Goal: Task Accomplishment & Management: Use online tool/utility

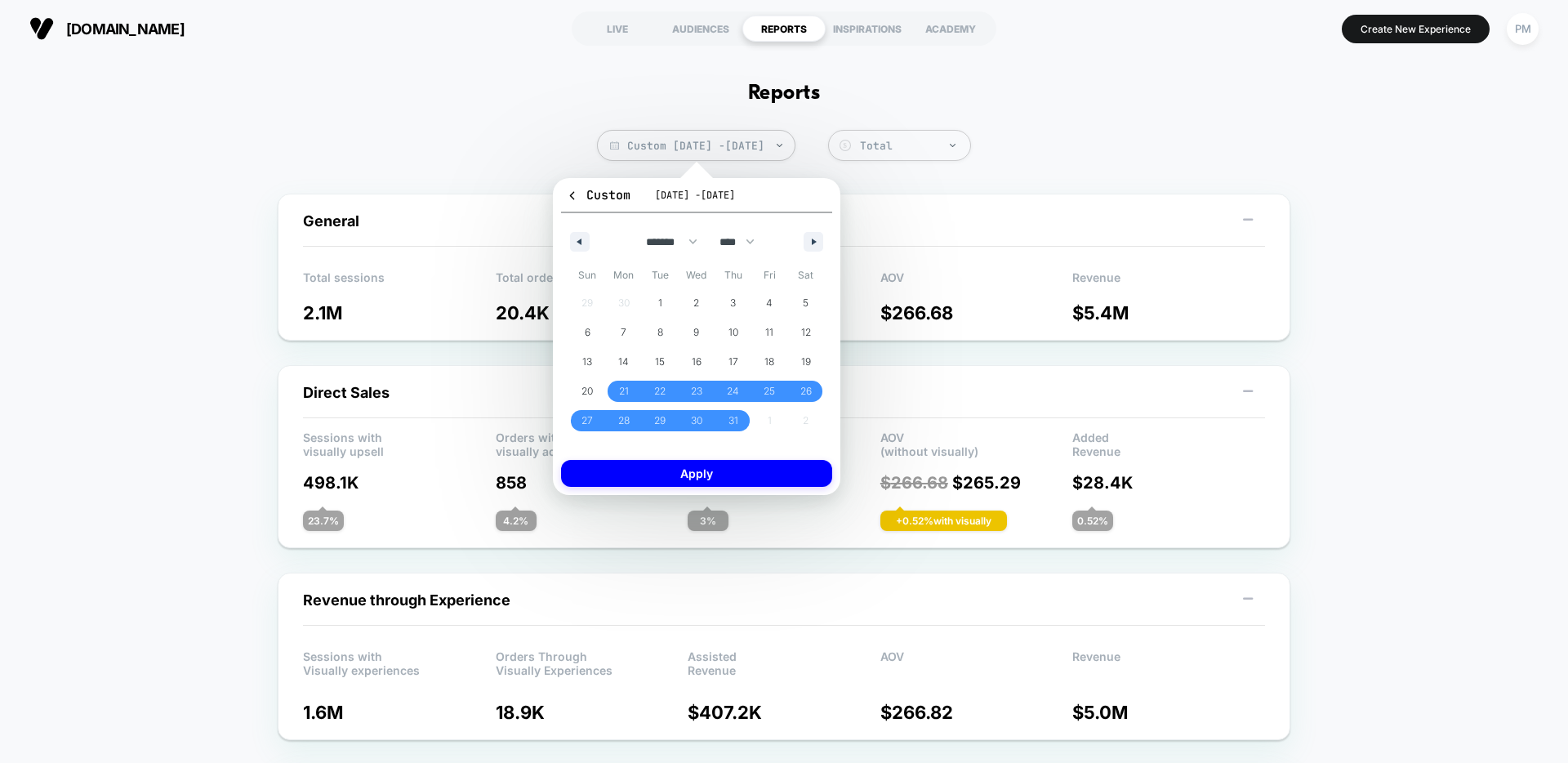
select select "*"
select select "****"
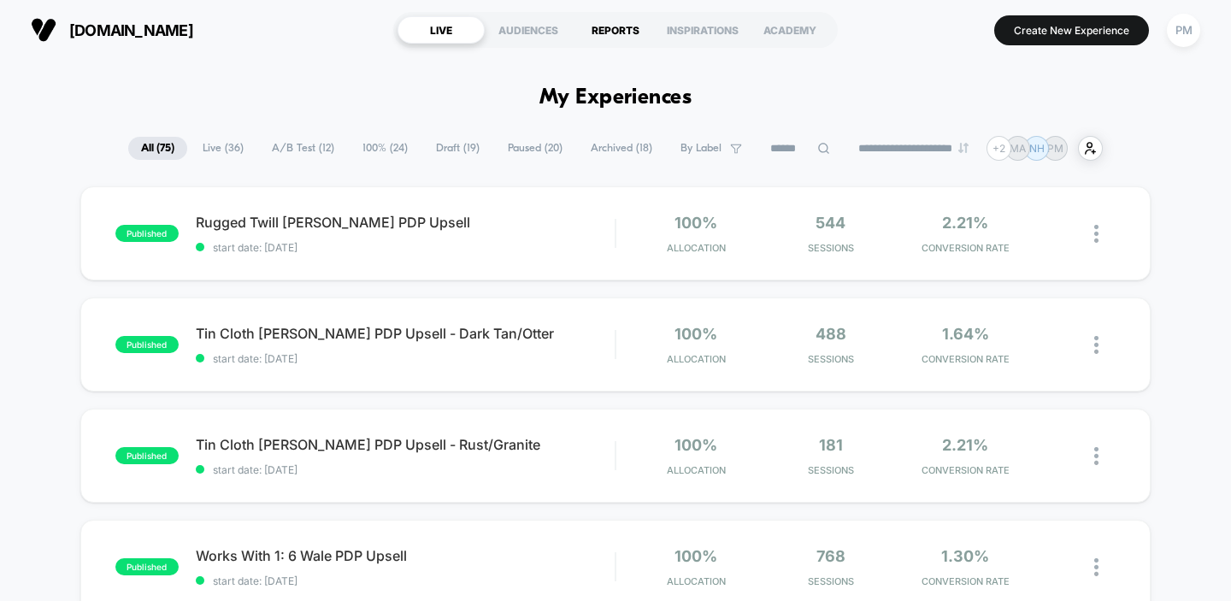
click at [615, 26] on div "REPORTS" at bounding box center [615, 29] width 87 height 27
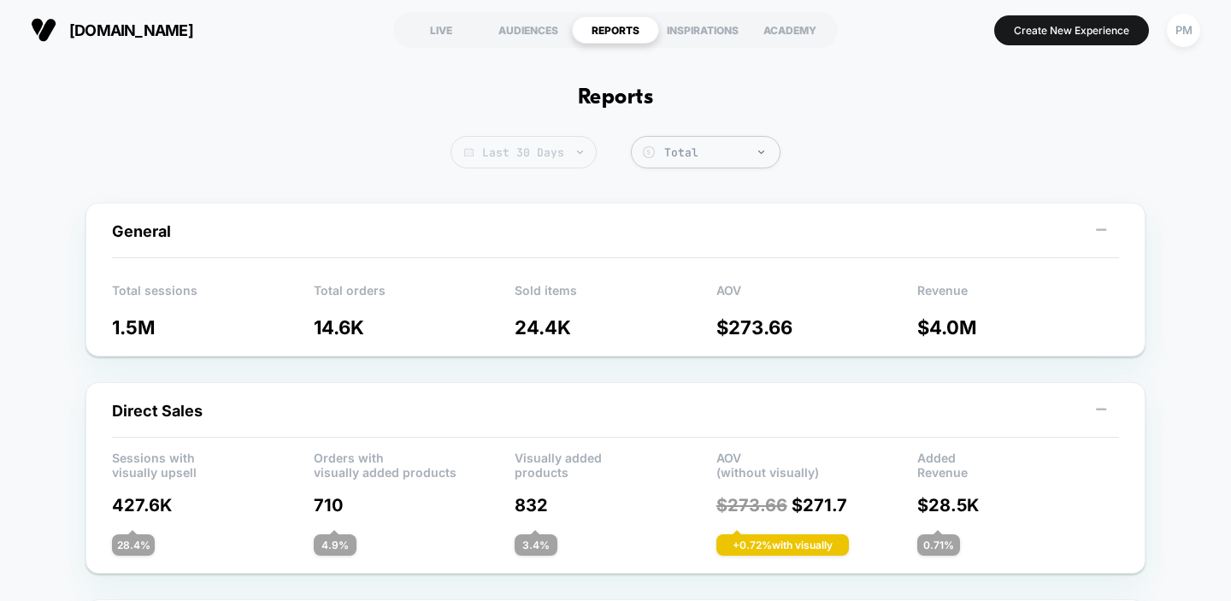
click at [544, 156] on span "Last 30 Days" at bounding box center [523, 152] width 146 height 32
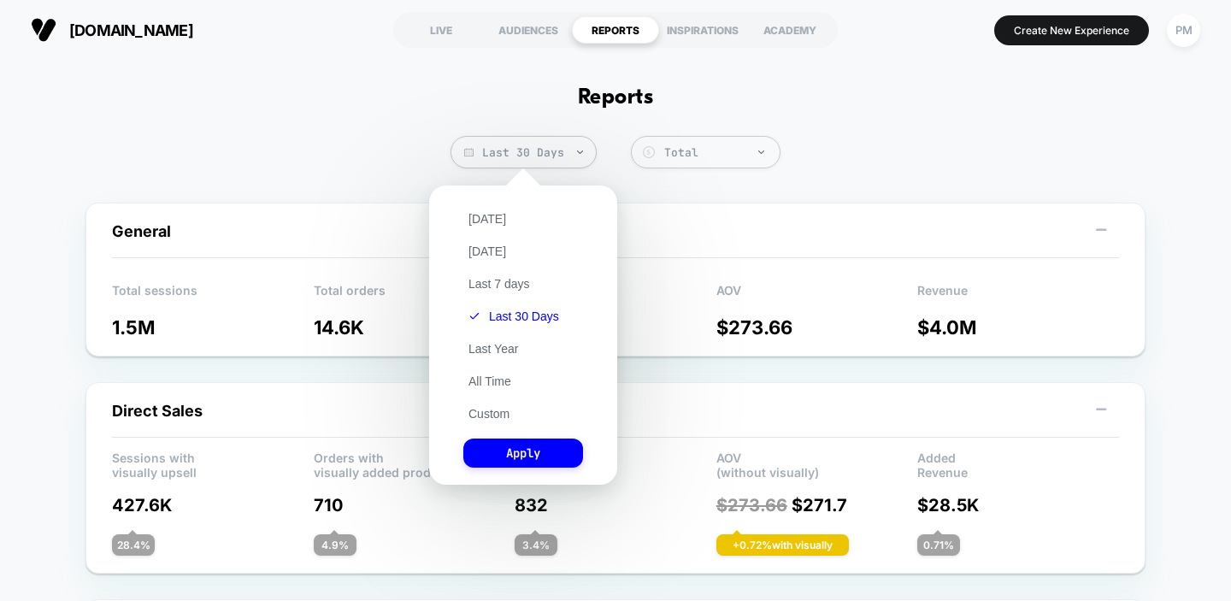
click at [480, 403] on div "Today Yesterday Last 7 days Last 30 Days Last Year All Time Custom Apply" at bounding box center [523, 335] width 171 height 282
click at [479, 417] on button "Custom" at bounding box center [488, 413] width 51 height 15
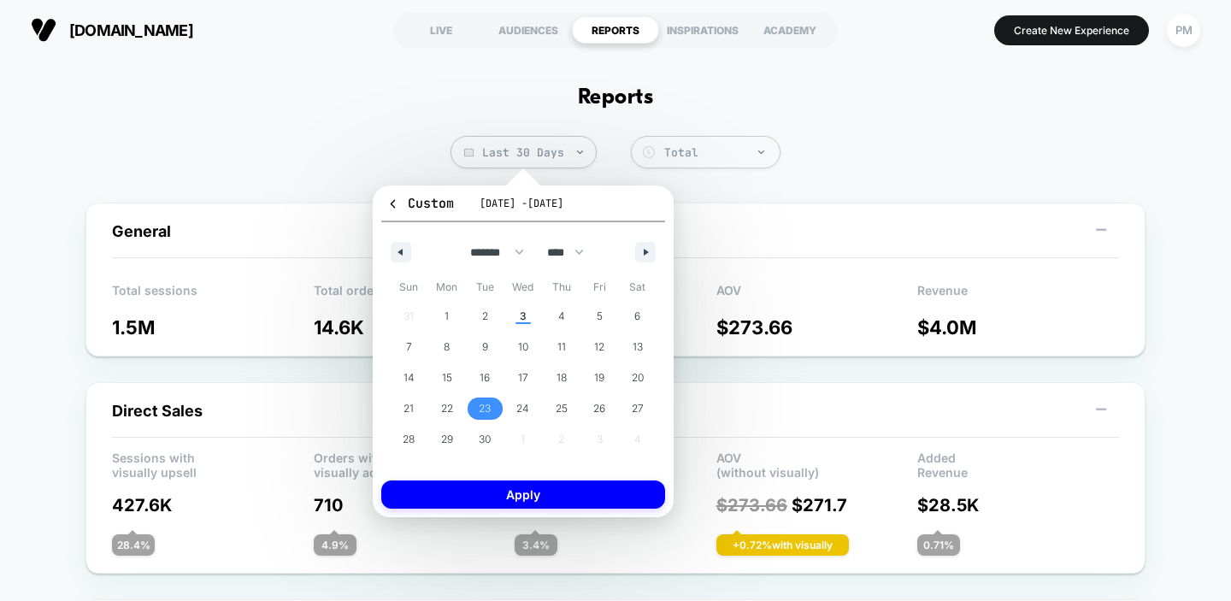
click at [486, 407] on span "23" at bounding box center [485, 408] width 12 height 31
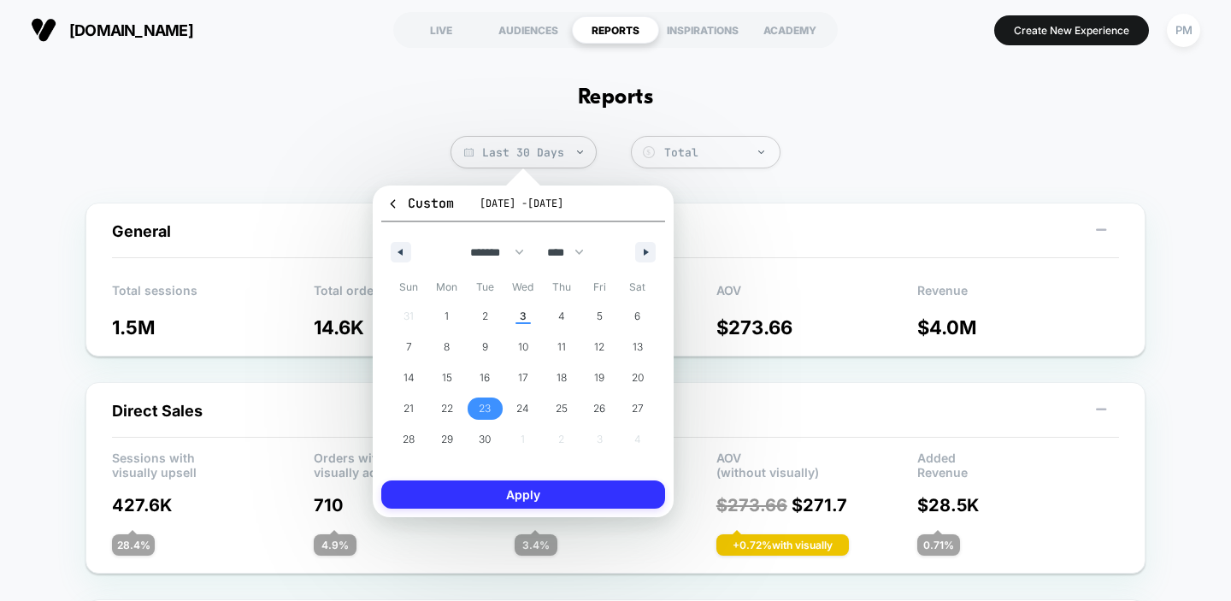
click at [537, 494] on button "Apply" at bounding box center [523, 494] width 284 height 28
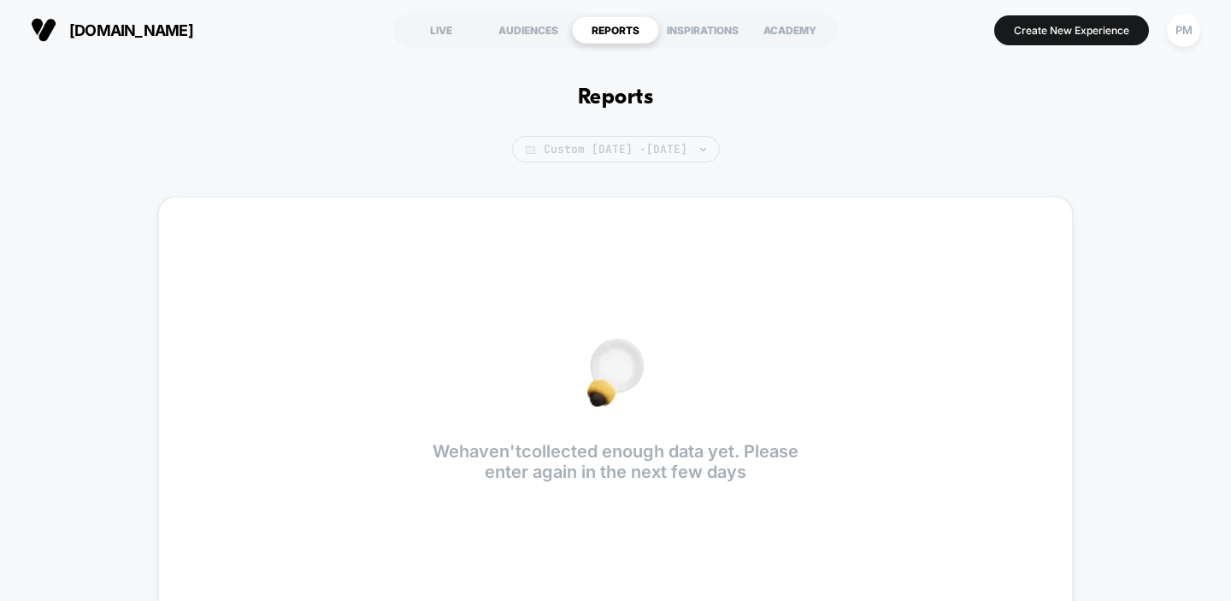
click at [549, 148] on span "Custom Sep 23, 2025 - Sep 23, 2025" at bounding box center [616, 149] width 208 height 26
select select "*"
select select "****"
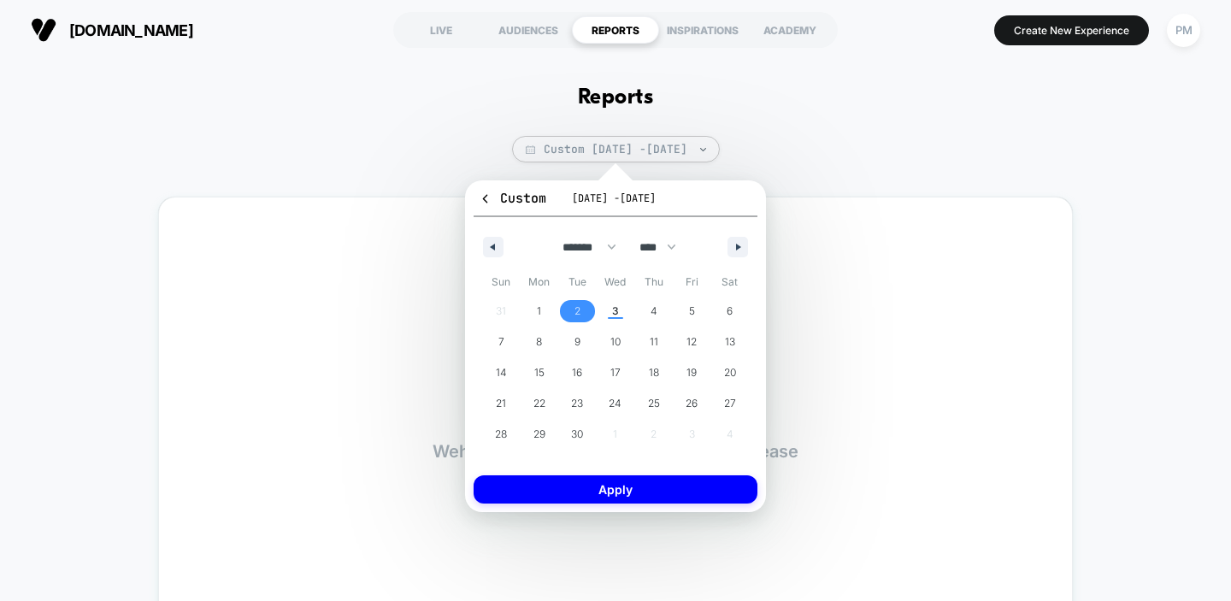
click at [586, 307] on span "2" at bounding box center [577, 311] width 38 height 22
click at [584, 503] on button "Apply" at bounding box center [616, 489] width 284 height 28
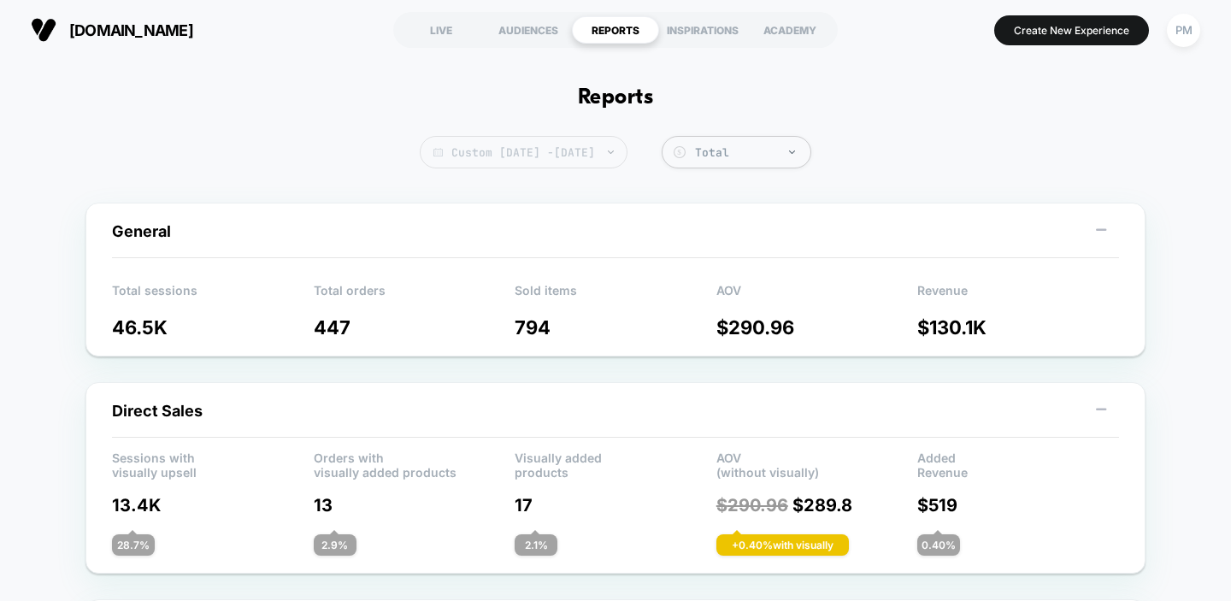
click at [627, 156] on span "Custom Sep 2, 2025 - Sep 2, 2025" at bounding box center [524, 152] width 208 height 32
select select "*"
select select "****"
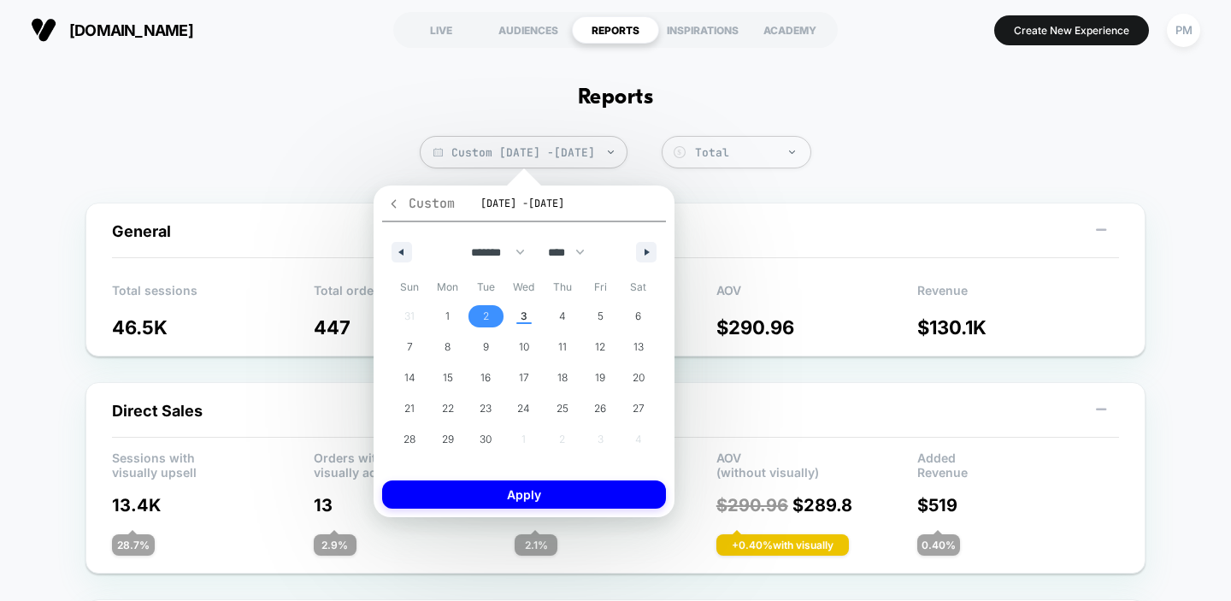
click at [398, 201] on icon "button" at bounding box center [393, 203] width 13 height 13
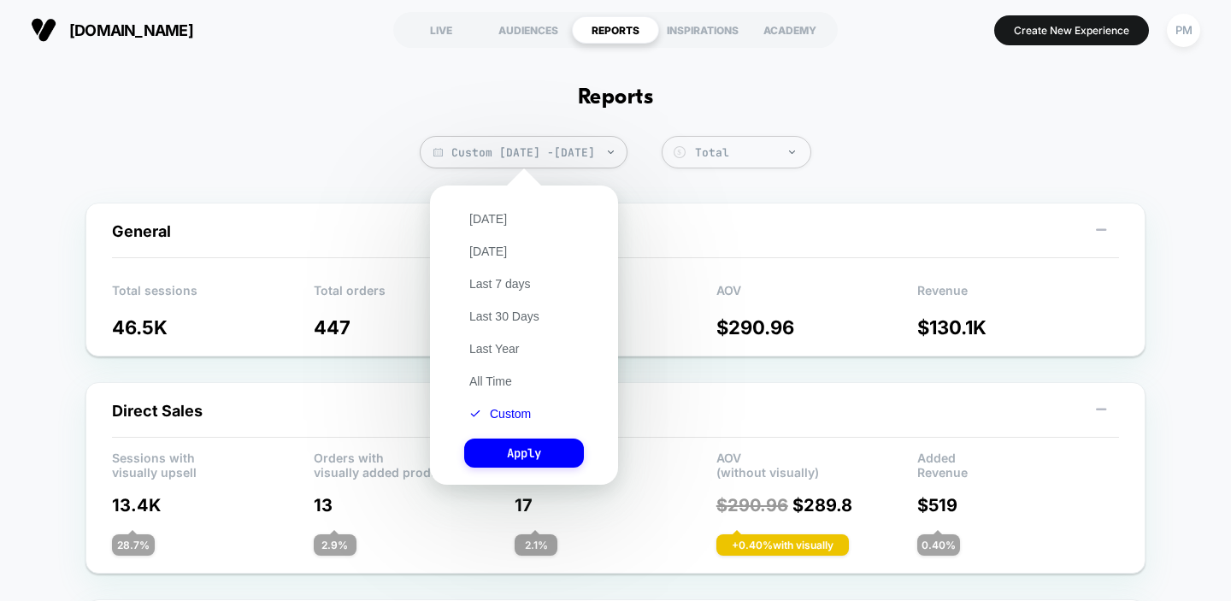
drag, startPoint x: 496, startPoint y: 215, endPoint x: 496, endPoint y: 242, distance: 26.5
click at [496, 215] on button "[DATE]" at bounding box center [488, 218] width 48 height 15
click at [517, 455] on button "Apply" at bounding box center [524, 453] width 120 height 29
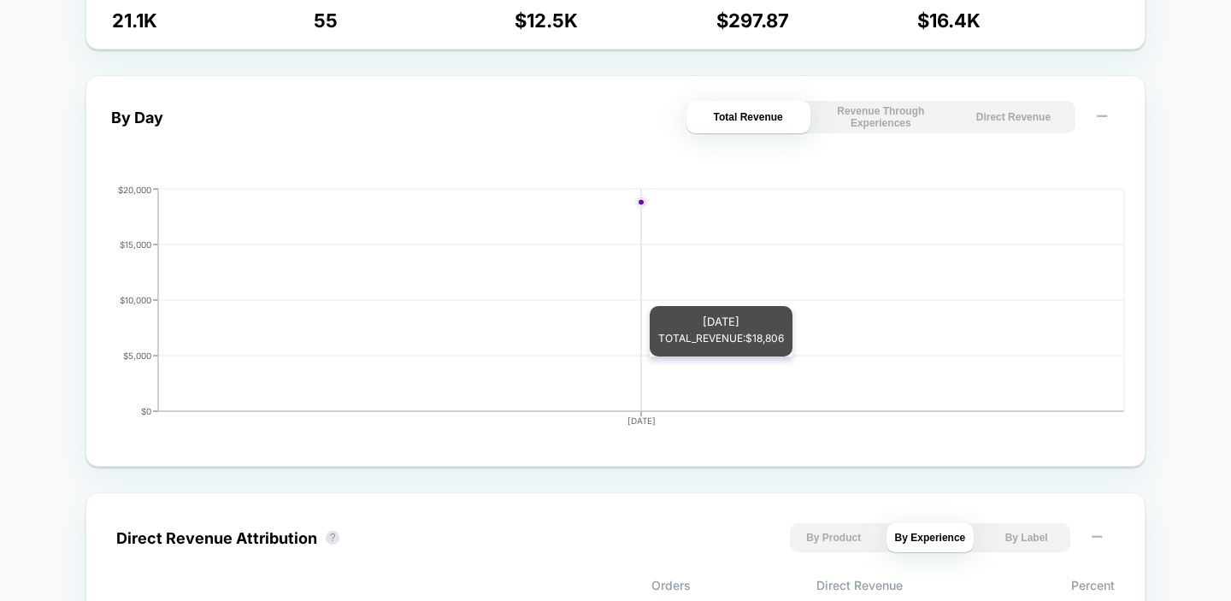
scroll to position [715, 0]
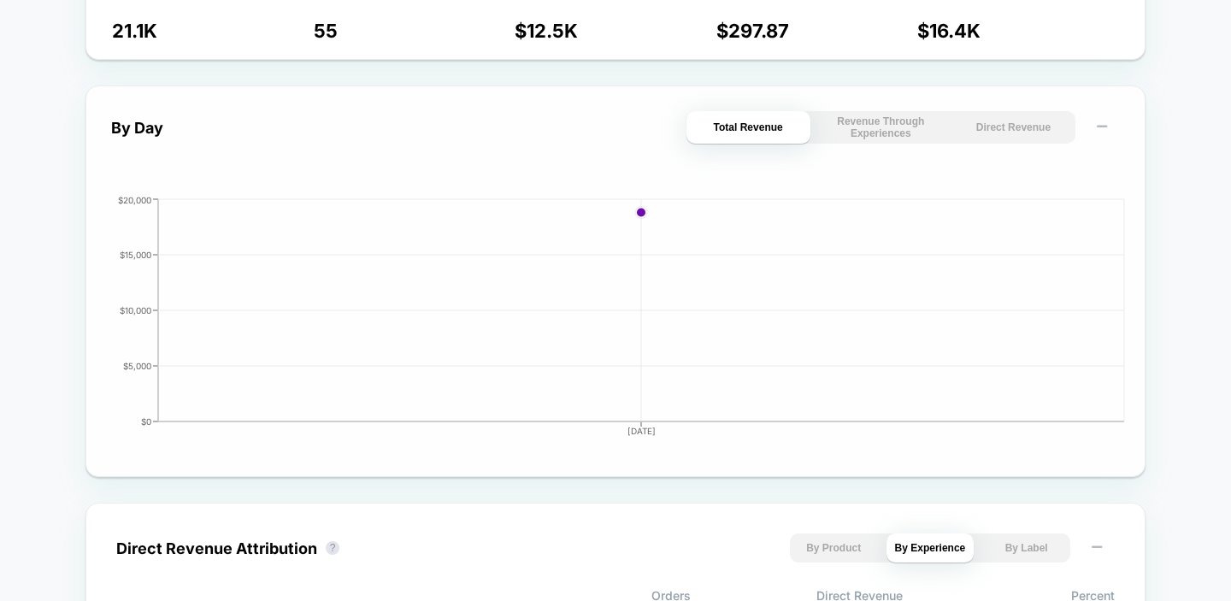
click at [1008, 141] on button "Direct Revenue" at bounding box center [1013, 127] width 124 height 32
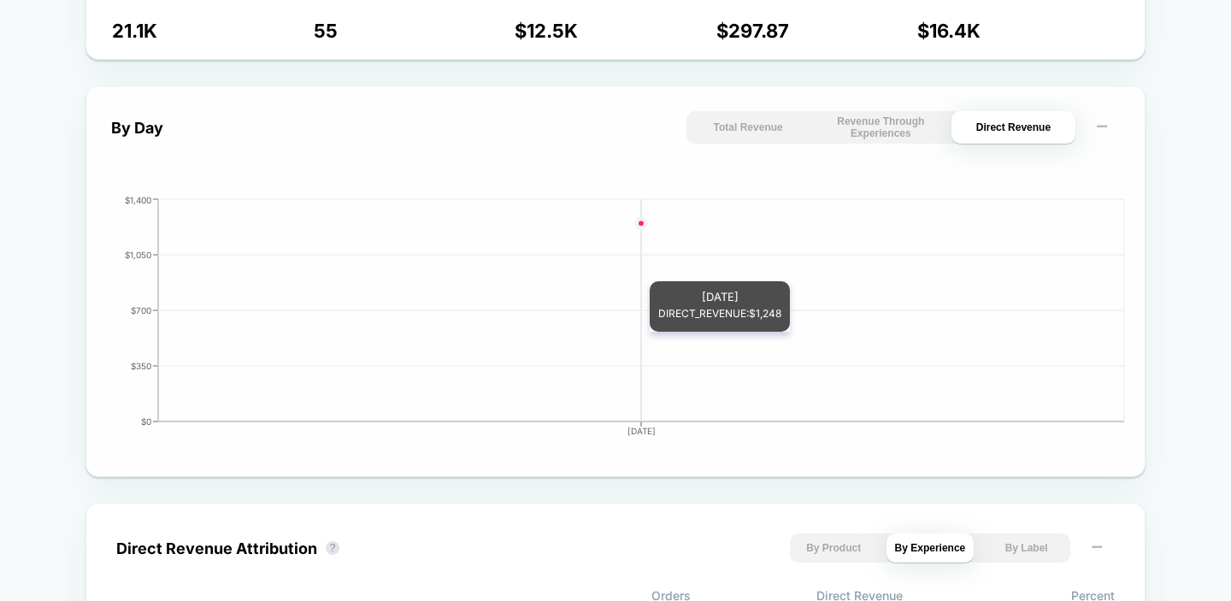
scroll to position [1122, 0]
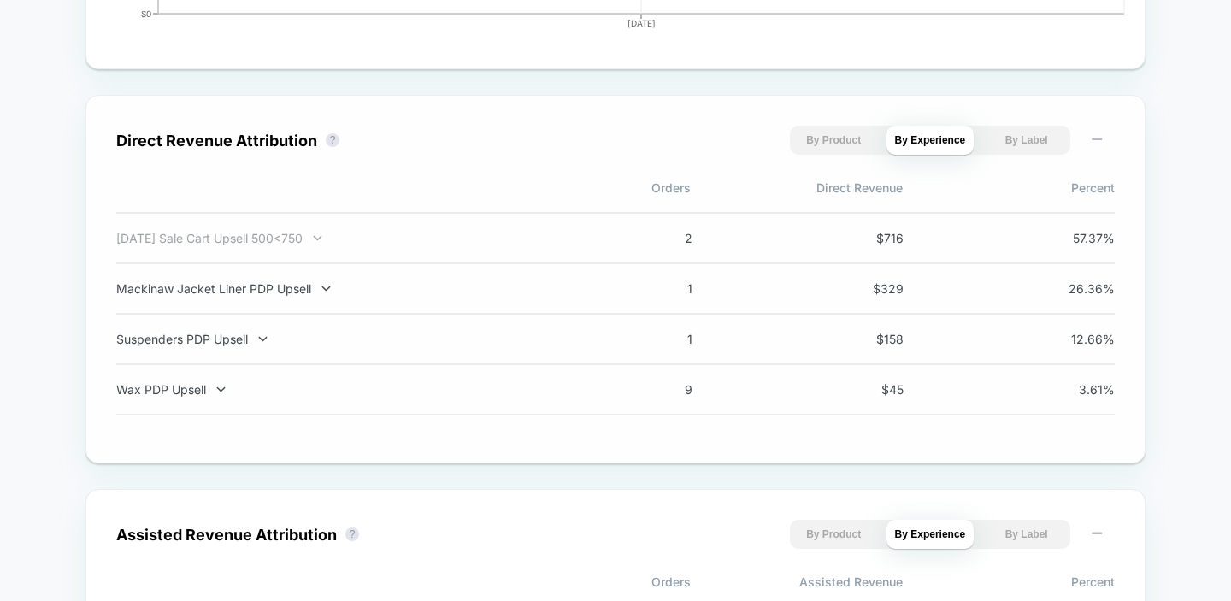
click at [355, 244] on div "Labor Day Sale Cart Upsell 500<750" at bounding box center [341, 238] width 450 height 15
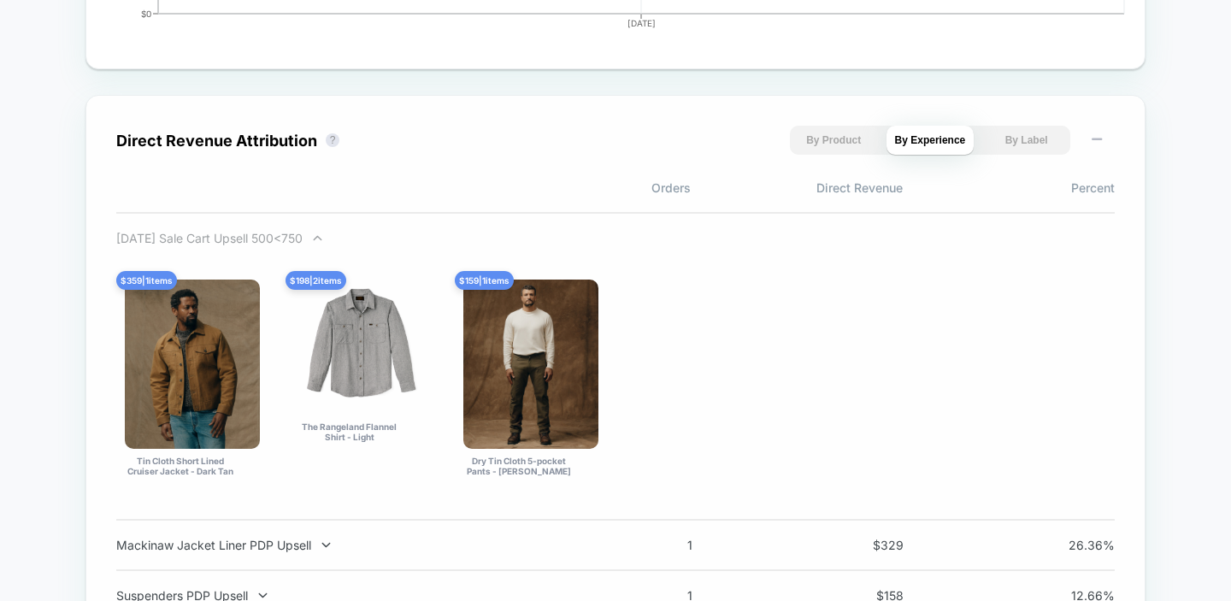
click at [344, 241] on div "Labor Day Sale Cart Upsell 500<750" at bounding box center [341, 238] width 450 height 15
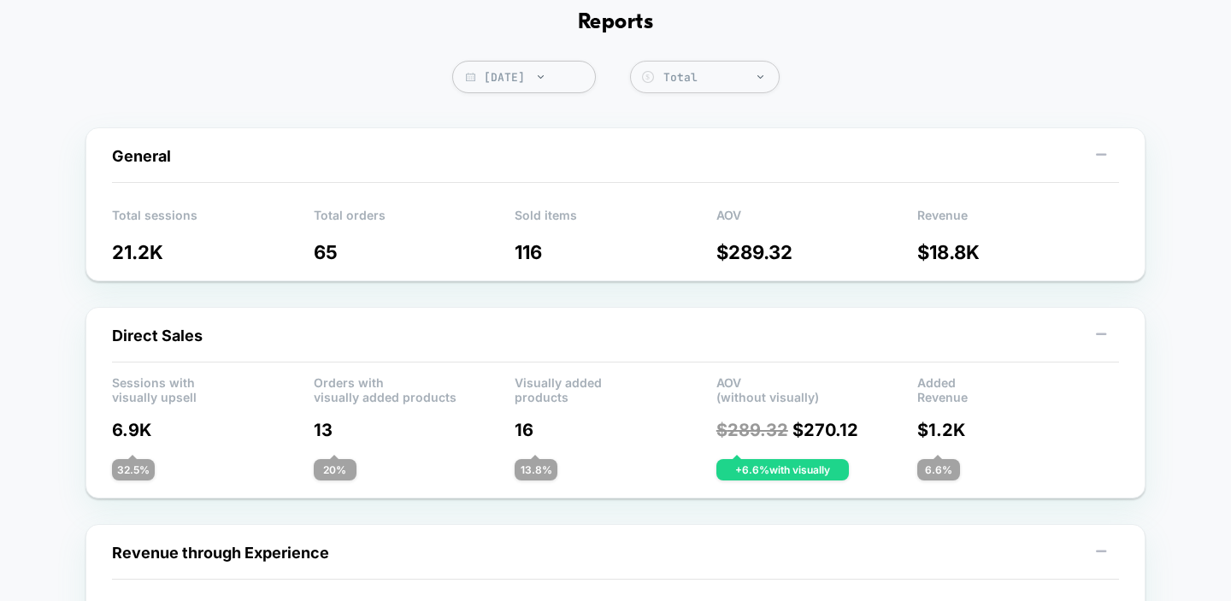
scroll to position [0, 0]
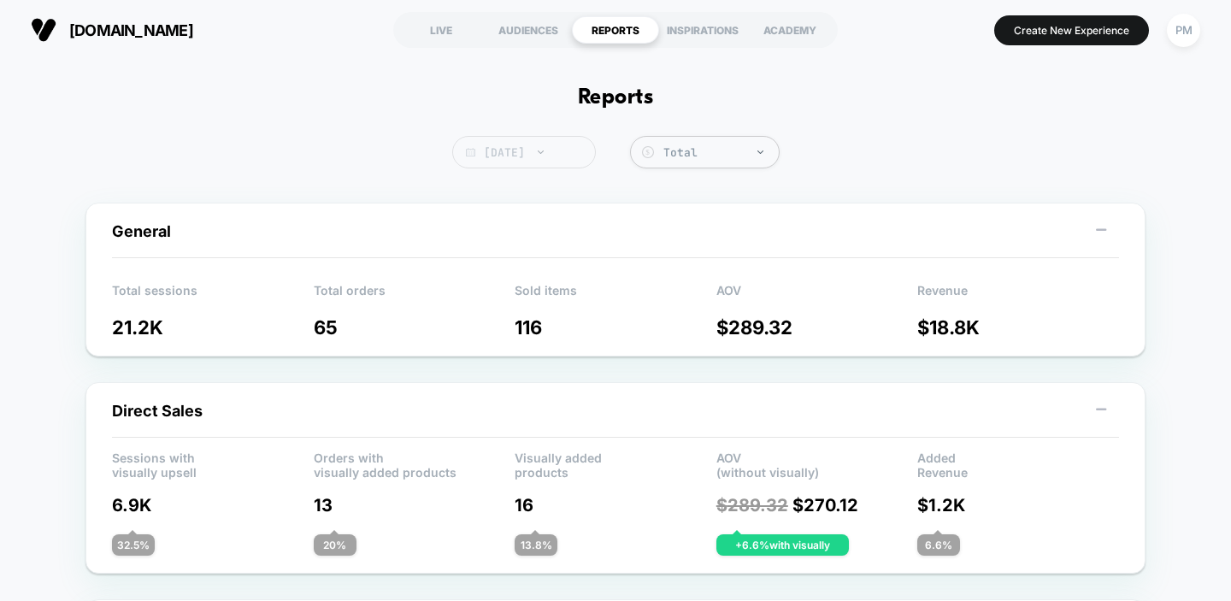
click at [562, 140] on span "Today" at bounding box center [524, 152] width 144 height 32
select select "*"
select select "****"
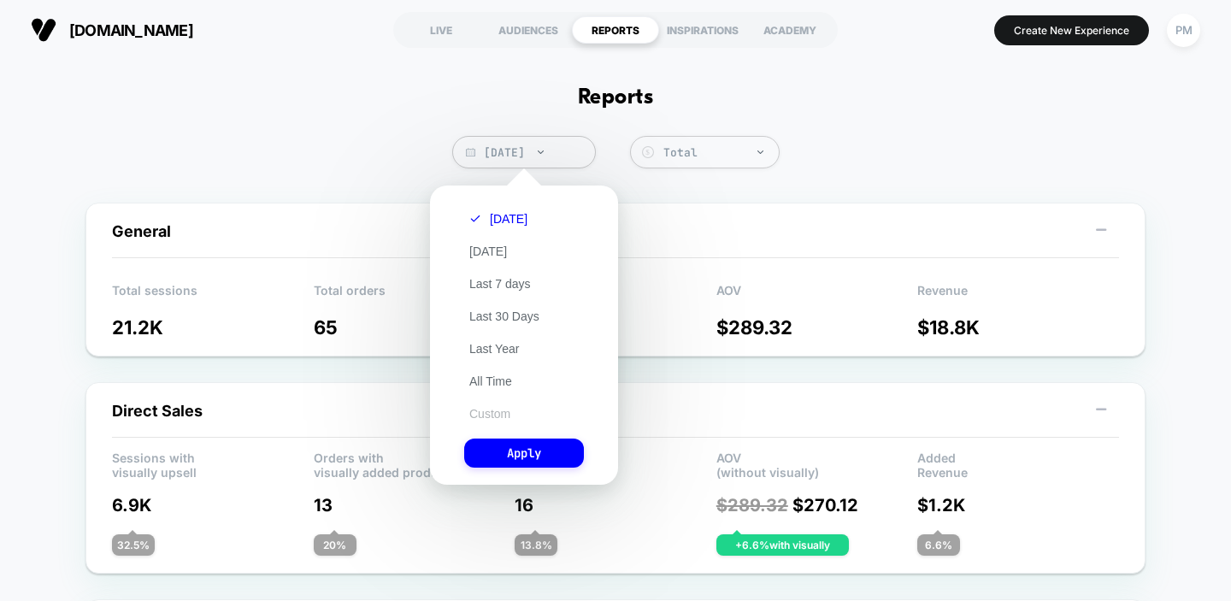
click at [488, 415] on button "Custom" at bounding box center [489, 413] width 51 height 15
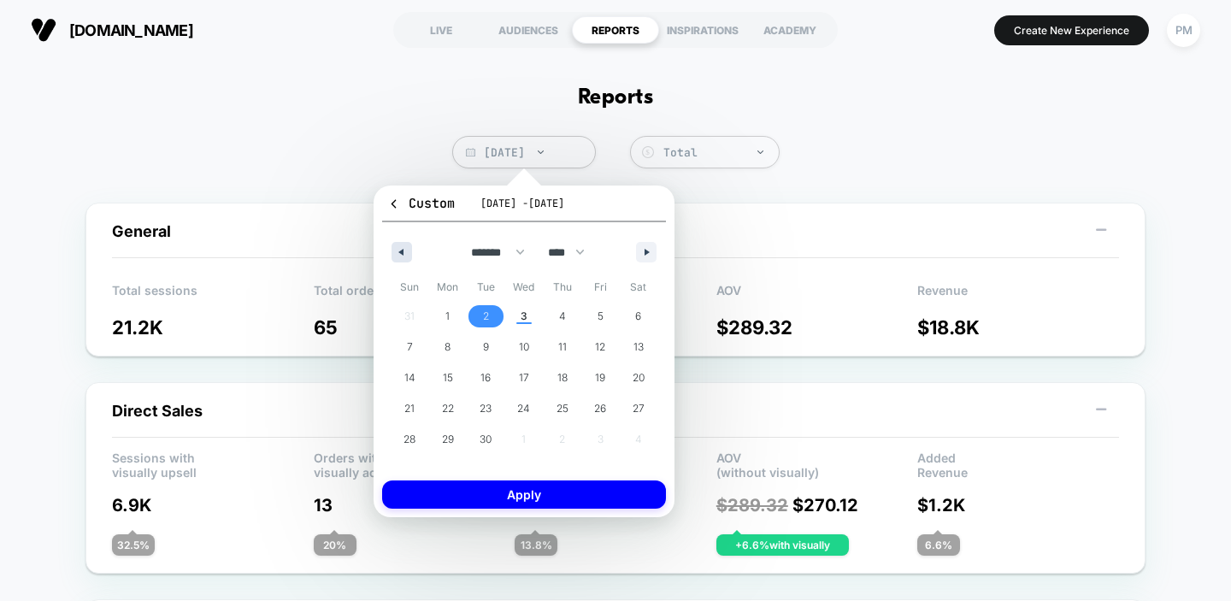
click at [403, 253] on button "button" at bounding box center [401, 252] width 21 height 21
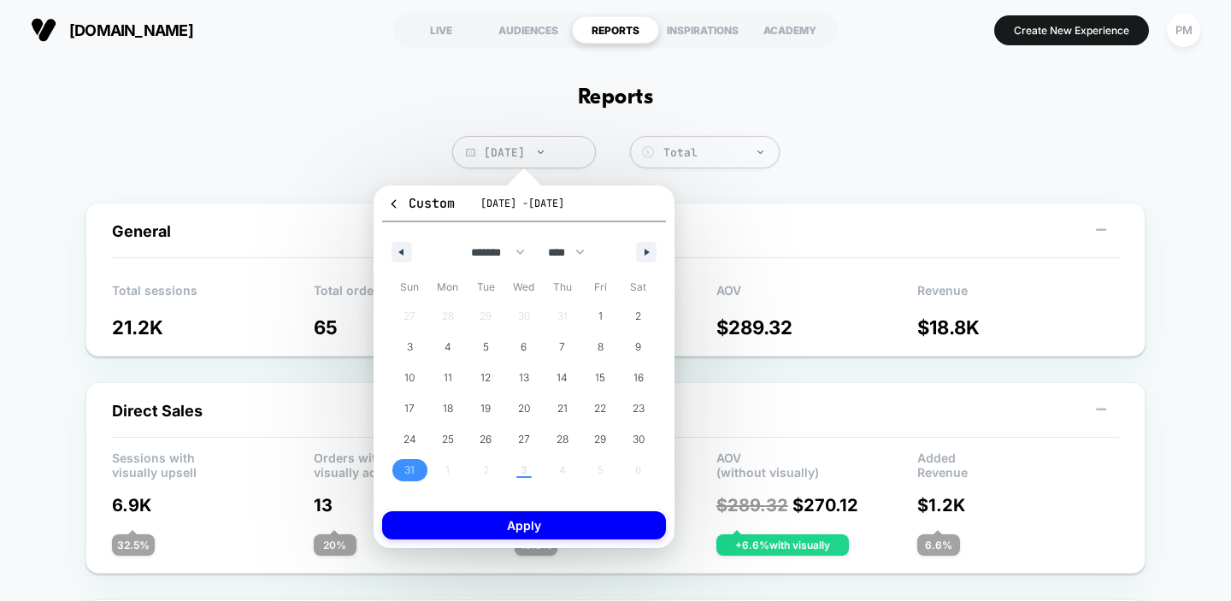
click at [405, 462] on span "31" at bounding box center [409, 470] width 10 height 31
click at [640, 242] on button "button" at bounding box center [646, 252] width 21 height 21
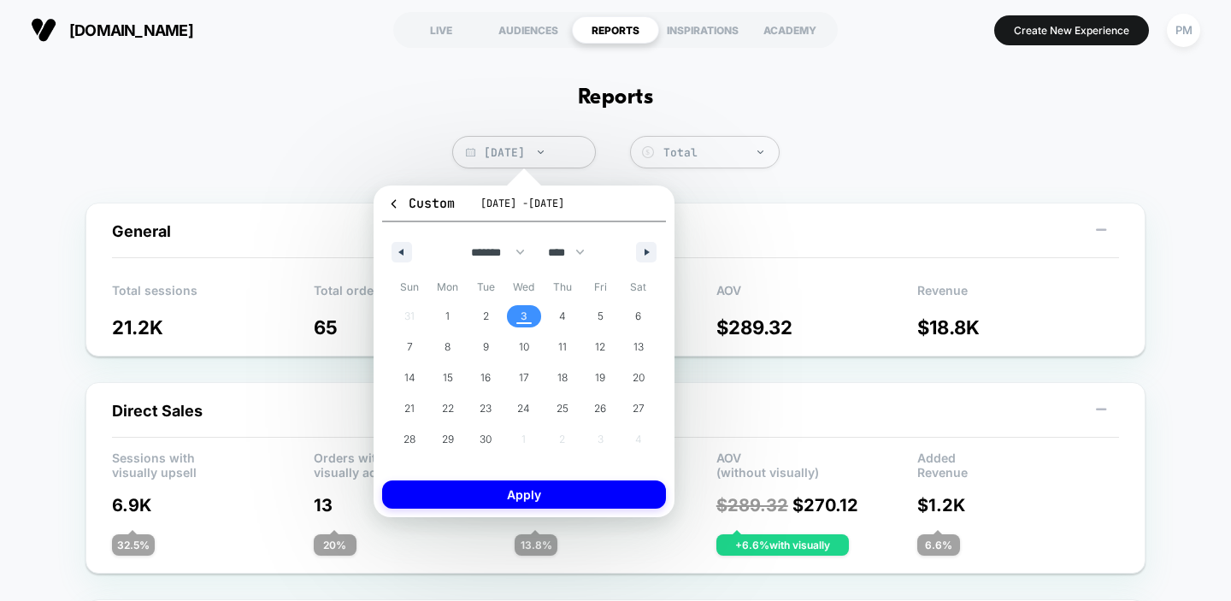
click at [518, 312] on span "3" at bounding box center [524, 316] width 38 height 22
select select "*"
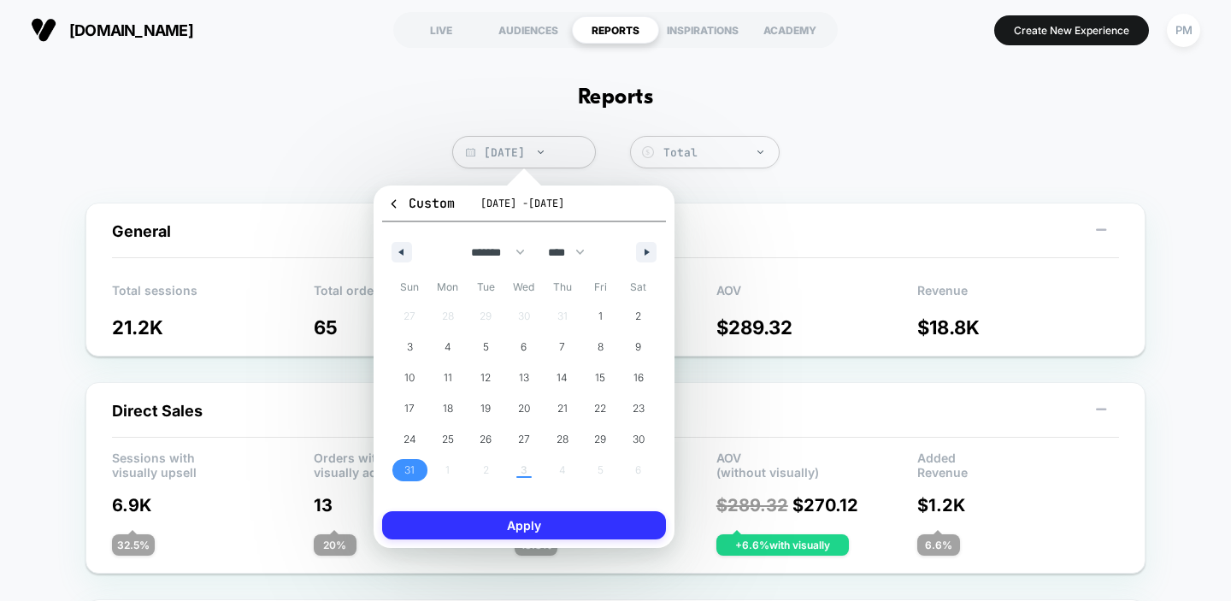
click at [541, 527] on button "Apply" at bounding box center [524, 525] width 284 height 28
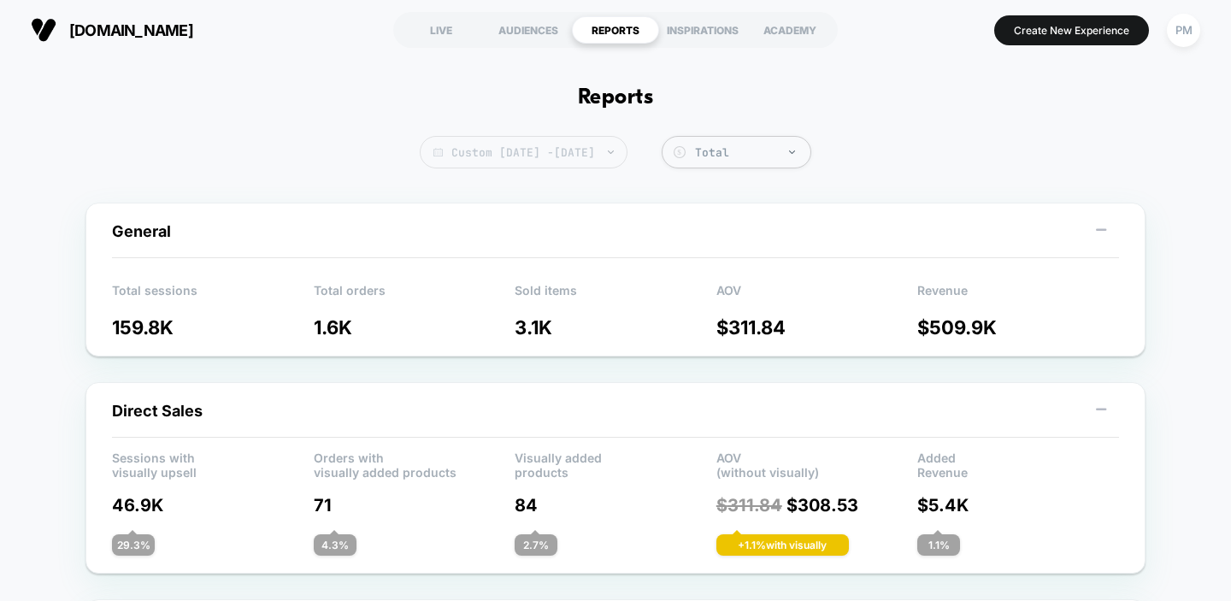
click at [585, 151] on span "Custom Aug 31, 2025 - Sep 3, 2025" at bounding box center [524, 152] width 208 height 32
select select "*"
select select "****"
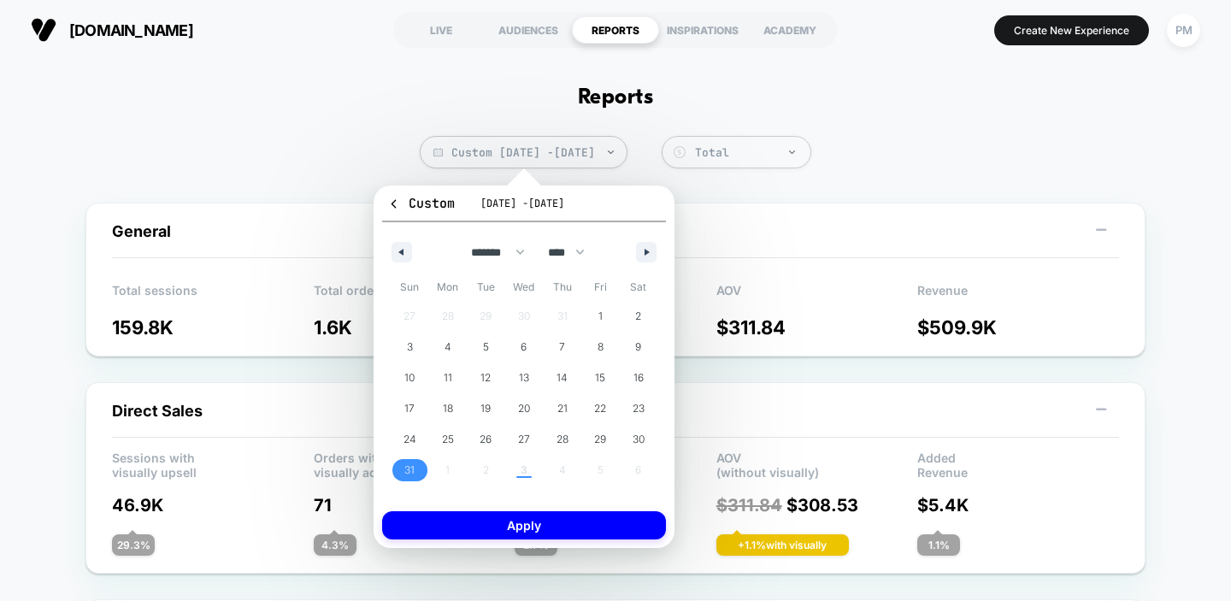
click at [391, 192] on div "Custom Aug 31, 2025 - Sep 3, 2025 ******* ******** ***** ***** *** **** **** **…" at bounding box center [524, 366] width 301 height 362
click at [391, 203] on icon "button" at bounding box center [393, 203] width 13 height 13
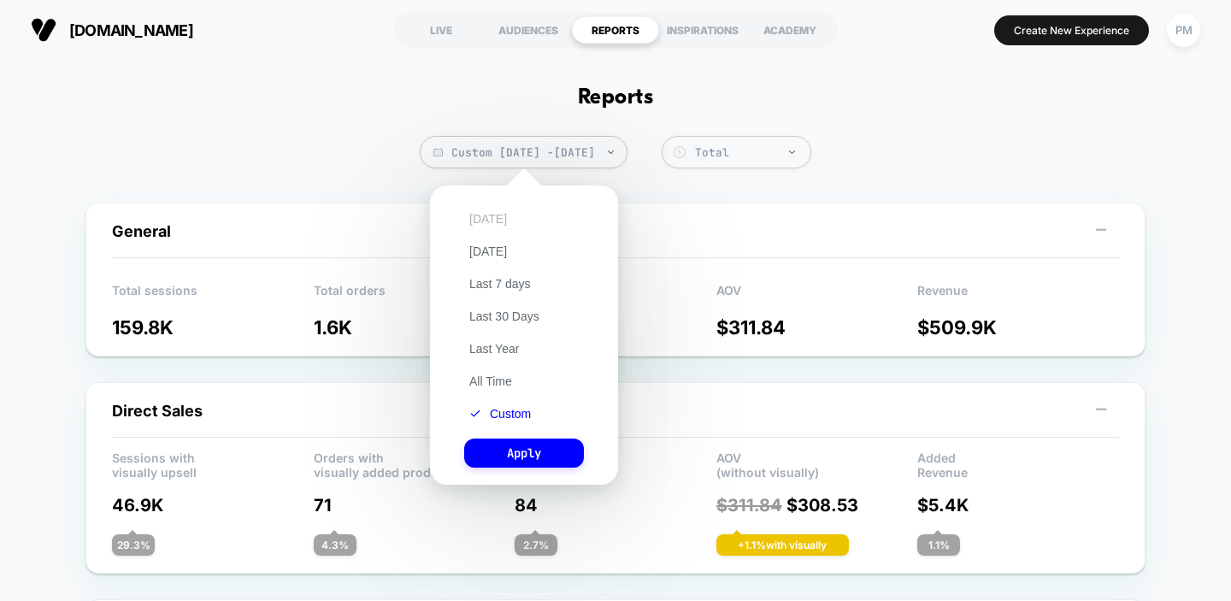
click at [492, 216] on button "[DATE]" at bounding box center [488, 218] width 48 height 15
click at [520, 453] on button "Apply" at bounding box center [524, 453] width 120 height 29
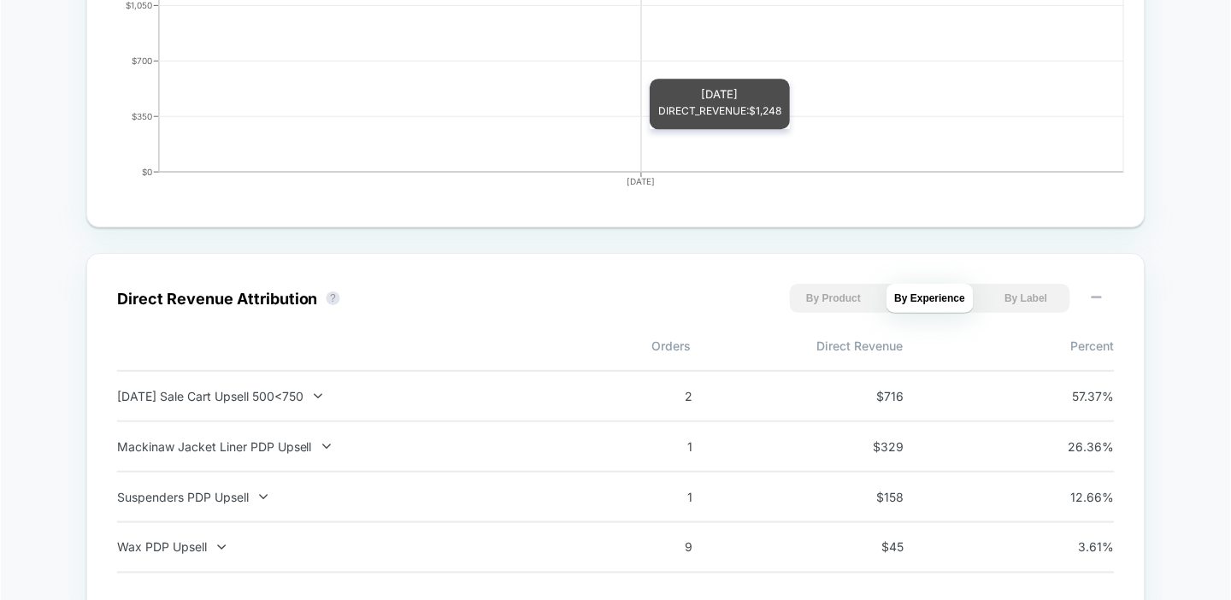
scroll to position [1098, 0]
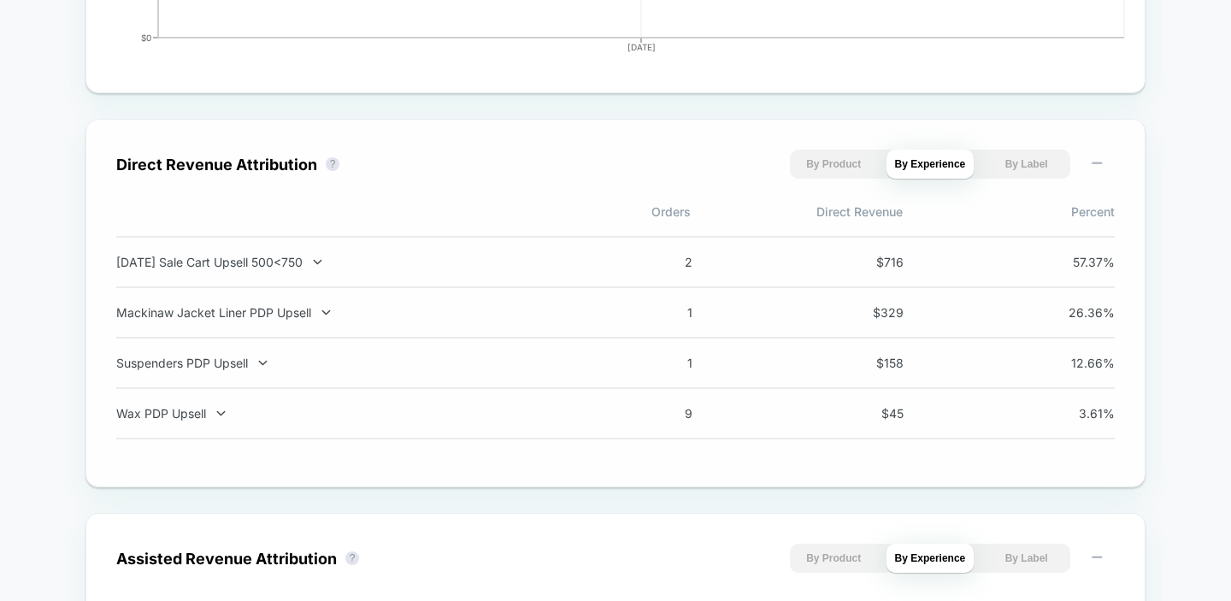
click at [254, 357] on div "Suspenders PDP Upsell 1 $ 158 12.66 %" at bounding box center [615, 363] width 998 height 50
click at [246, 366] on div "Suspenders PDP Upsell" at bounding box center [341, 363] width 450 height 15
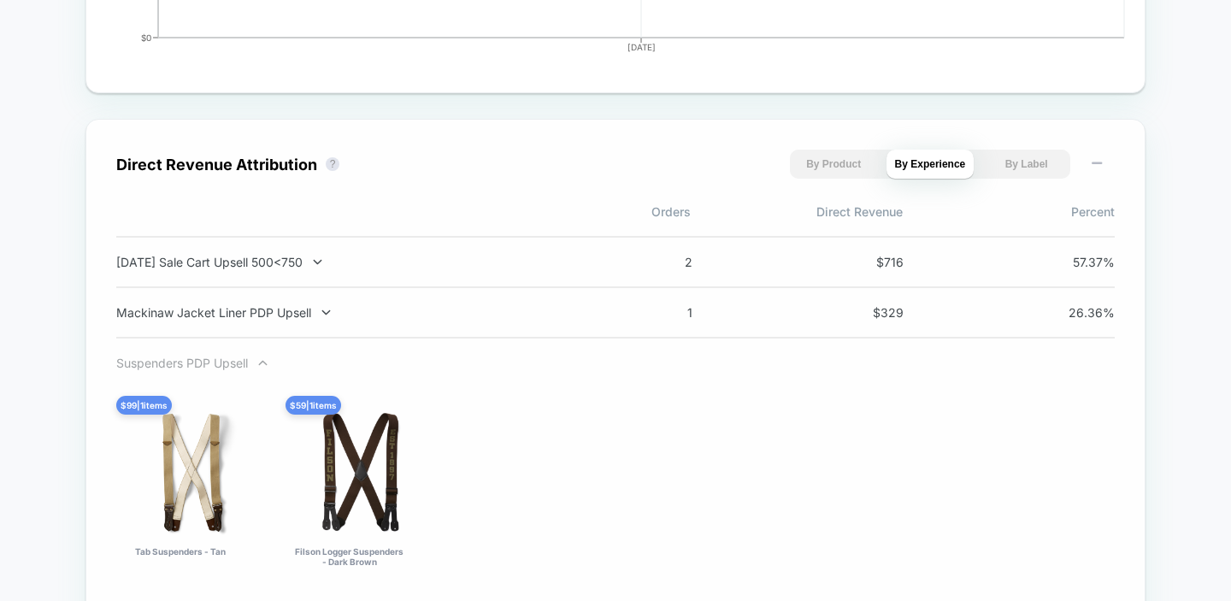
click at [240, 368] on div "Suspenders PDP Upsell" at bounding box center [341, 363] width 450 height 15
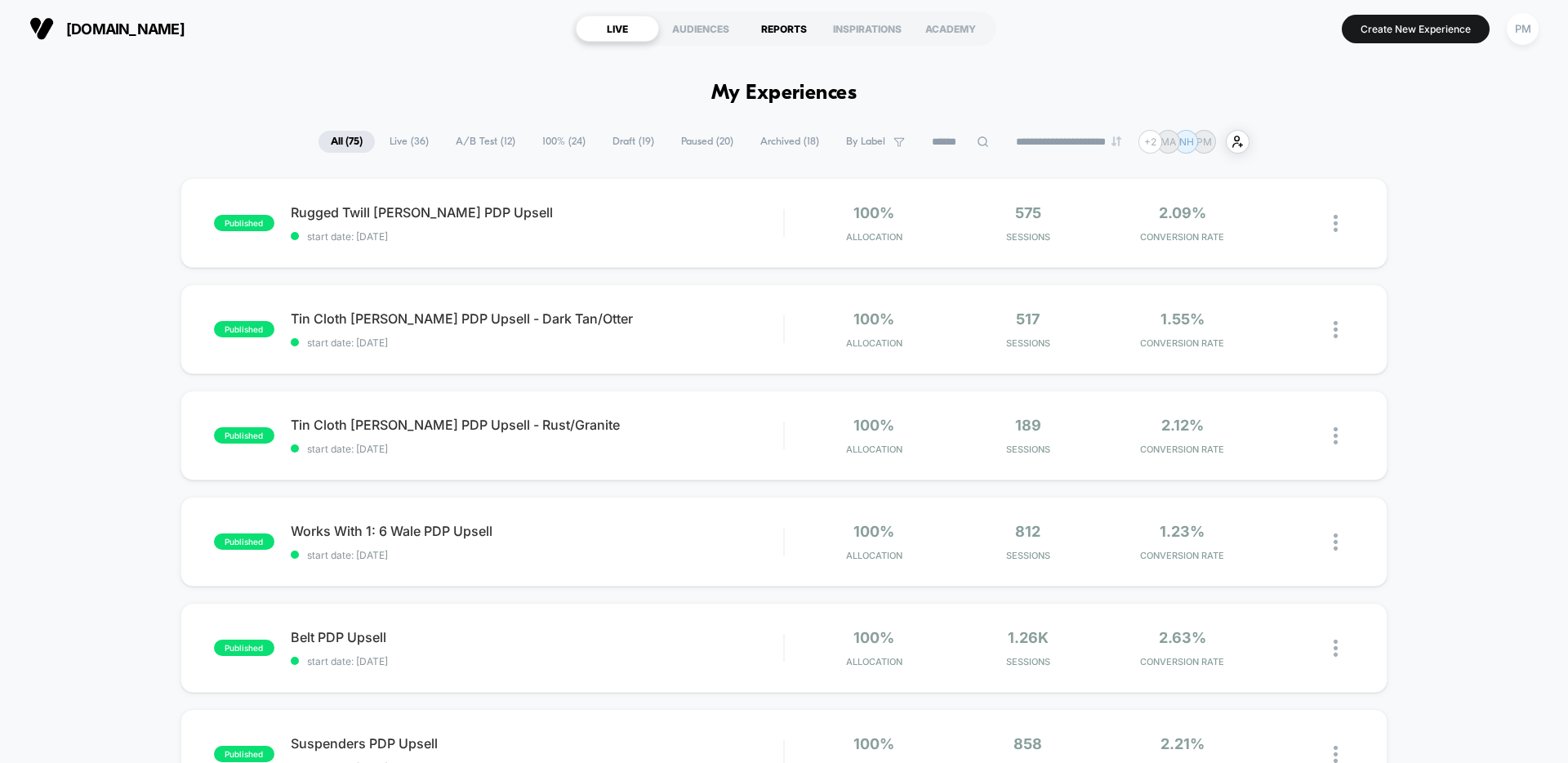
click at [790, 31] on div "REPORTS" at bounding box center [784, 28] width 83 height 26
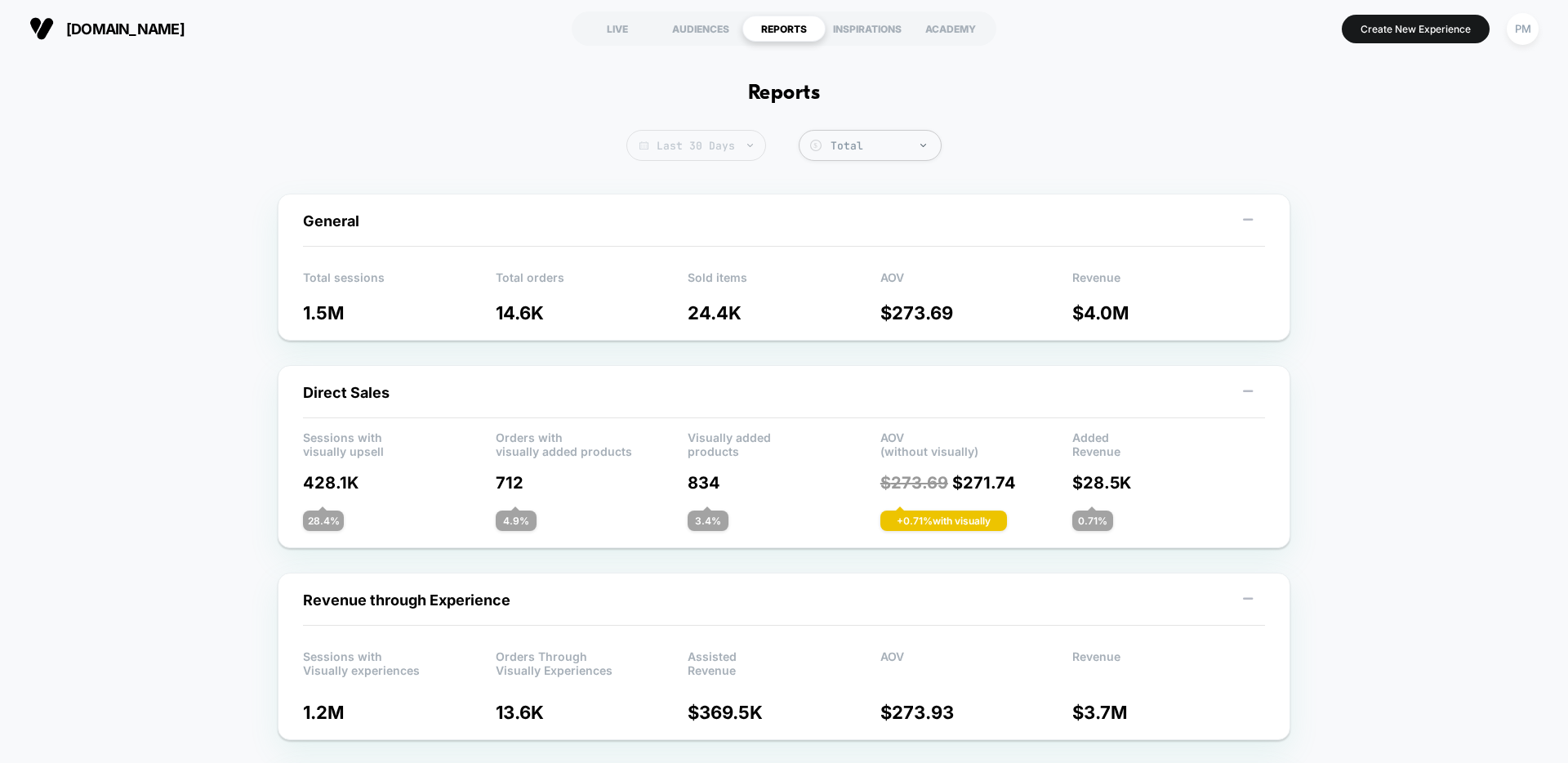
click at [720, 137] on span "Last 30 Days" at bounding box center [697, 145] width 140 height 31
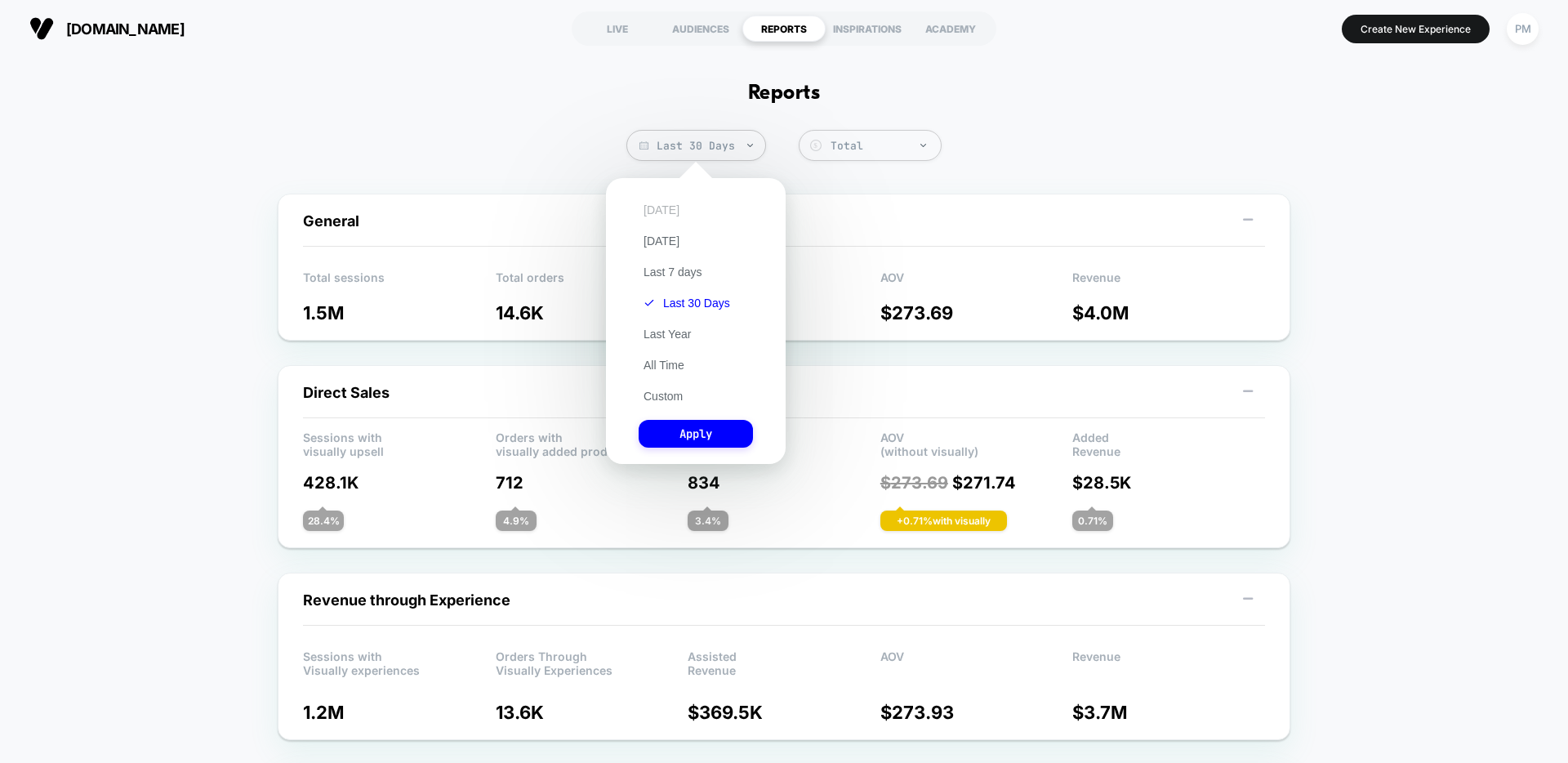
click at [660, 207] on button "[DATE]" at bounding box center [661, 209] width 46 height 14
click at [713, 428] on button "Apply" at bounding box center [696, 433] width 115 height 28
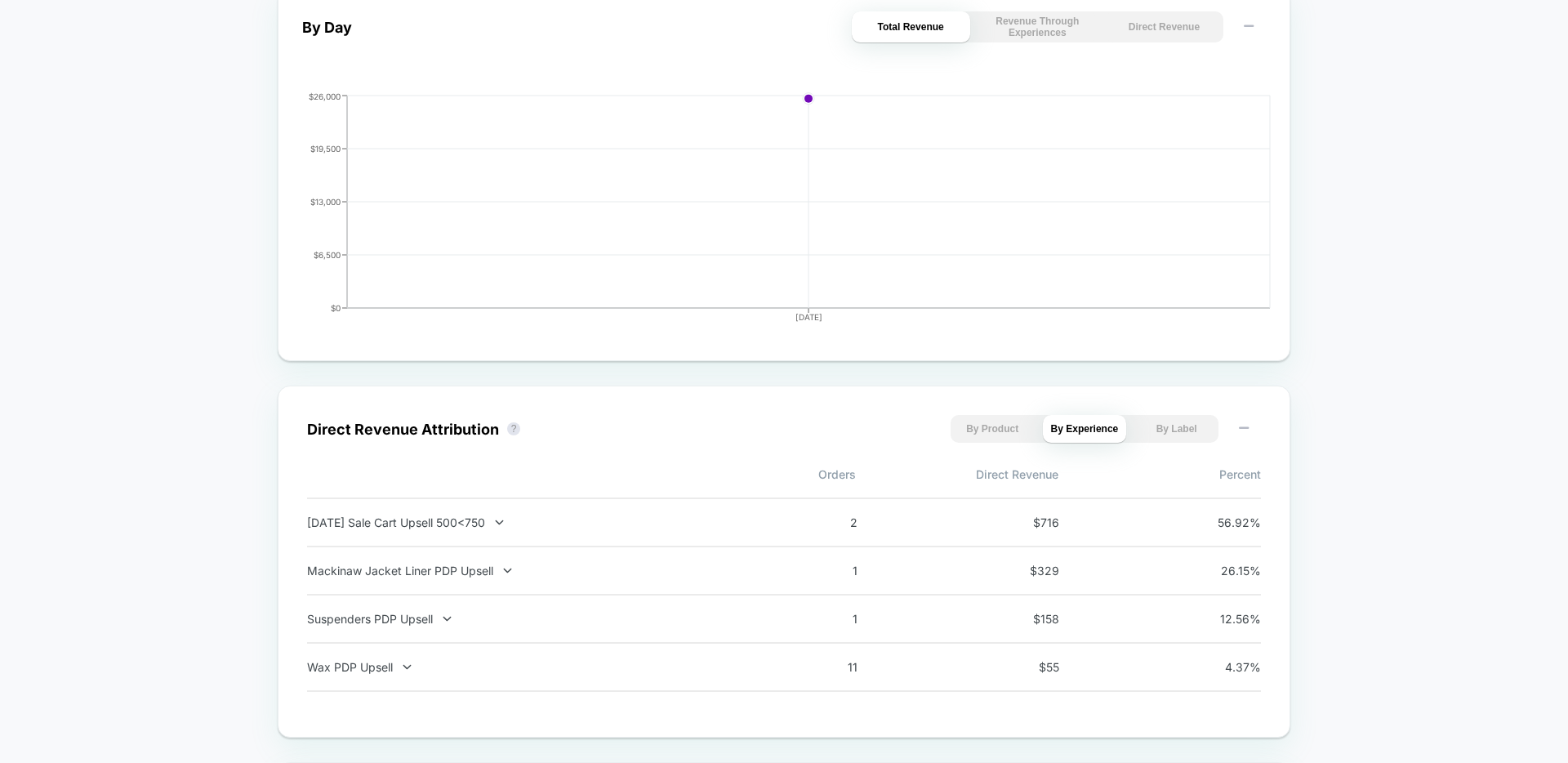
scroll to position [780, 0]
click at [505, 516] on icon at bounding box center [499, 520] width 12 height 12
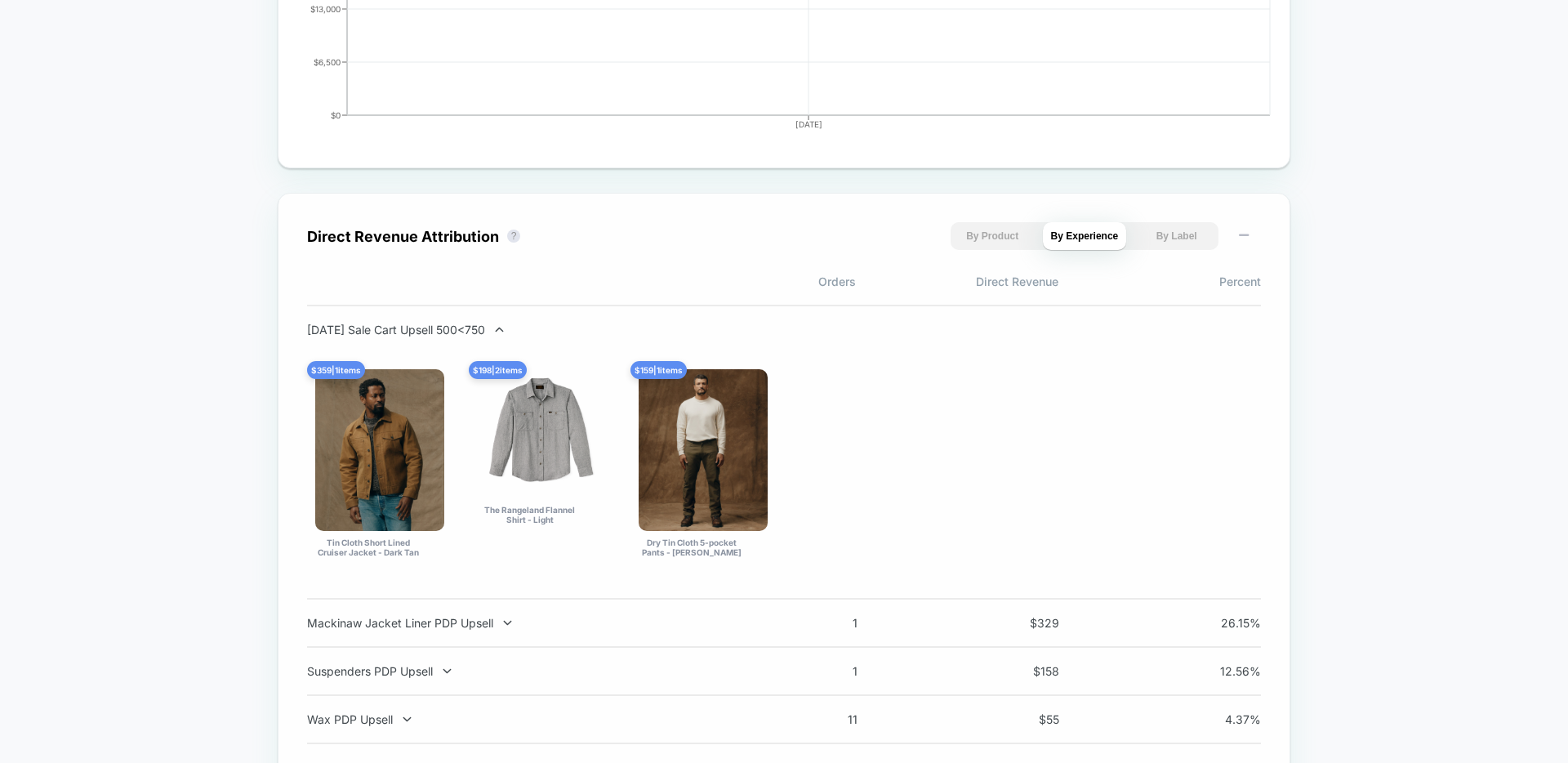
scroll to position [974, 0]
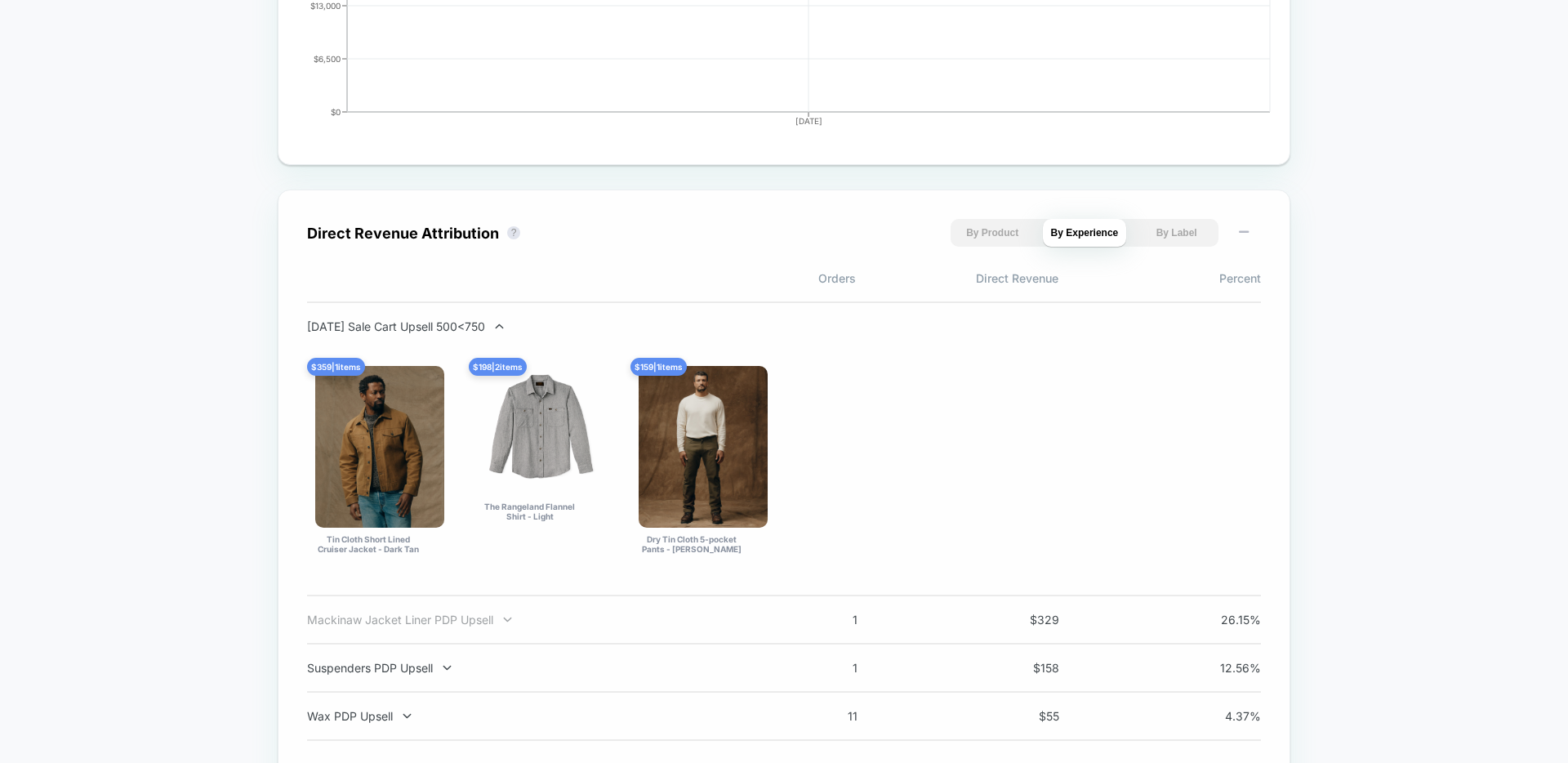
click at [494, 624] on div "Mackinaw Jacket Liner PDP Upsell" at bounding box center [522, 620] width 430 height 14
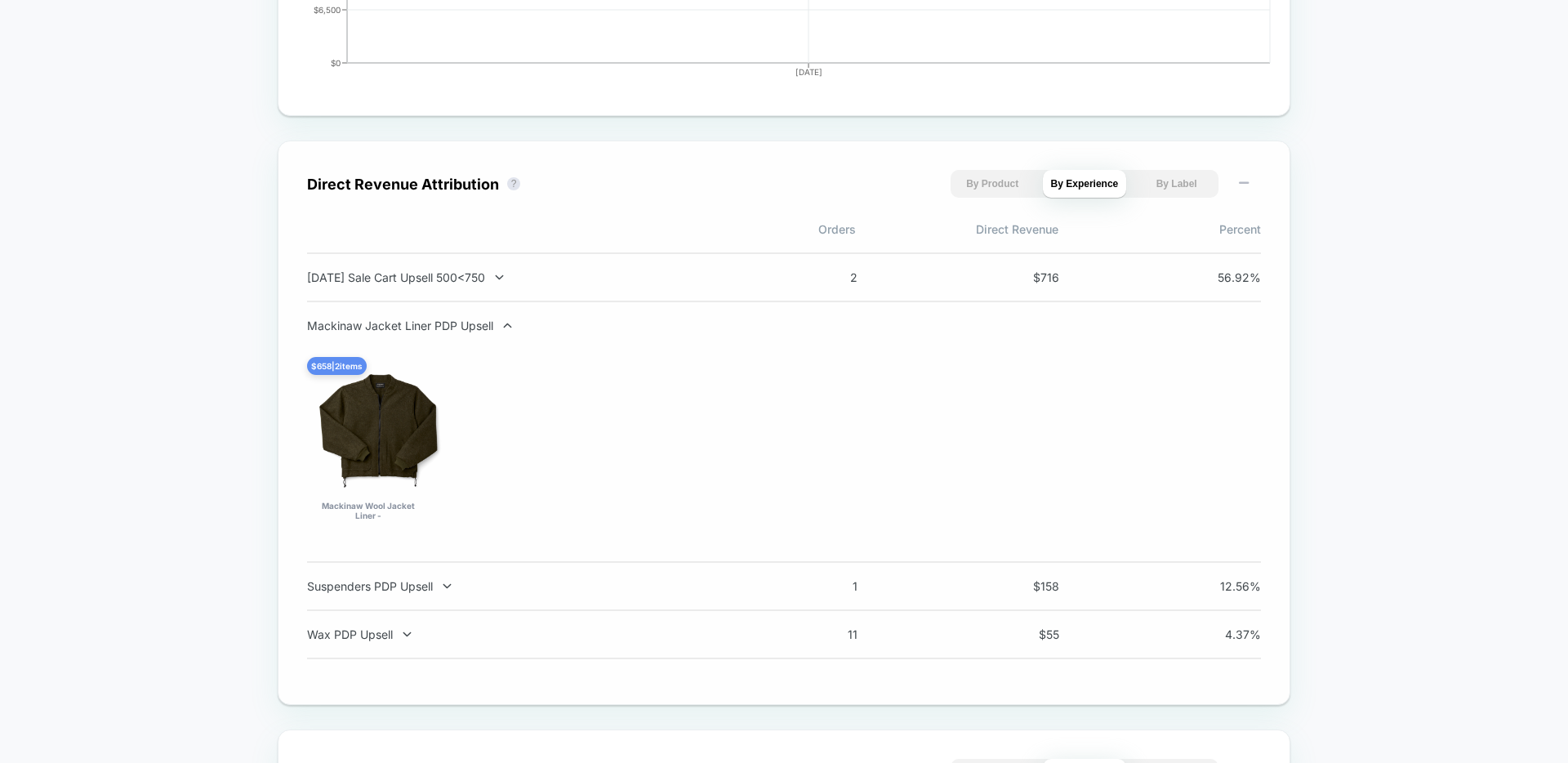
scroll to position [1033, 0]
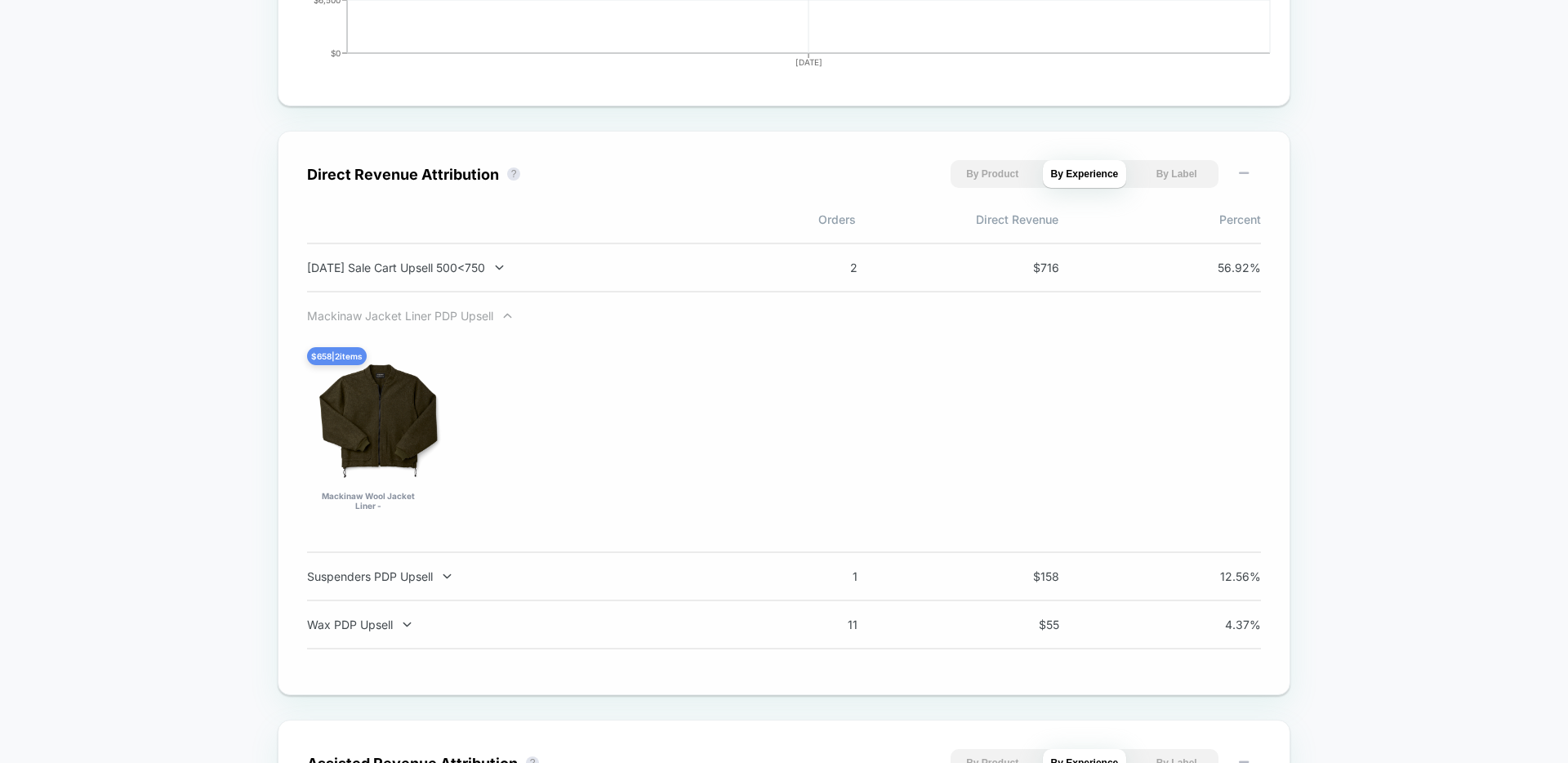
click at [427, 313] on div "Mackinaw Jacket Liner PDP Upsell" at bounding box center [522, 316] width 430 height 14
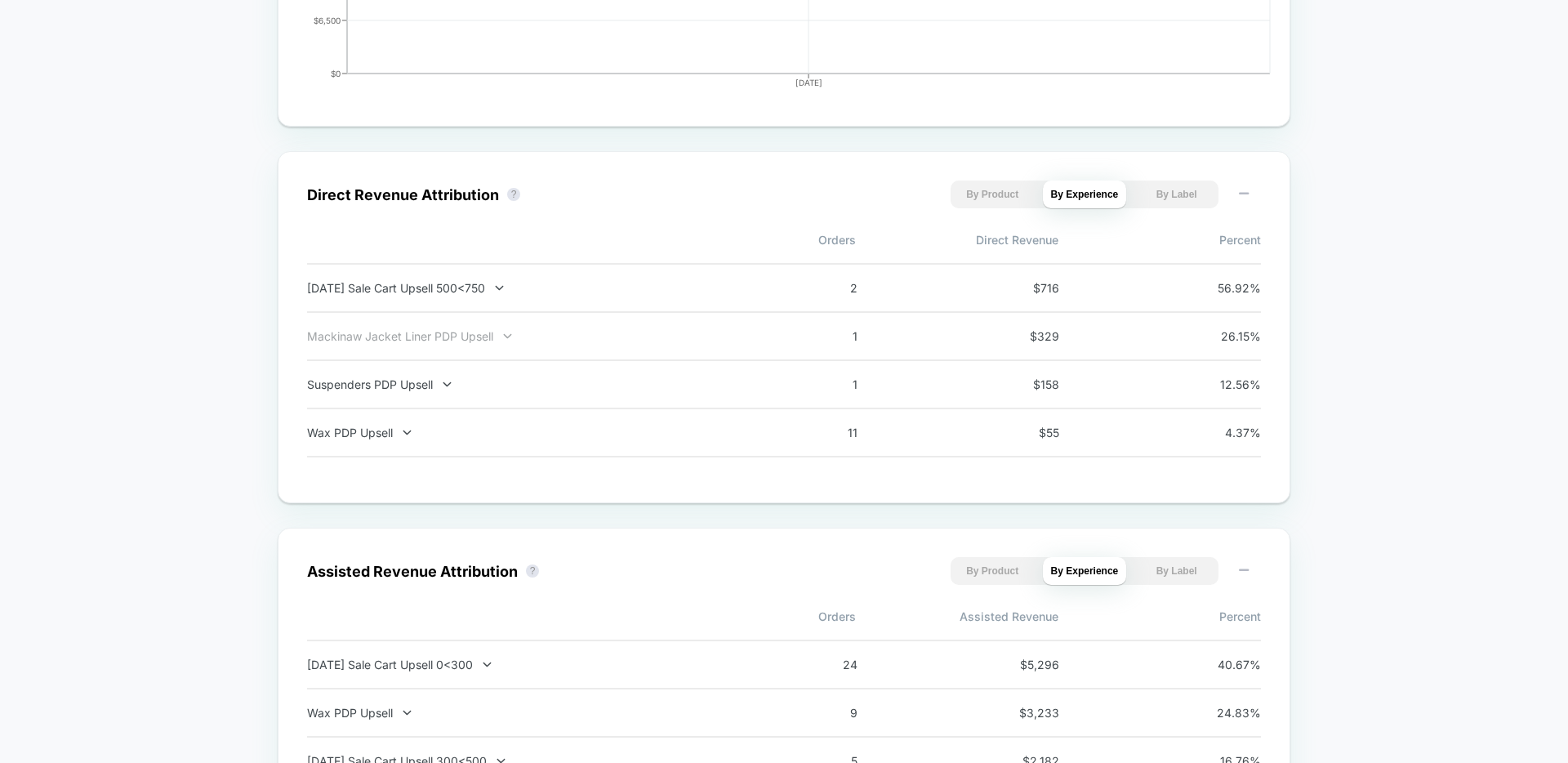
scroll to position [0, 0]
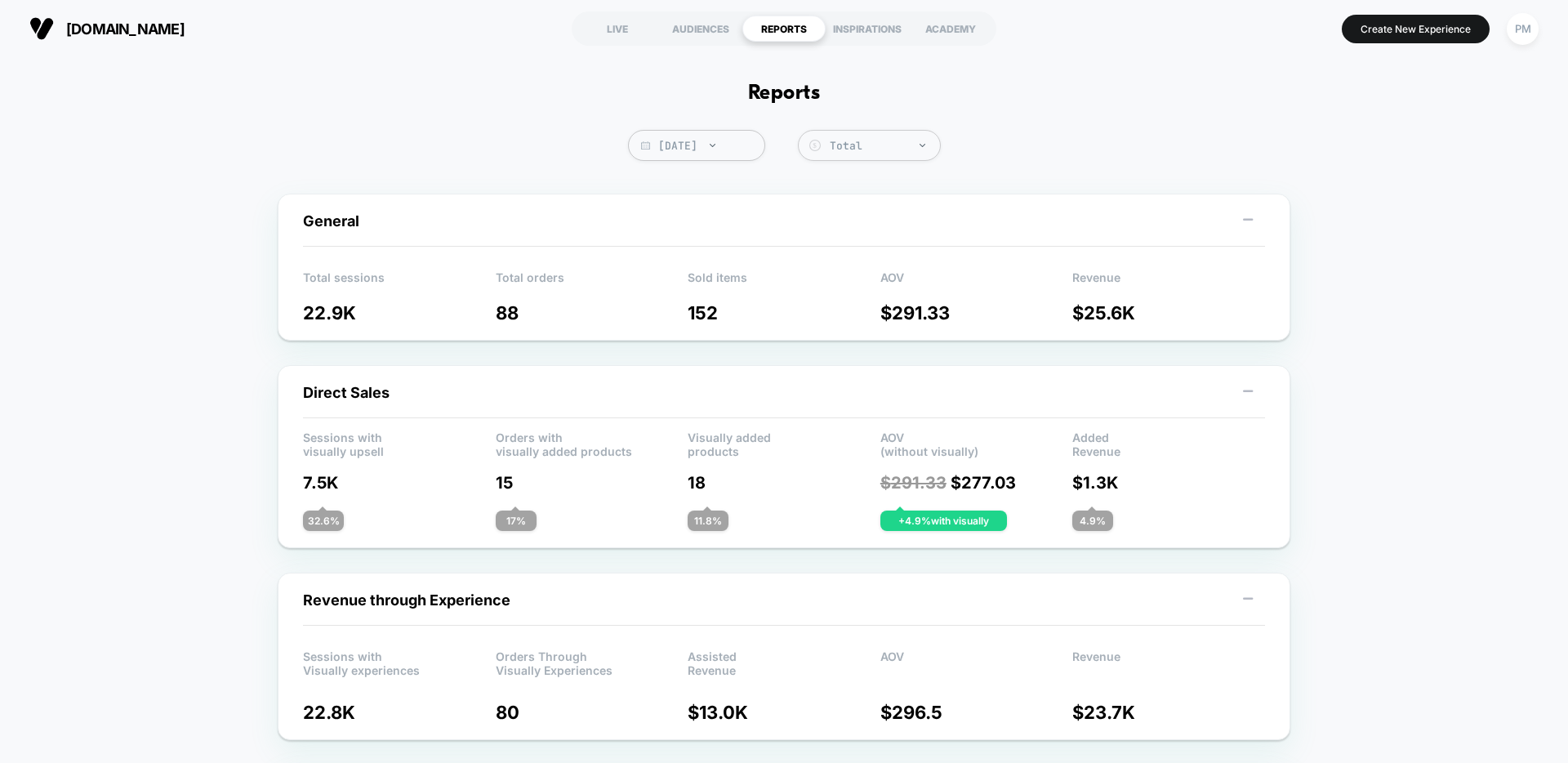
click at [637, 9] on section "LIVE AUDIENCES REPORTS INSPIRATIONS ACADEMY" at bounding box center [784, 29] width 498 height 41
click at [626, 19] on div "LIVE" at bounding box center [617, 28] width 83 height 26
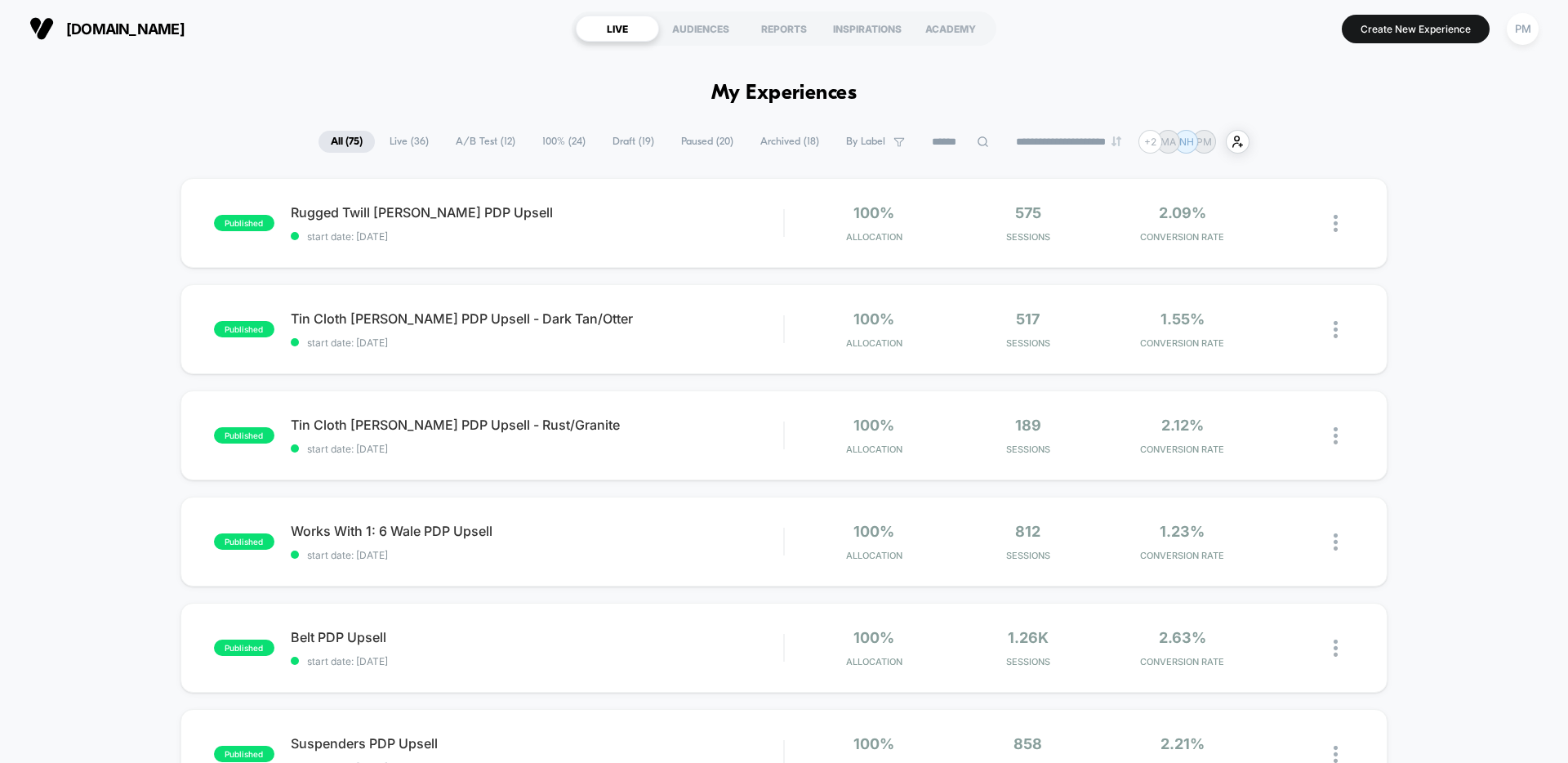
click at [482, 142] on span "A/B Test ( 12 )" at bounding box center [485, 142] width 84 height 22
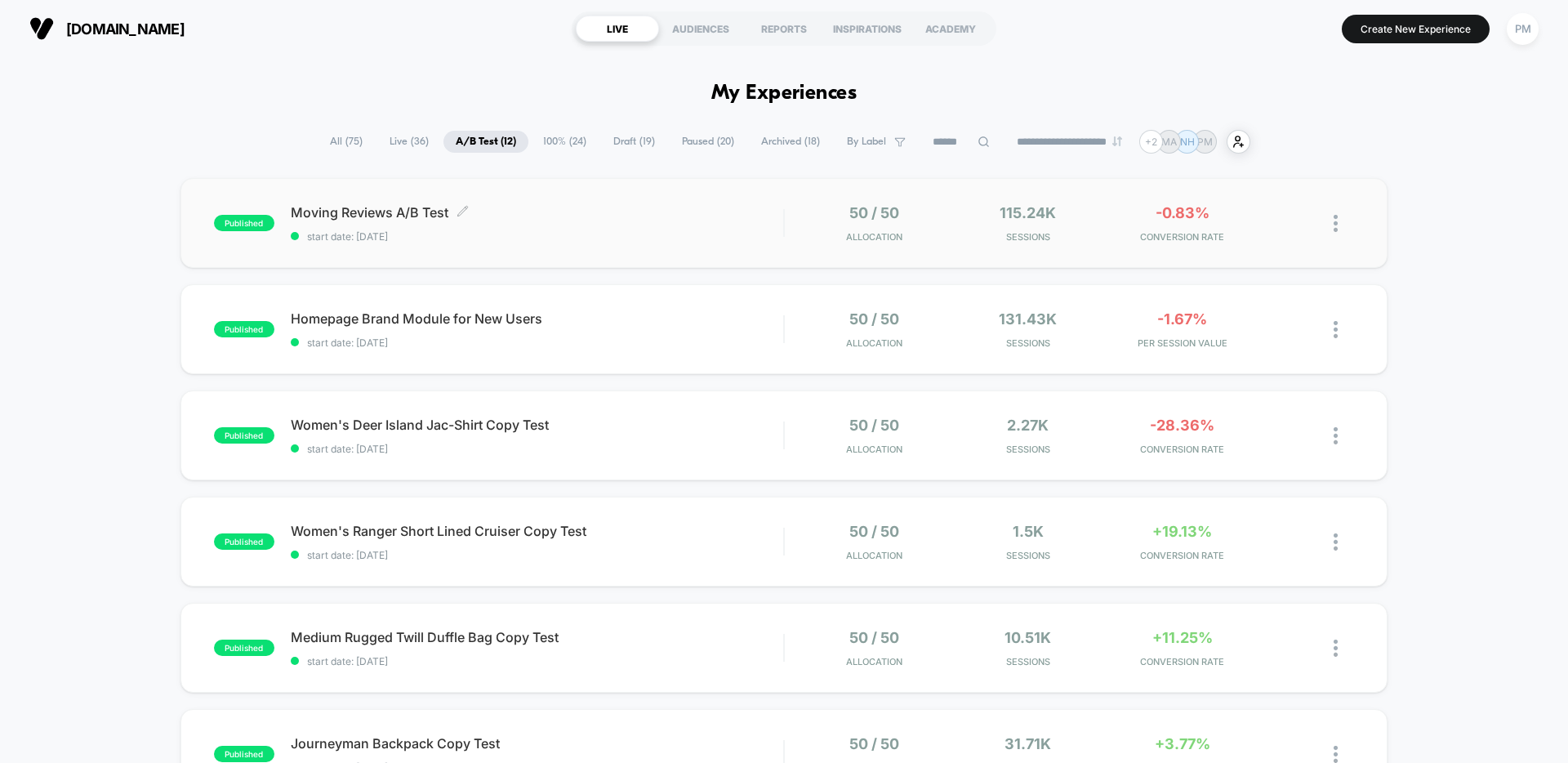
click at [610, 214] on span "Moving Reviews A/B Test Click to edit experience details" at bounding box center [536, 212] width 492 height 16
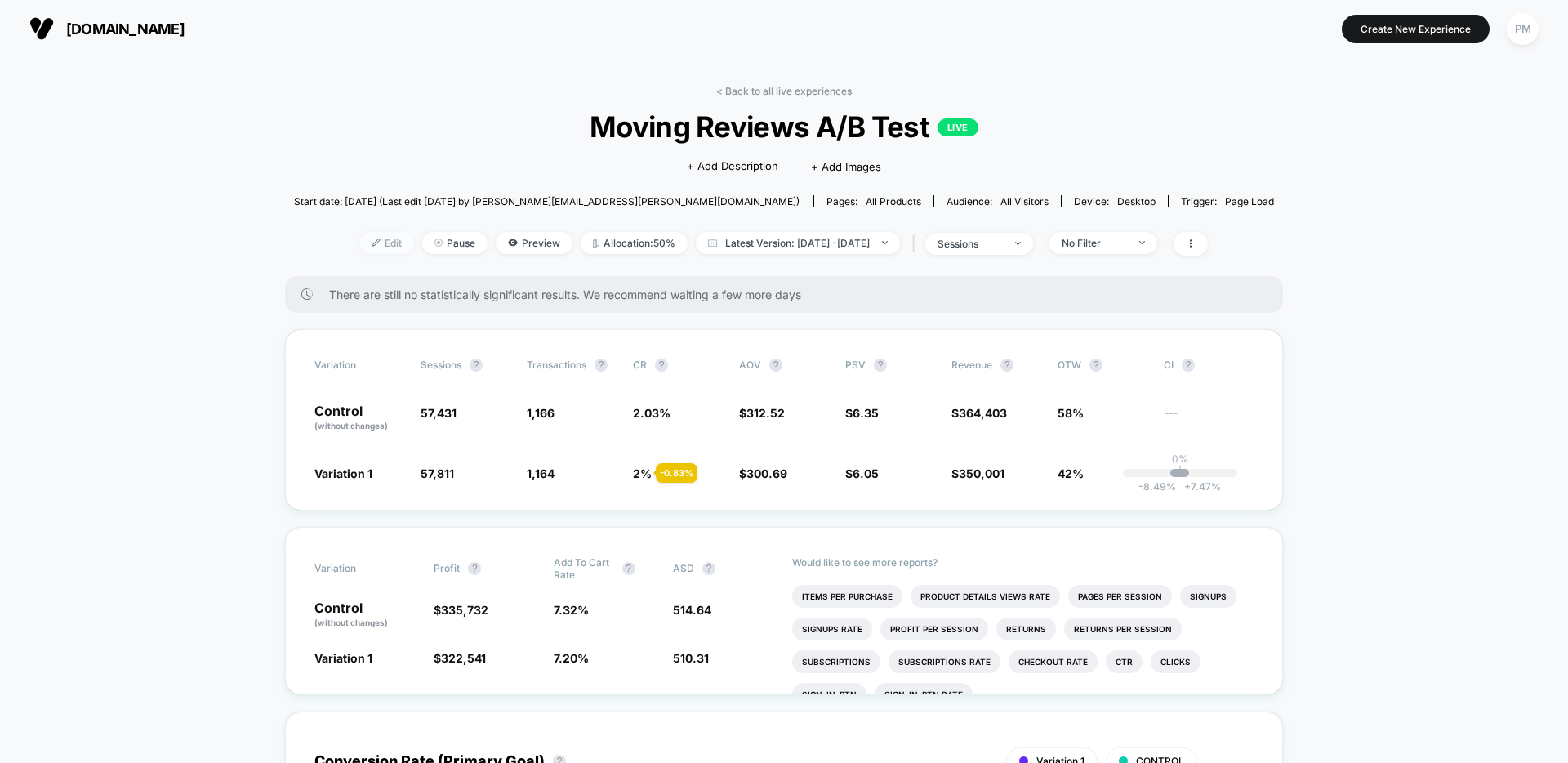
click at [367, 249] on span "Edit" at bounding box center [387, 243] width 54 height 22
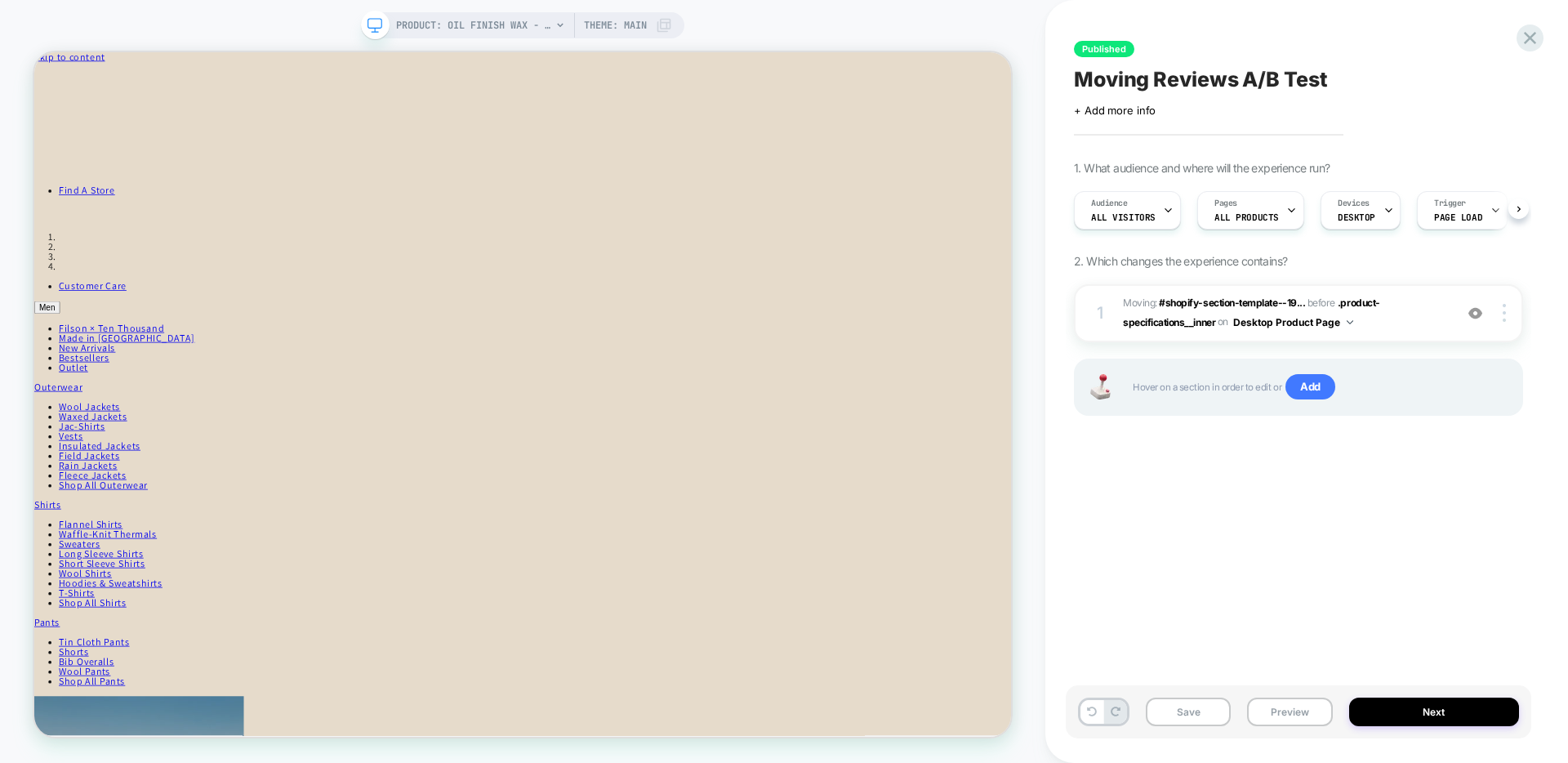
scroll to position [0, 1]
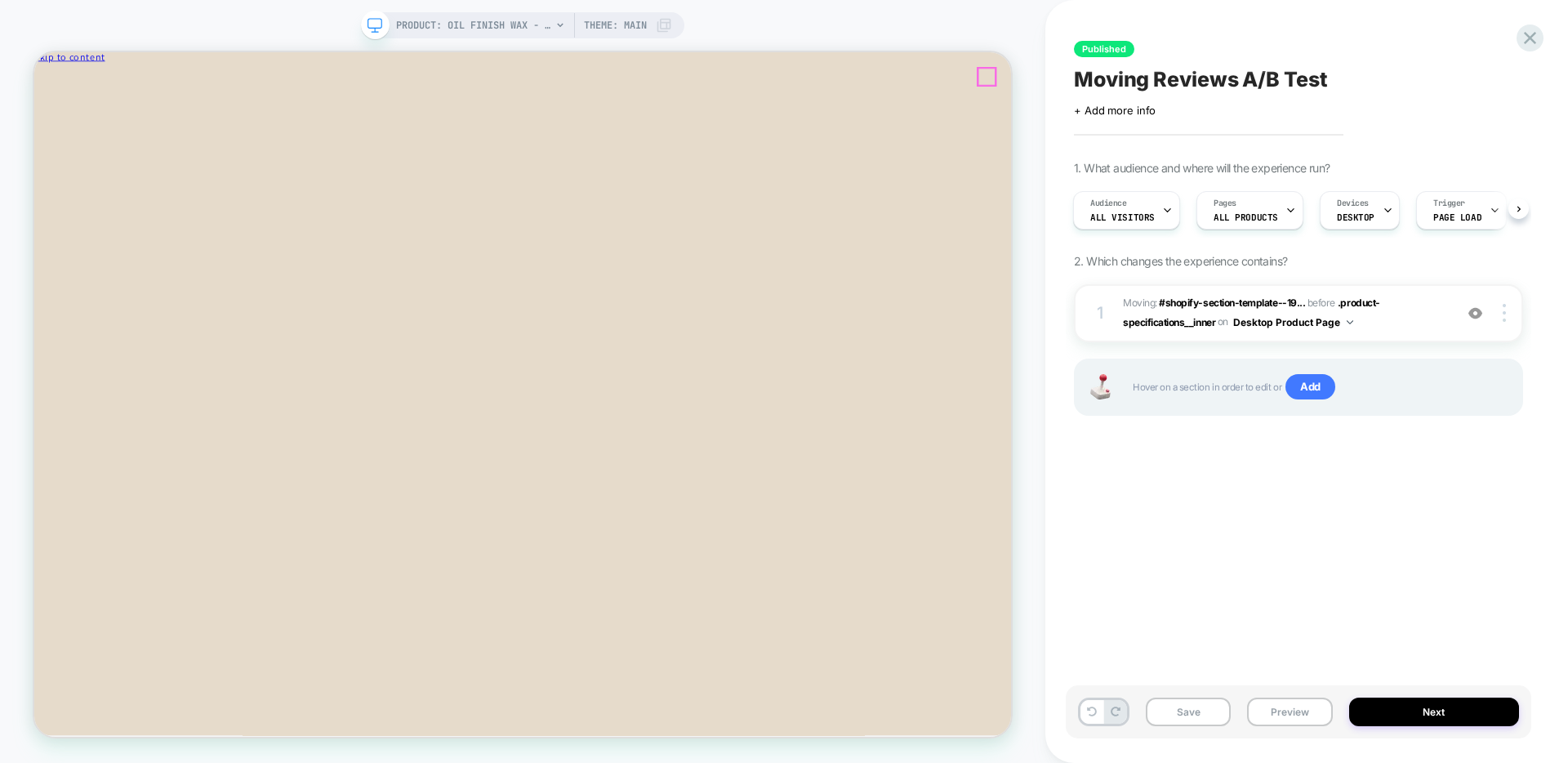
click at [105, 93] on icon "Close" at bounding box center [105, 87] width 0 height 12
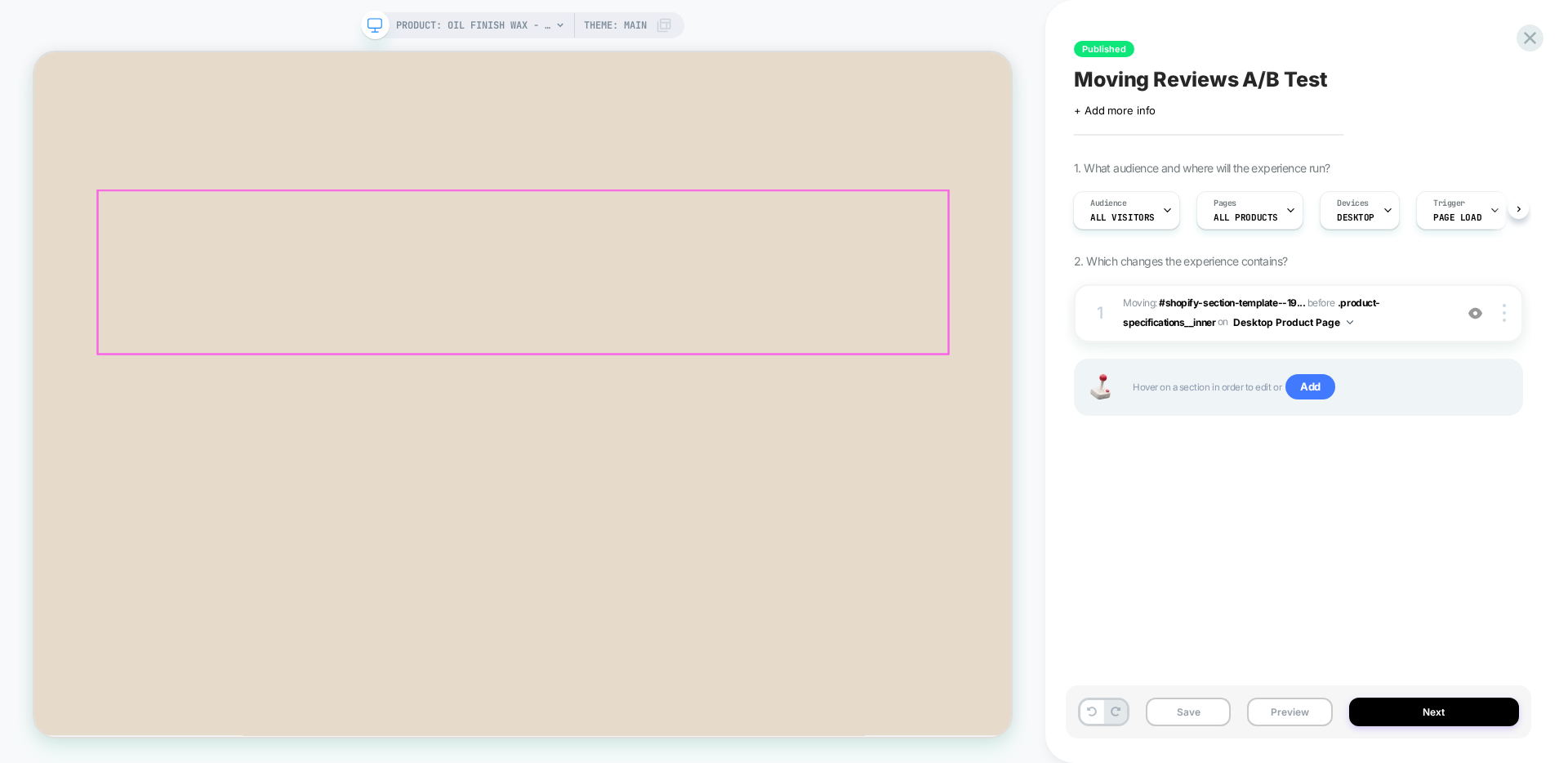
scroll to position [1087, 0]
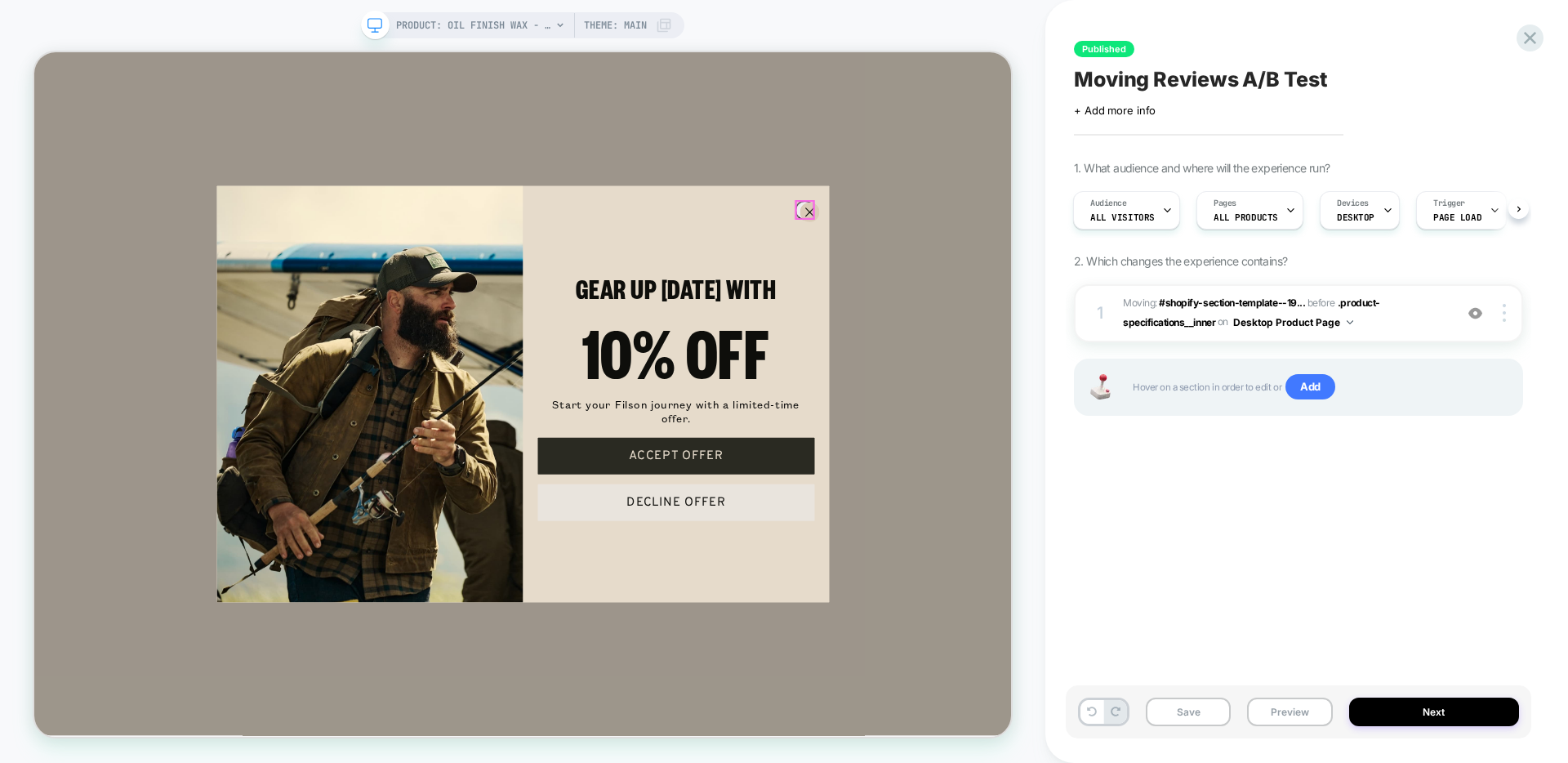
click at [1061, 271] on circle "Close dialog" at bounding box center [1067, 265] width 25 height 25
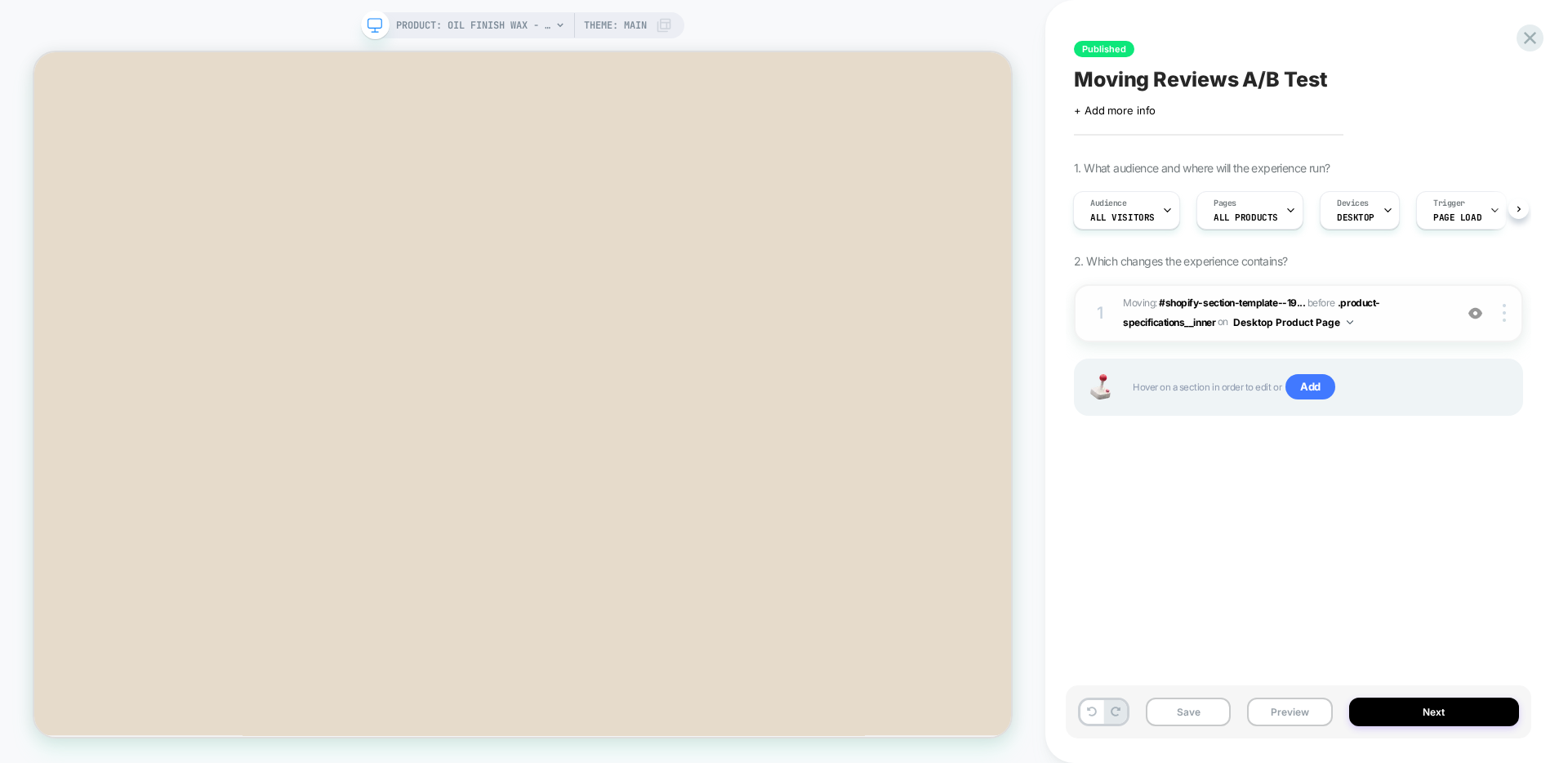
click at [1477, 316] on img at bounding box center [1475, 314] width 14 height 14
click at [1482, 318] on div at bounding box center [1475, 313] width 31 height 18
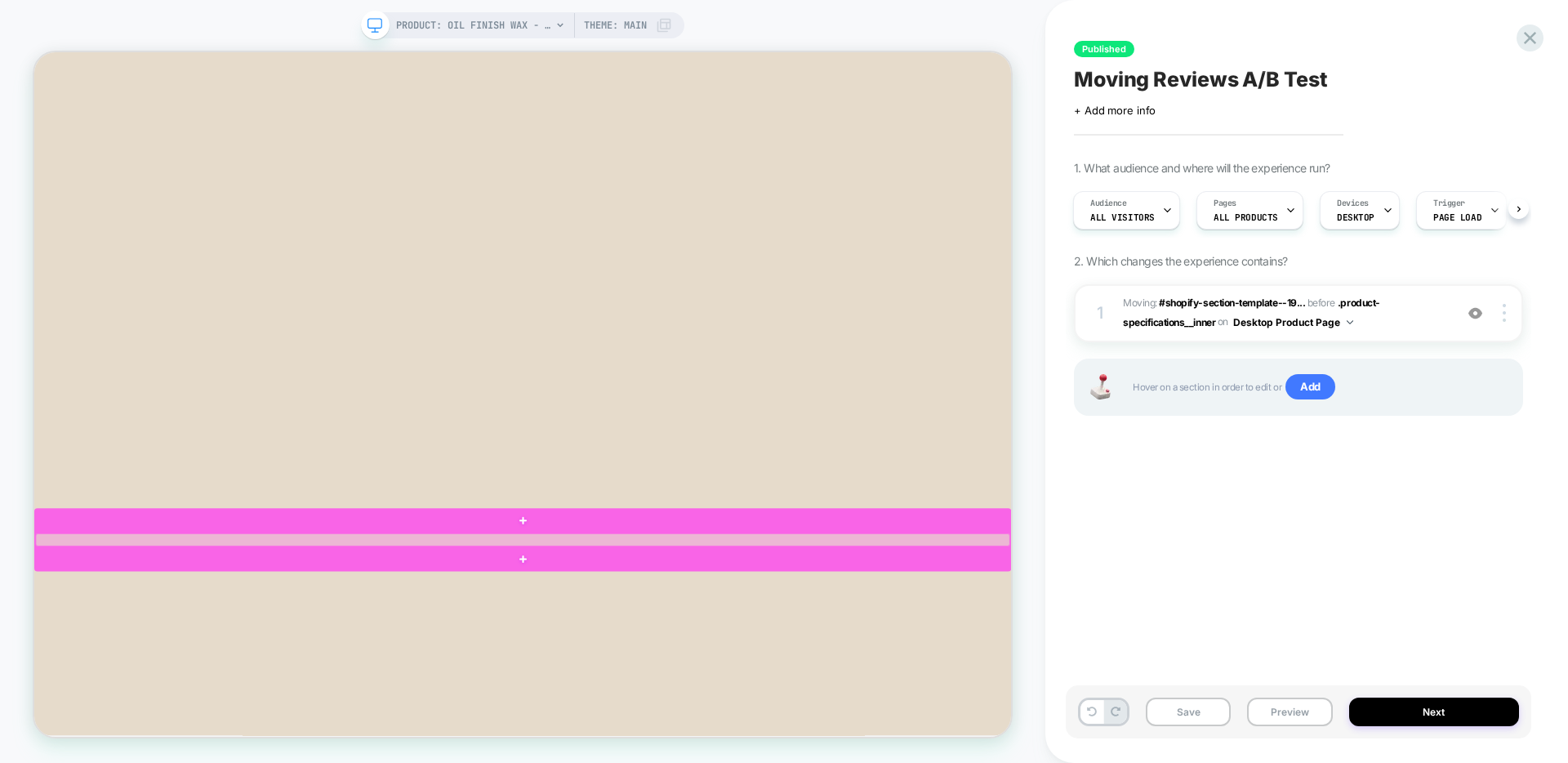
click at [551, 707] on div at bounding box center [686, 704] width 1300 height 17
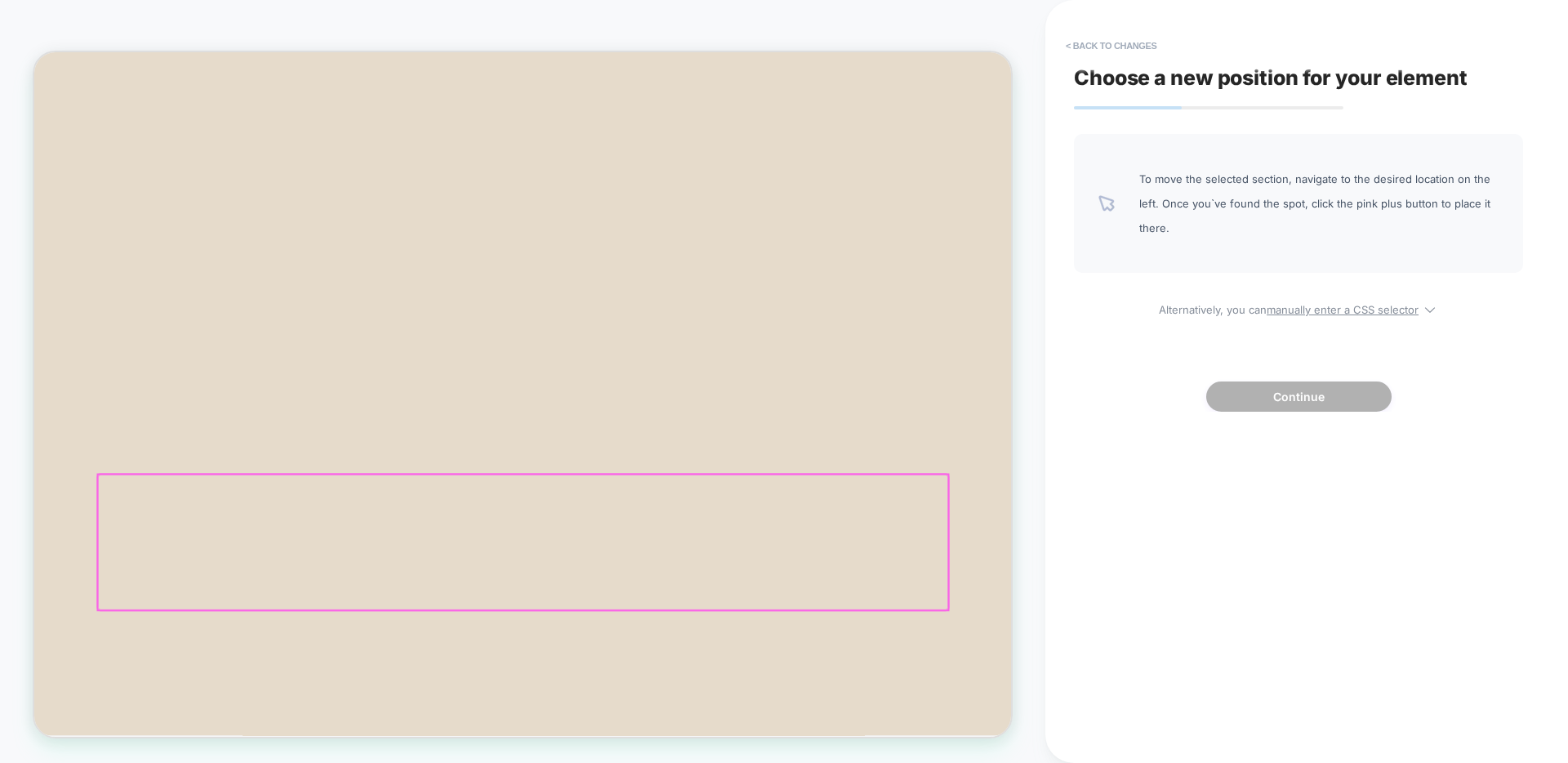
scroll to position [684, 0]
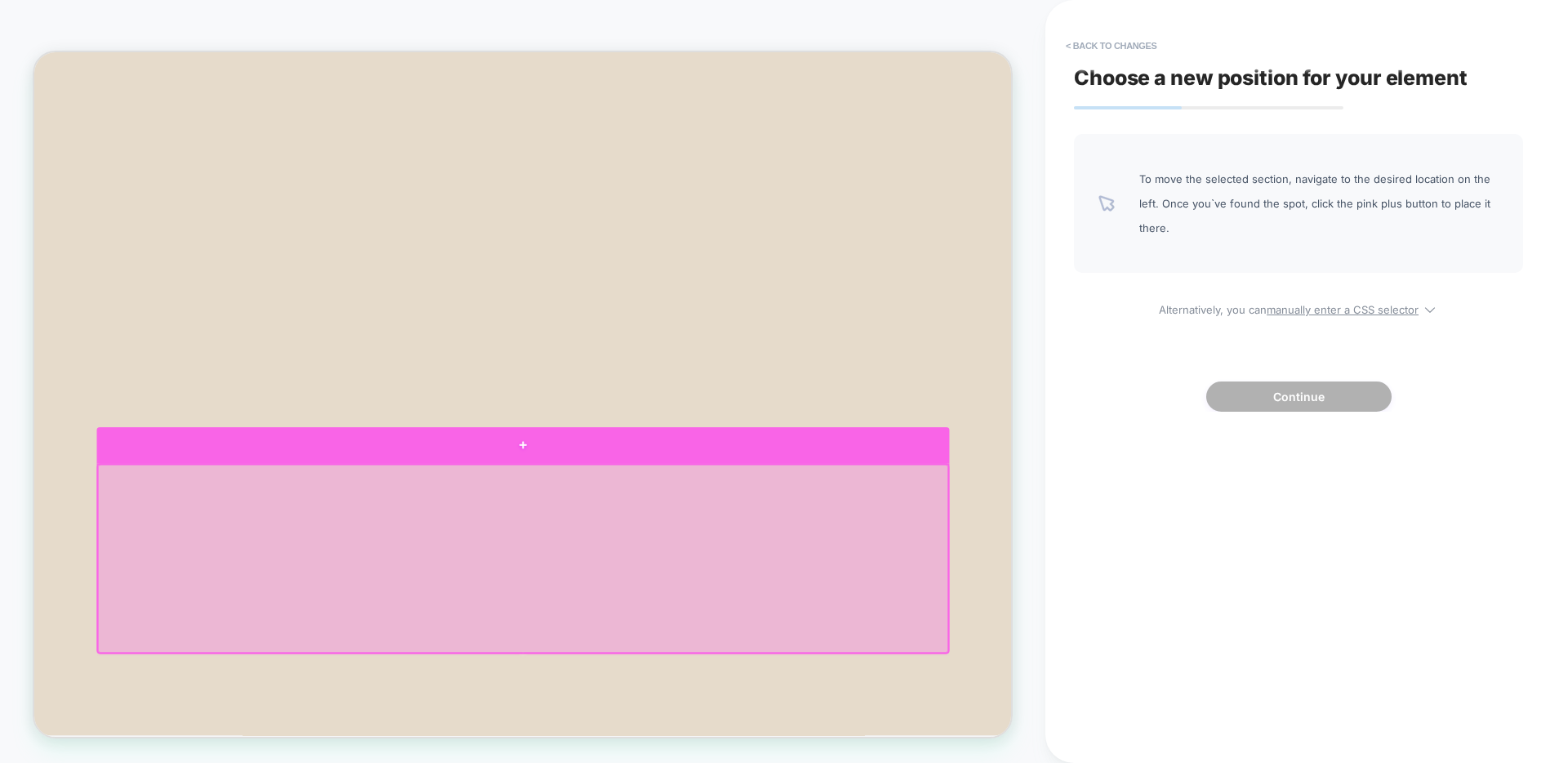
click at [640, 582] on div at bounding box center [686, 577] width 1137 height 48
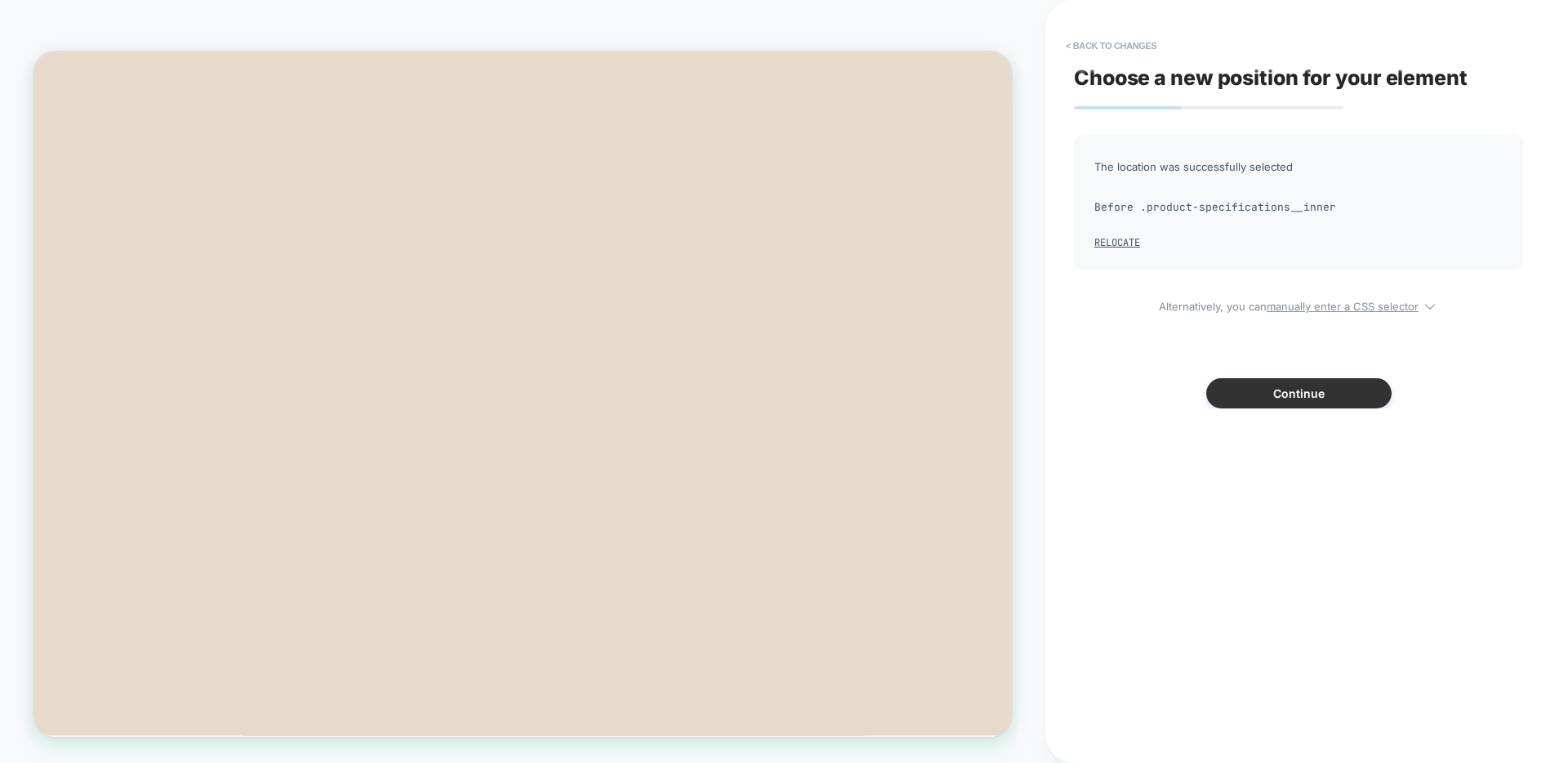
click at [1261, 398] on button "Continue" at bounding box center [1300, 394] width 185 height 31
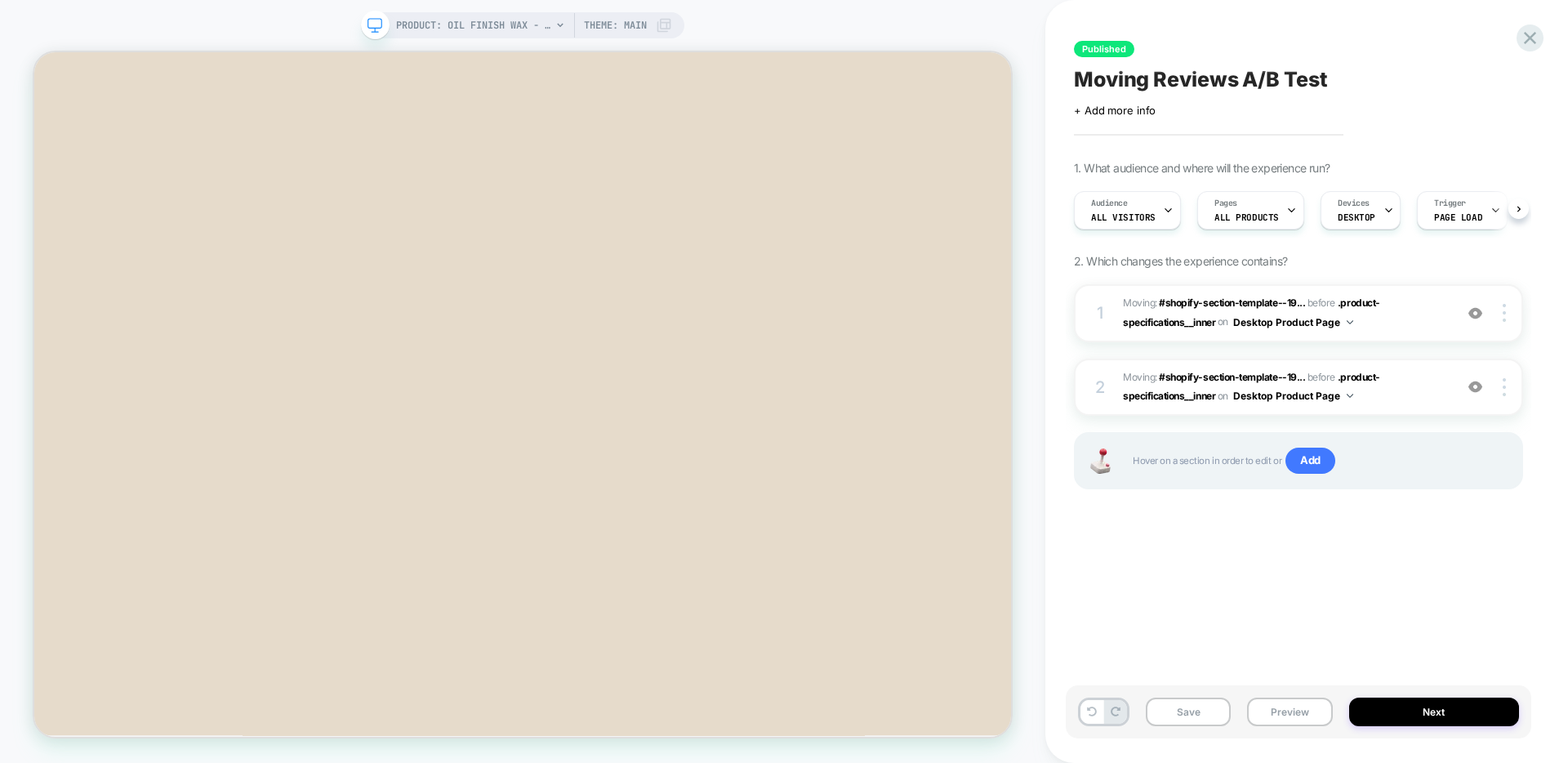
scroll to position [0, 1]
click at [1472, 313] on img at bounding box center [1475, 314] width 14 height 14
click at [1471, 383] on img at bounding box center [1475, 386] width 14 height 14
click at [1461, 385] on div at bounding box center [1475, 387] width 31 height 18
click at [1474, 312] on img at bounding box center [1475, 314] width 14 height 14
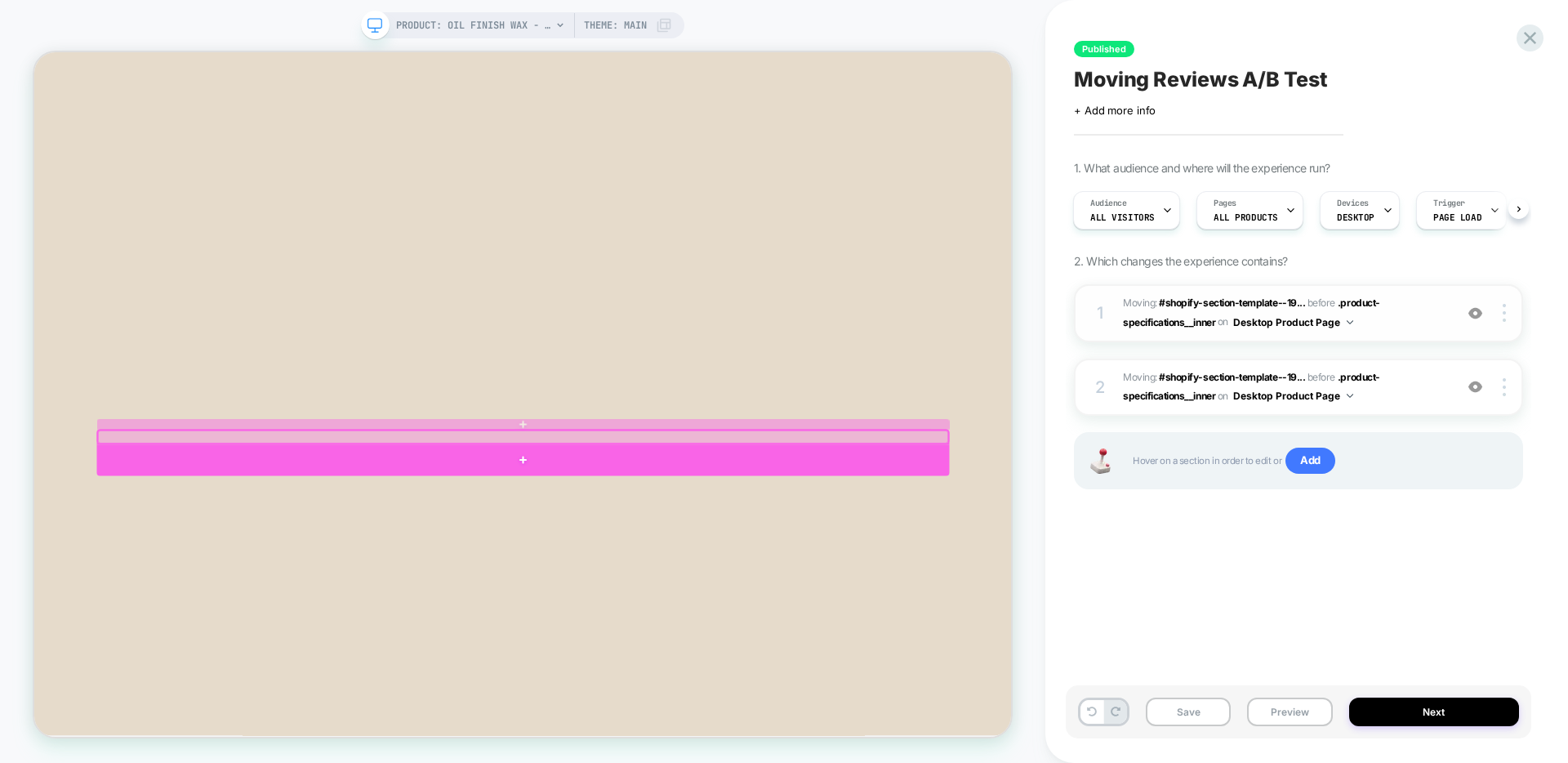
scroll to position [1068, 0]
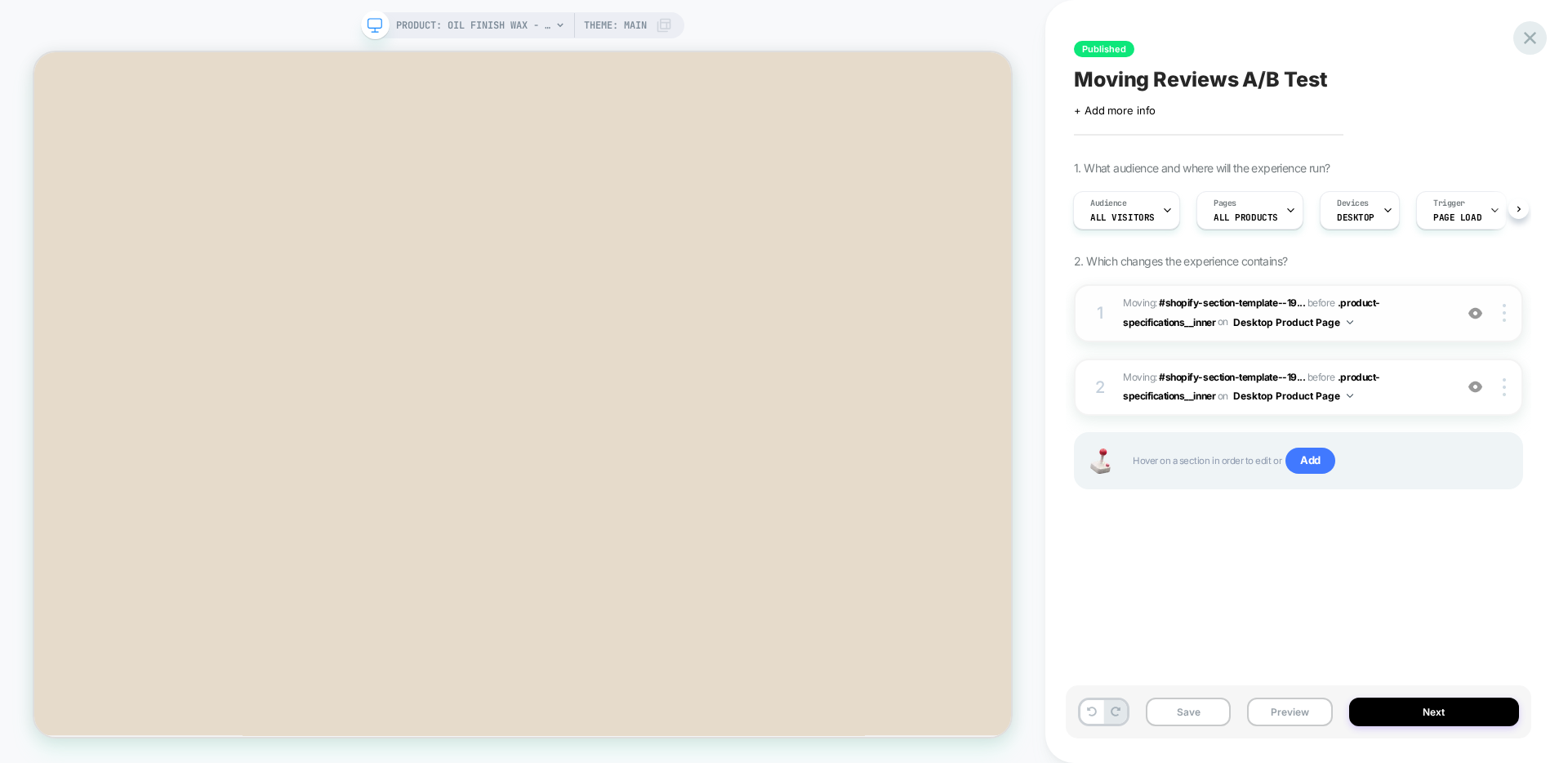
click at [1529, 43] on icon at bounding box center [1530, 37] width 22 height 22
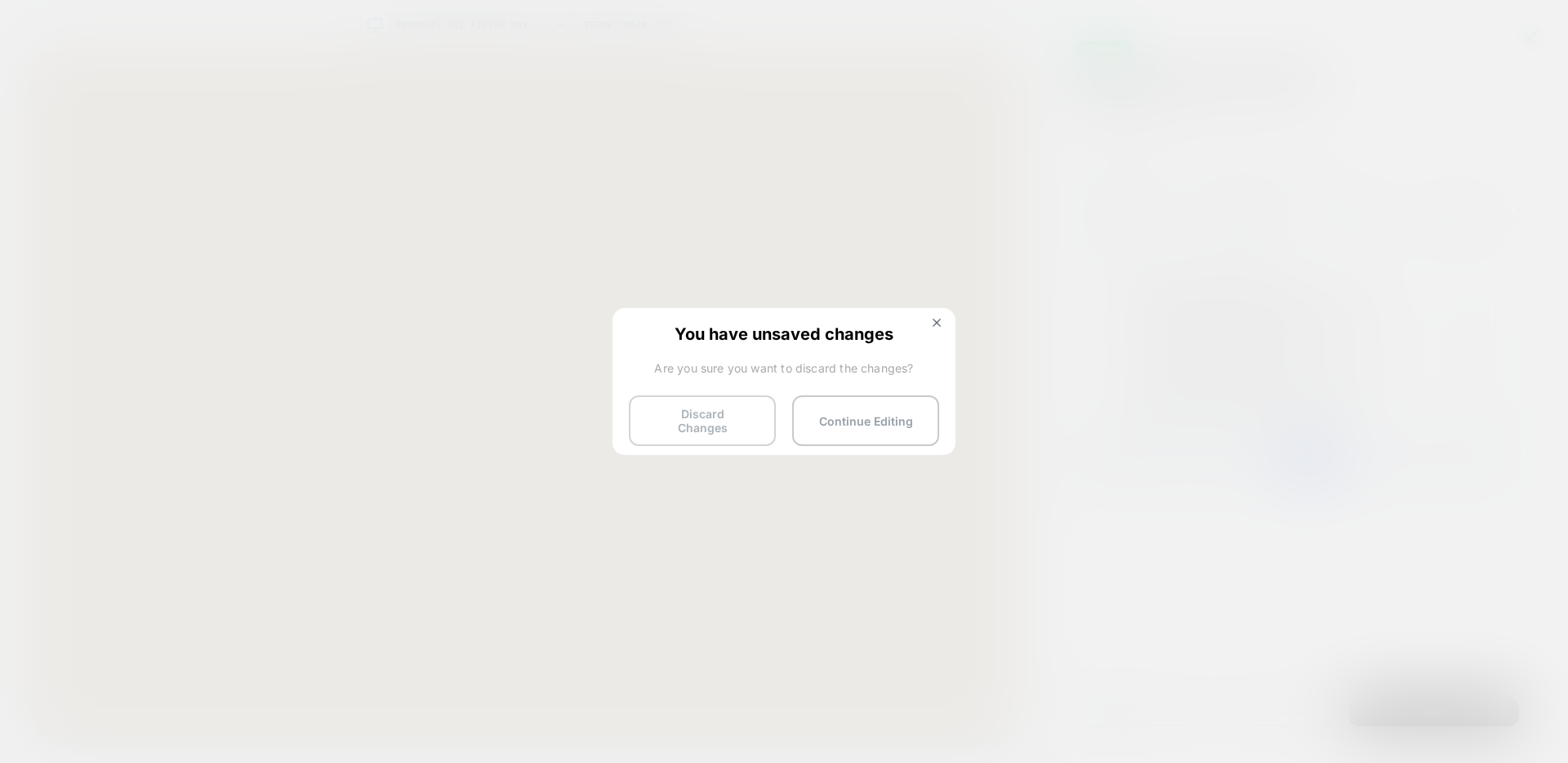
click at [702, 423] on button "Discard Changes" at bounding box center [702, 421] width 147 height 51
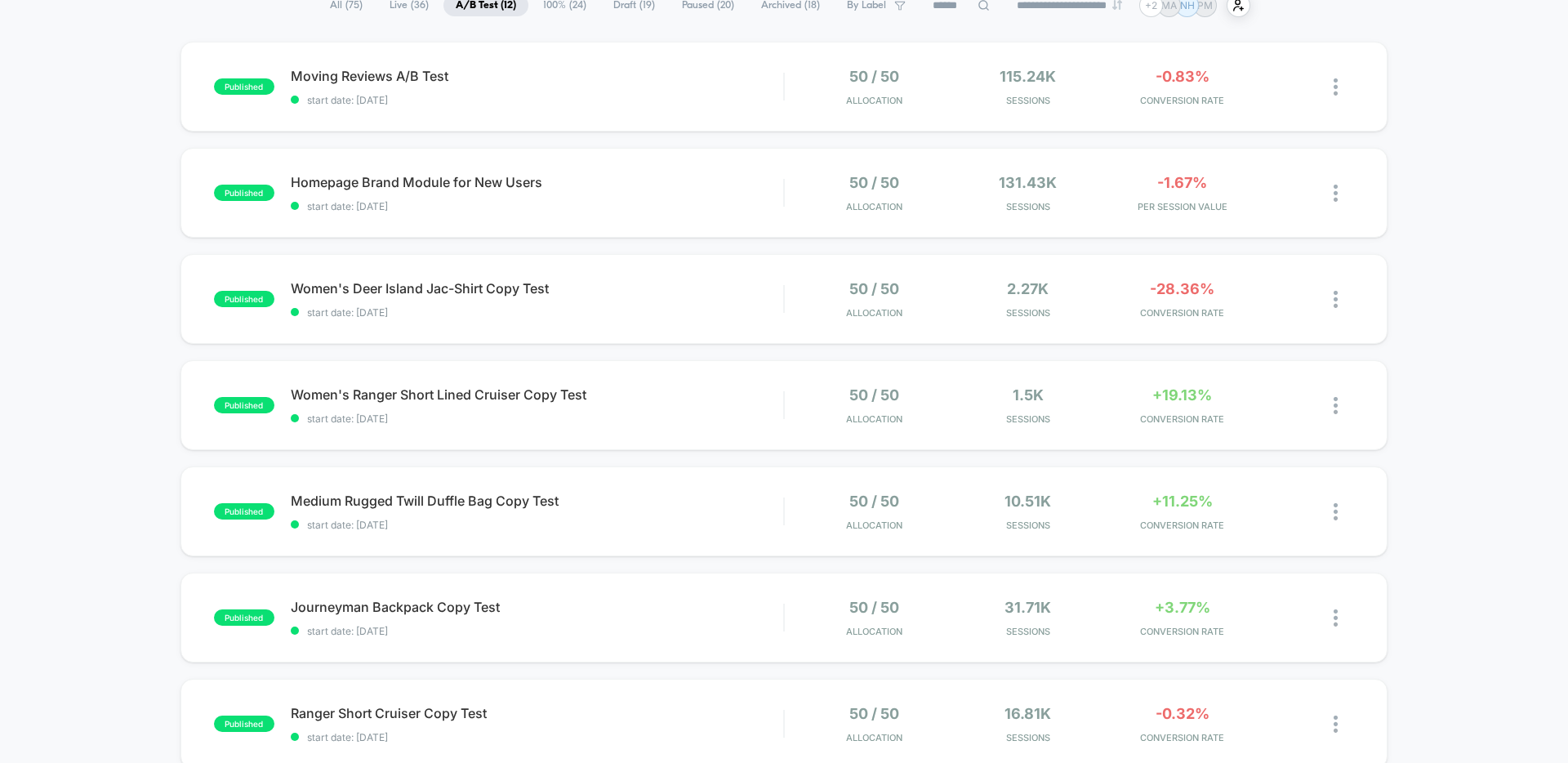
scroll to position [43, 0]
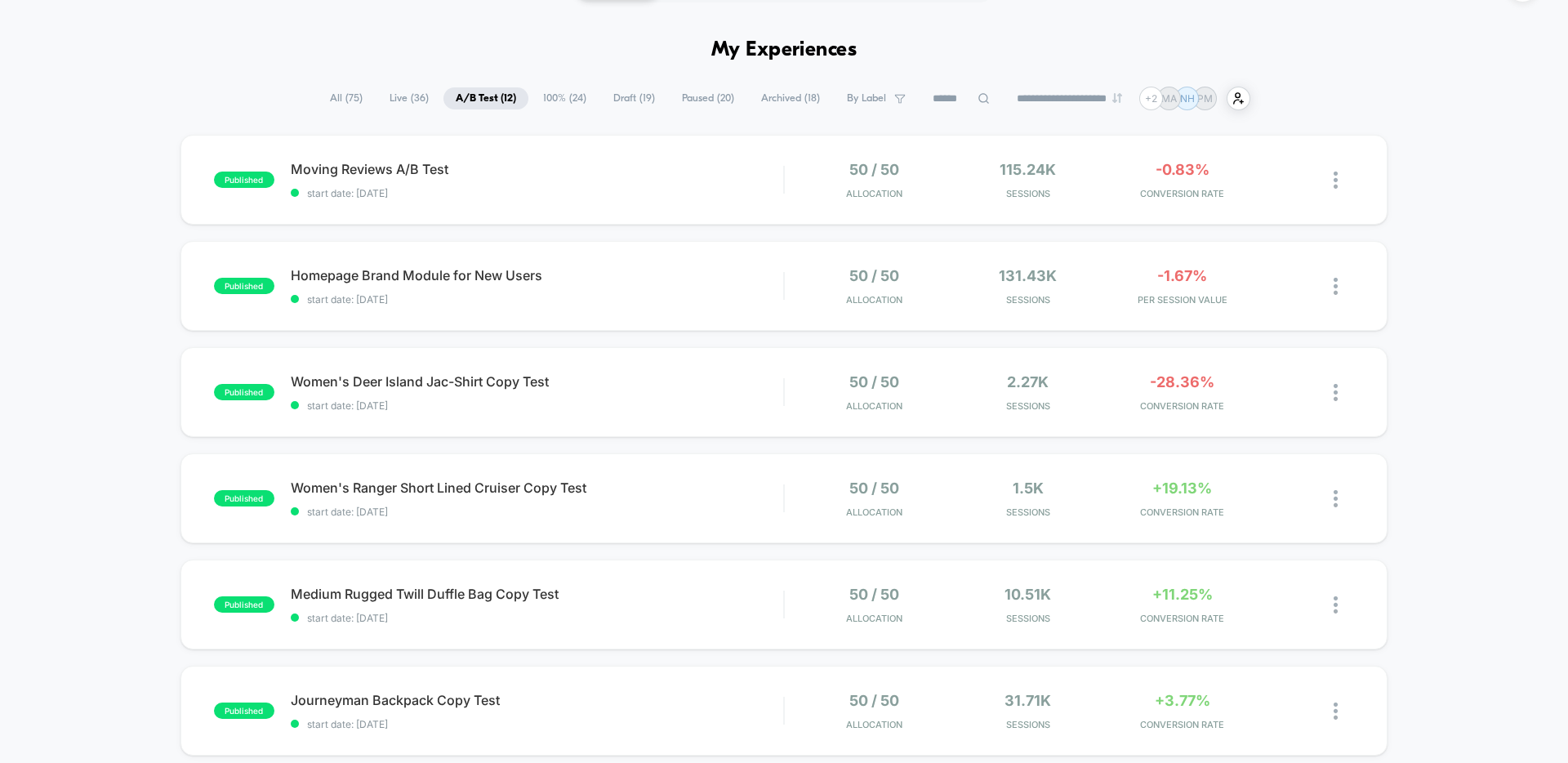
click at [400, 96] on span "Live ( 36 )" at bounding box center [409, 98] width 64 height 22
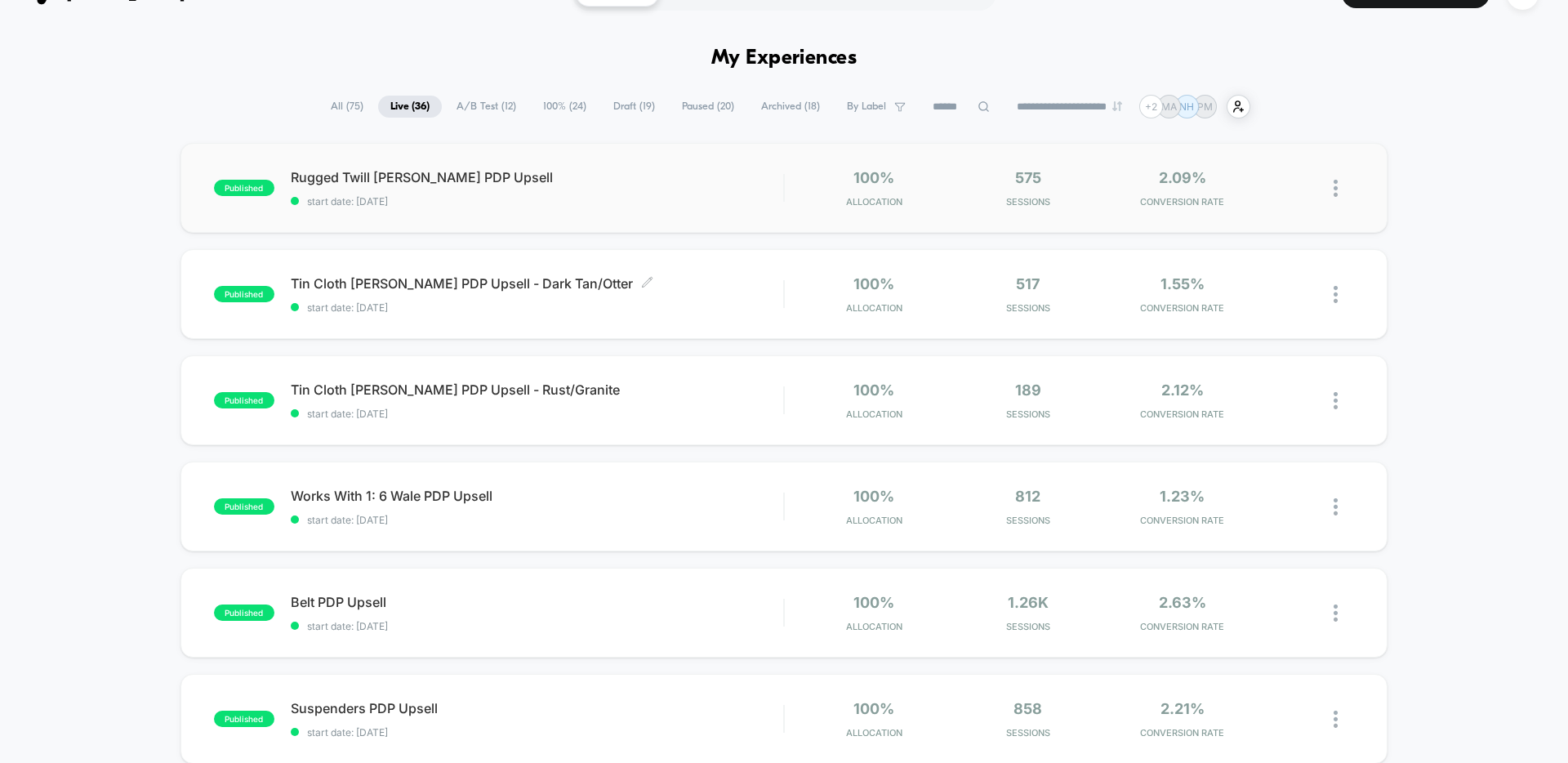
scroll to position [32, 0]
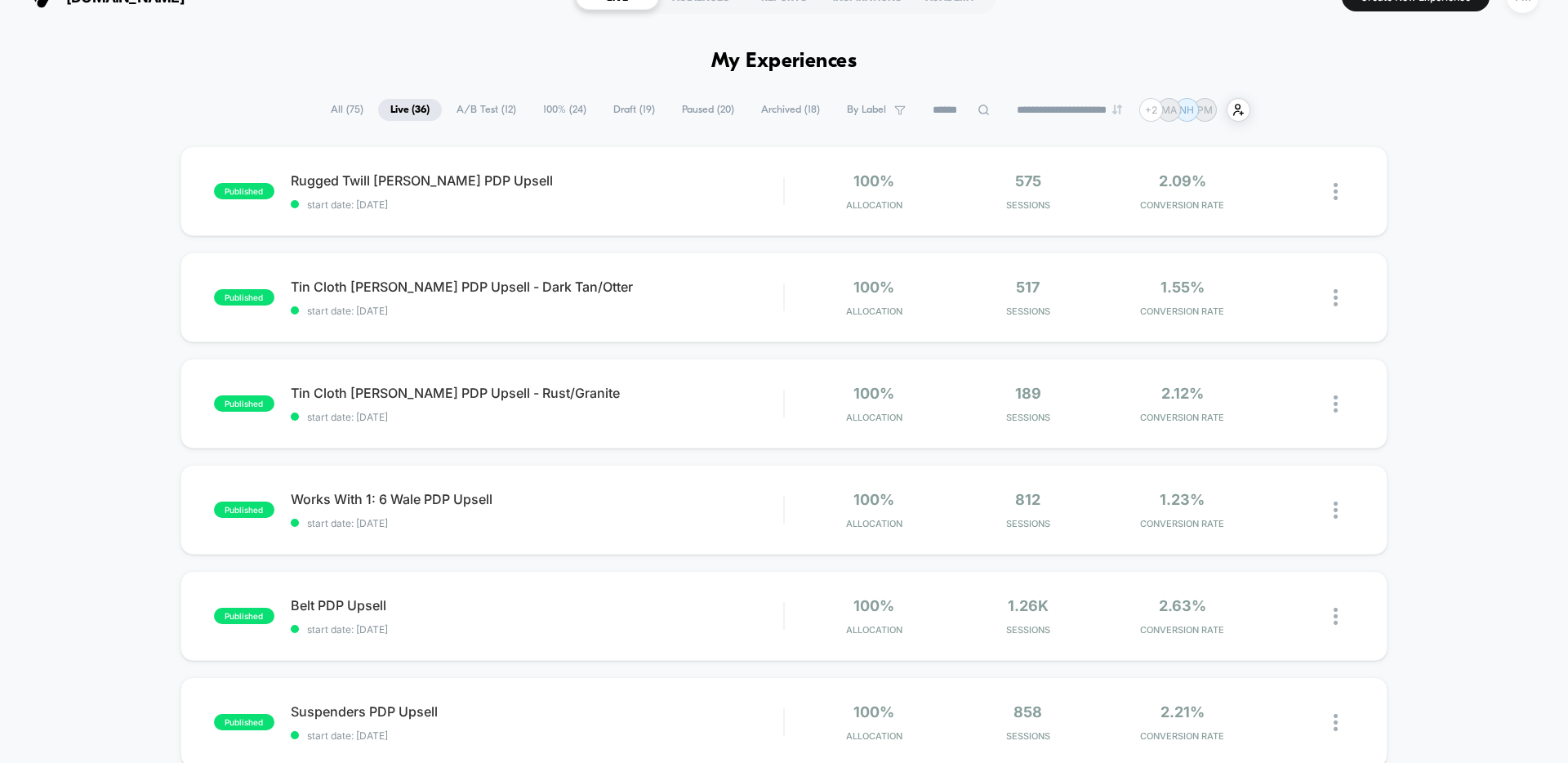
click at [544, 100] on span "100% ( 24 )" at bounding box center [565, 109] width 68 height 22
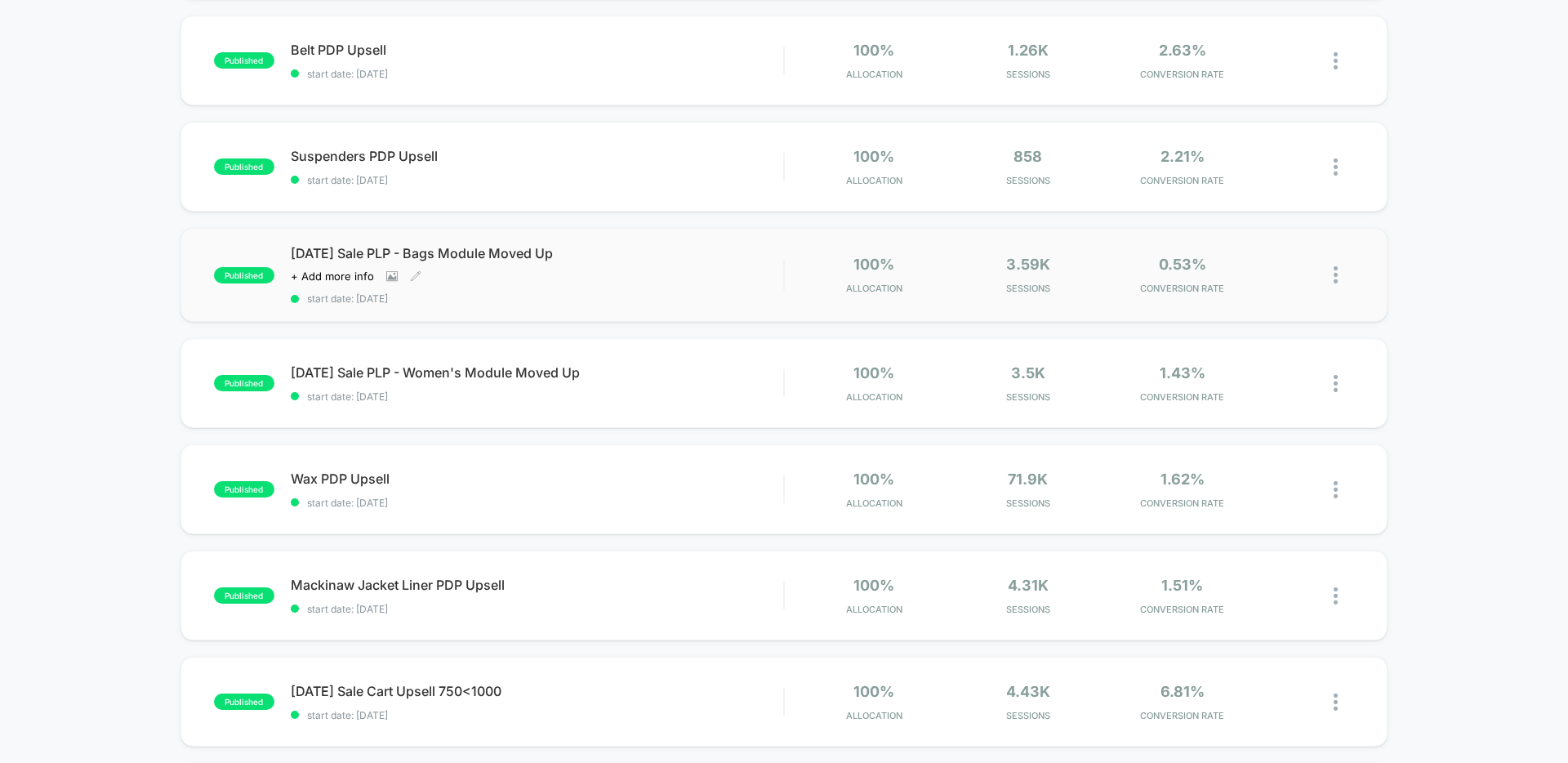
scroll to position [588, 0]
click at [672, 388] on div "Labor Day Sale PLP - Women's Module Moved Up Click to edit experience details C…" at bounding box center [536, 382] width 492 height 38
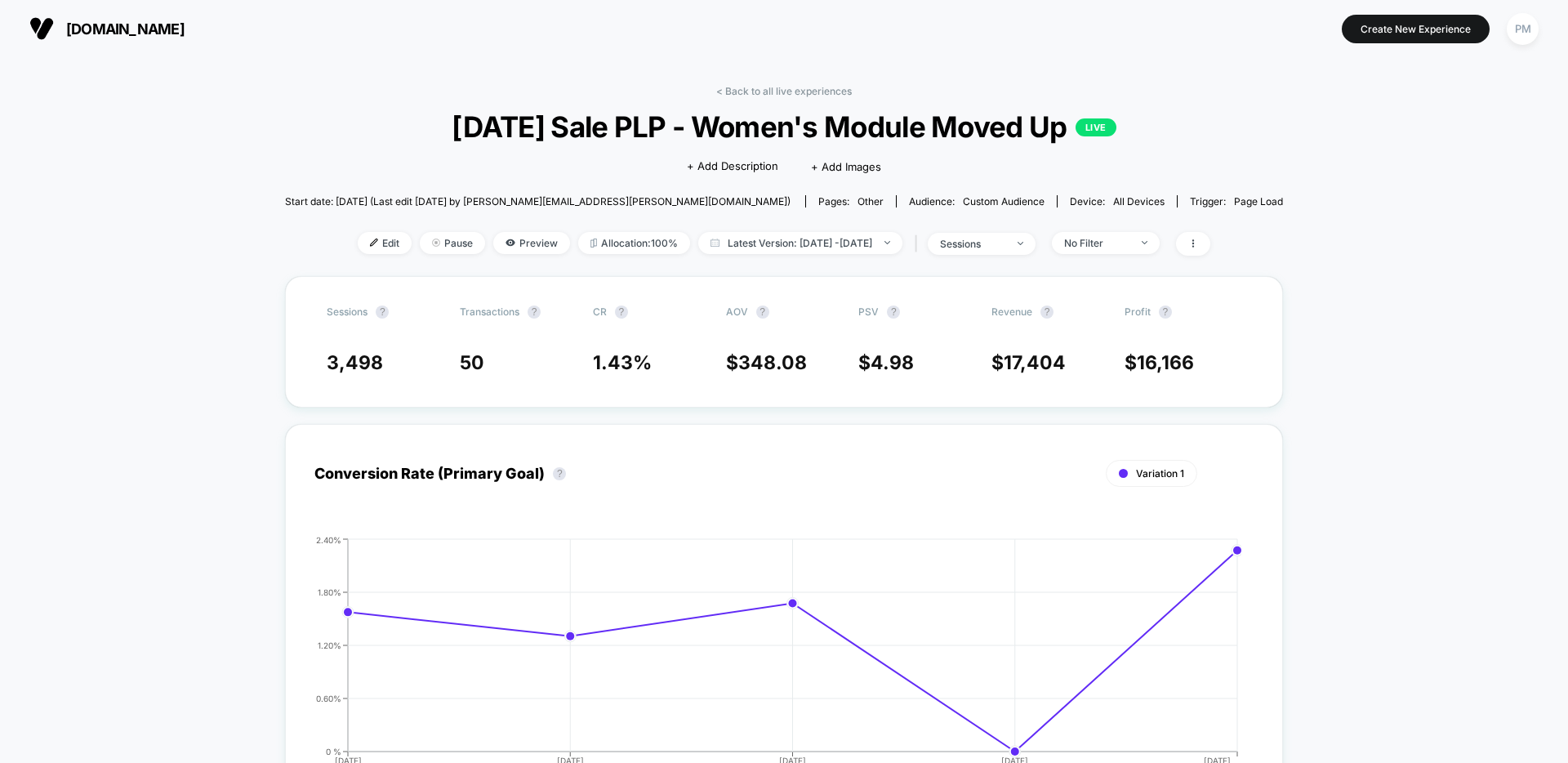
scroll to position [49, 0]
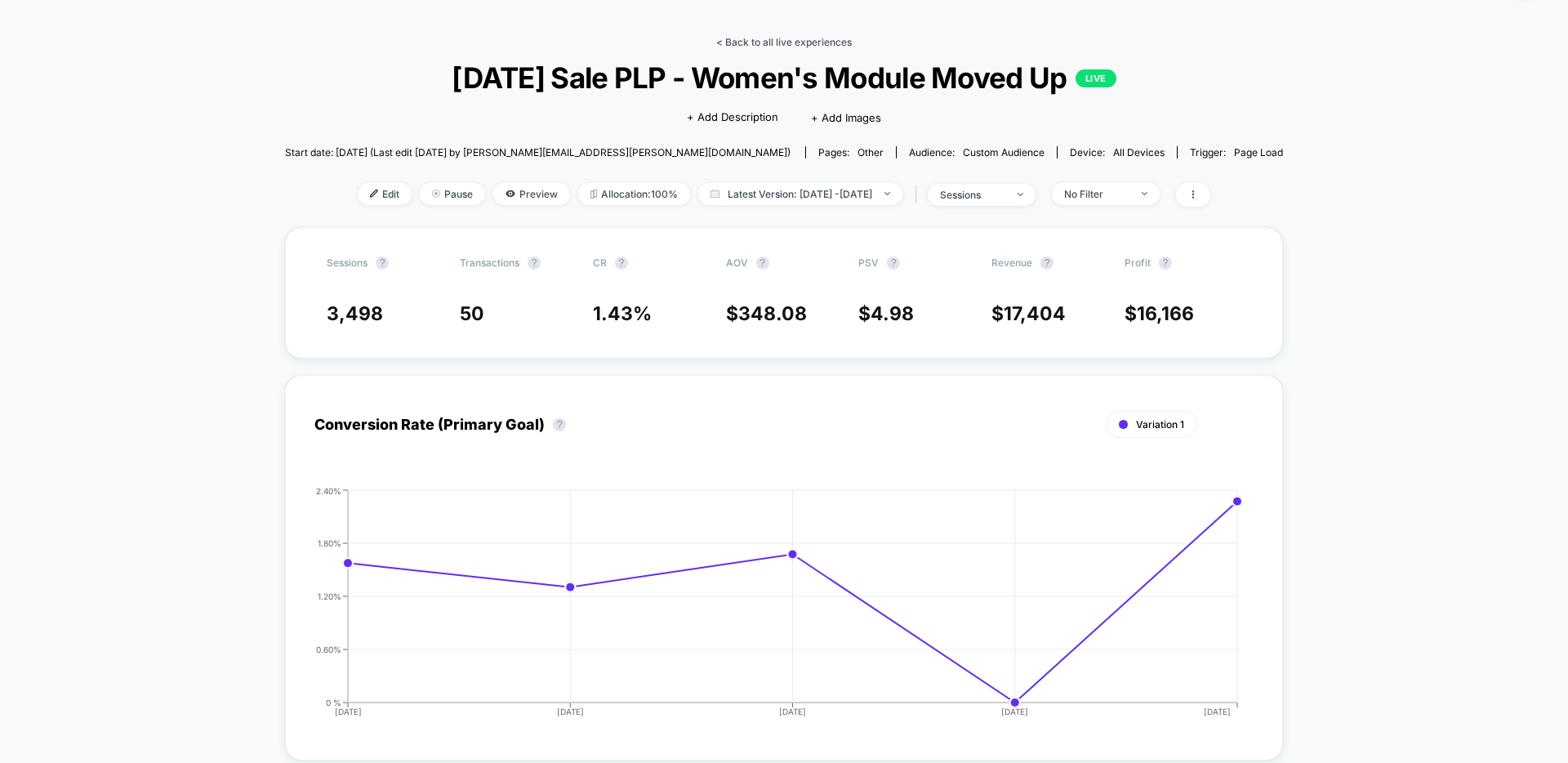
click at [824, 46] on link "< Back to all live experiences" at bounding box center [784, 42] width 136 height 12
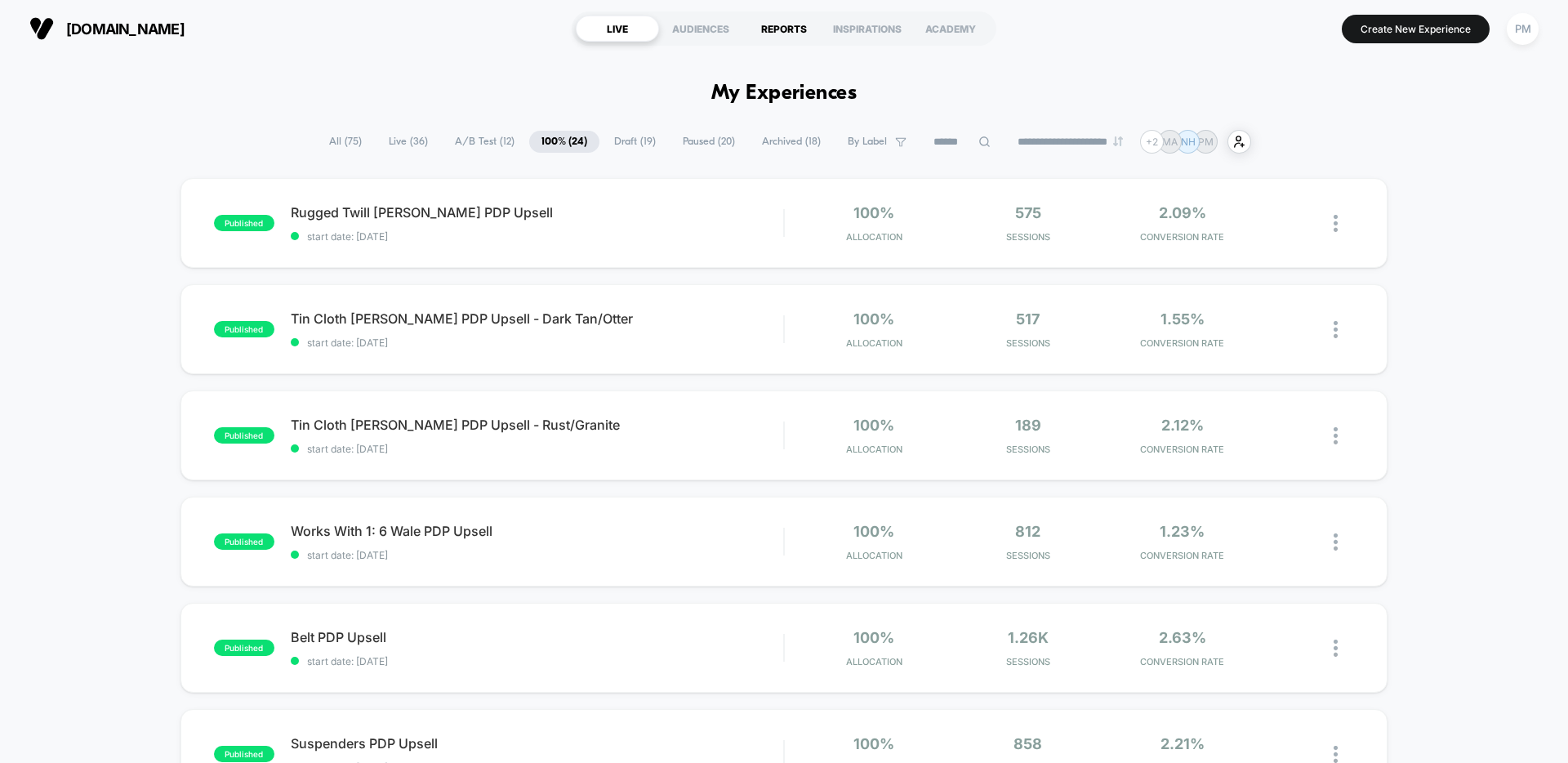
click at [775, 27] on div "REPORTS" at bounding box center [784, 28] width 83 height 26
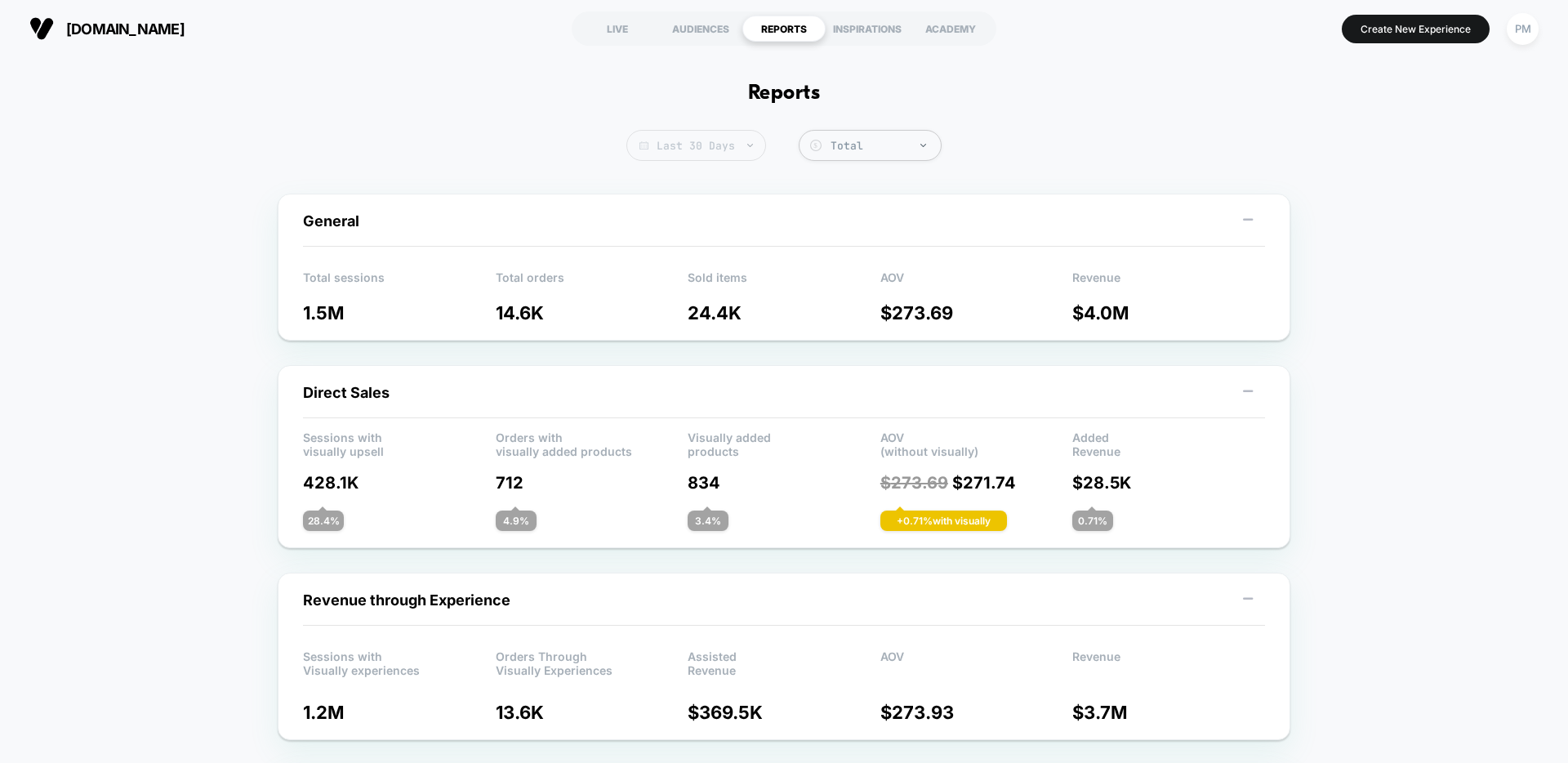
click at [733, 138] on span "Last 30 Days" at bounding box center [697, 145] width 140 height 31
select select "*"
select select "****"
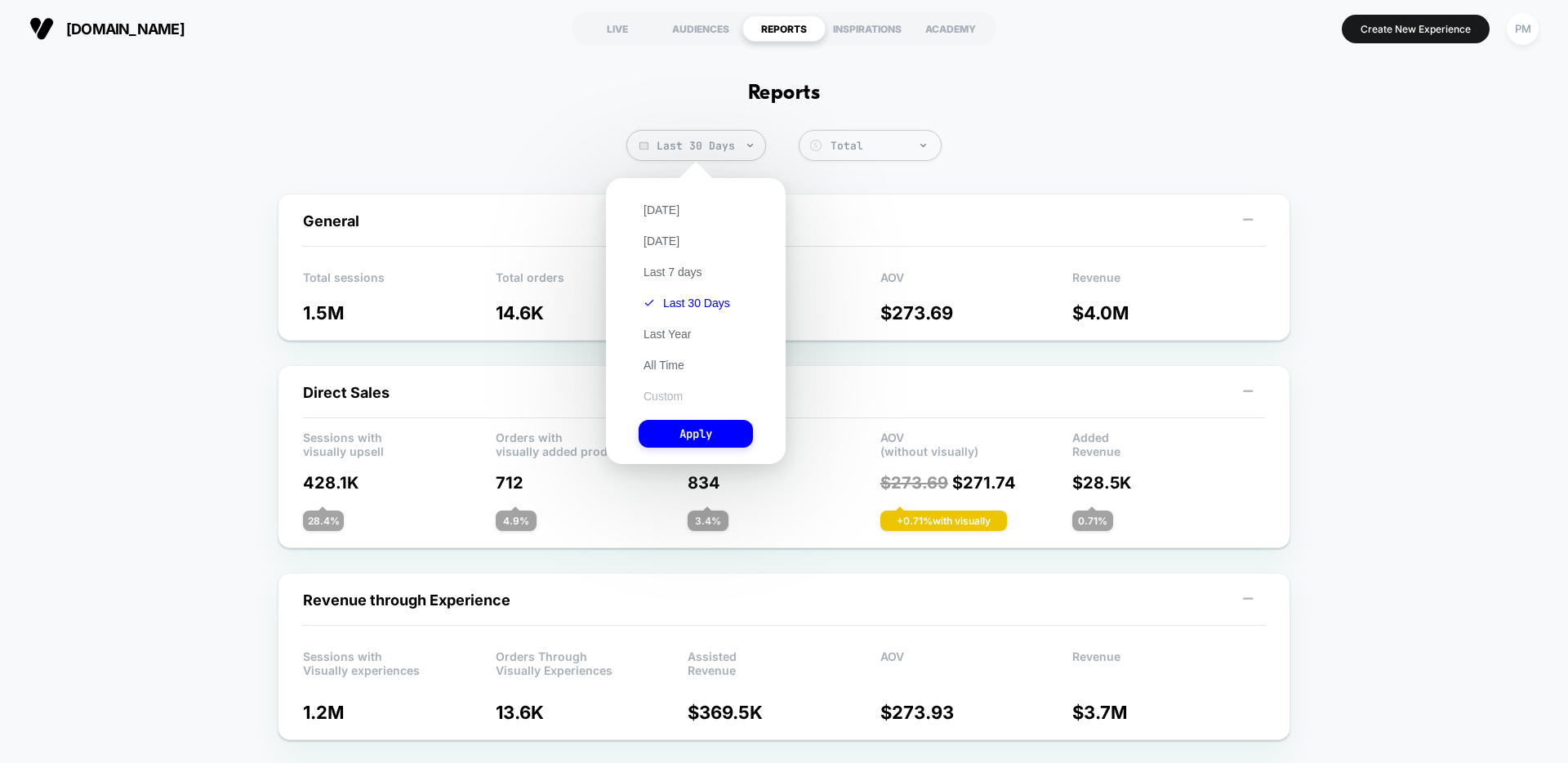
click at [655, 392] on button "Custom" at bounding box center [662, 396] width 49 height 14
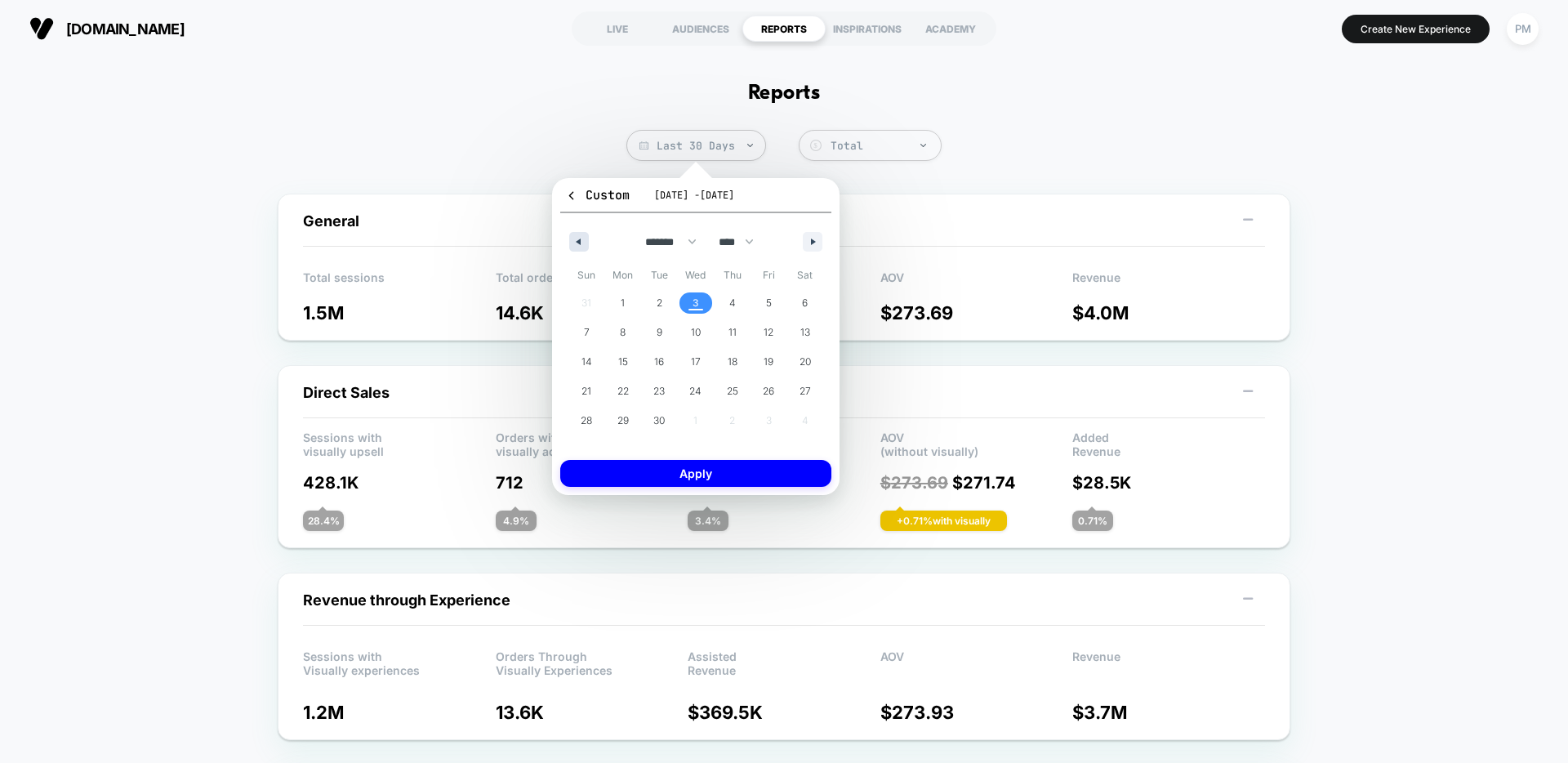
click at [586, 239] on button "button" at bounding box center [579, 242] width 20 height 20
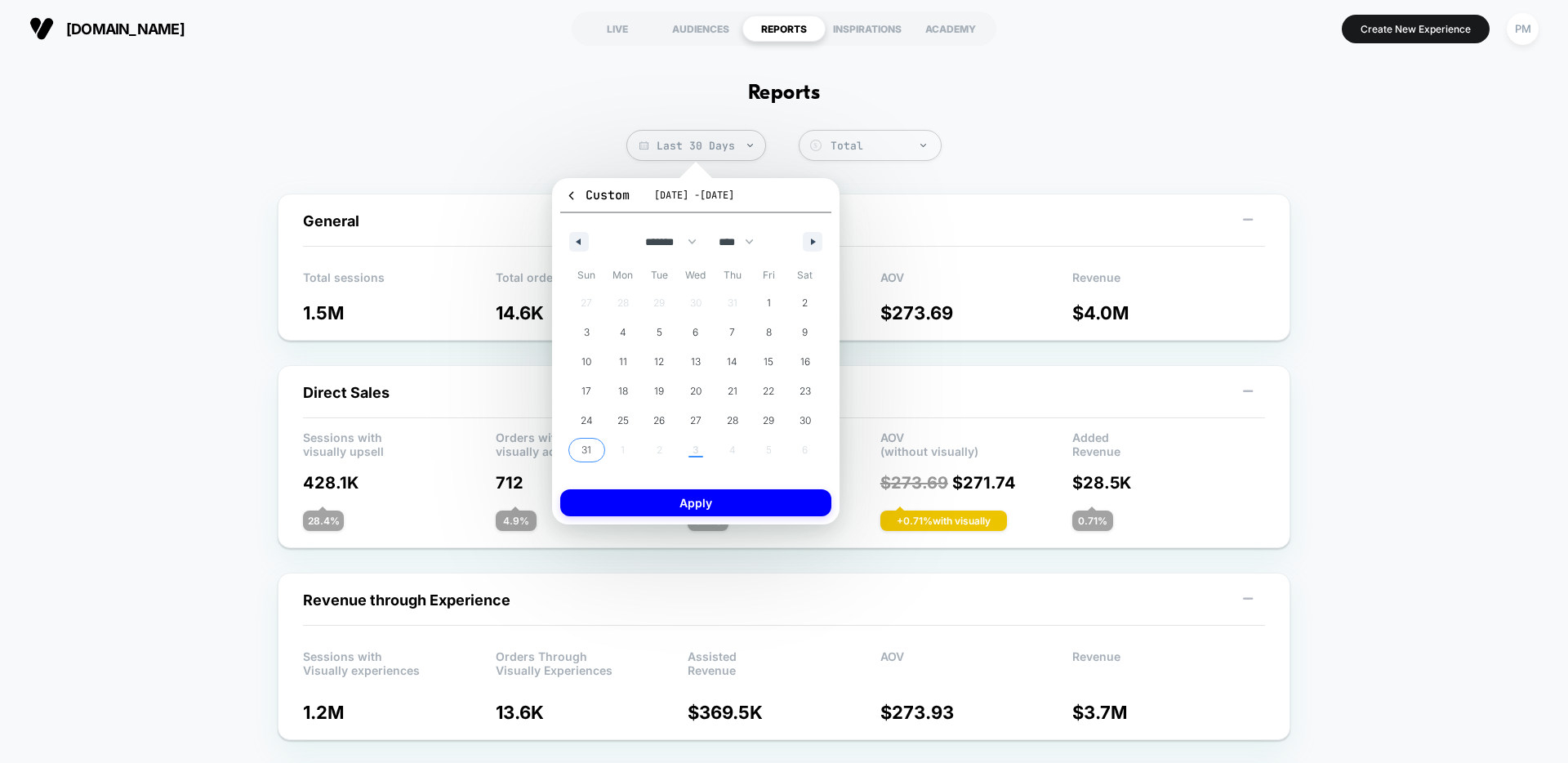
click at [590, 442] on span "31" at bounding box center [587, 450] width 10 height 30
click at [816, 244] on icon "button" at bounding box center [815, 242] width 9 height 7
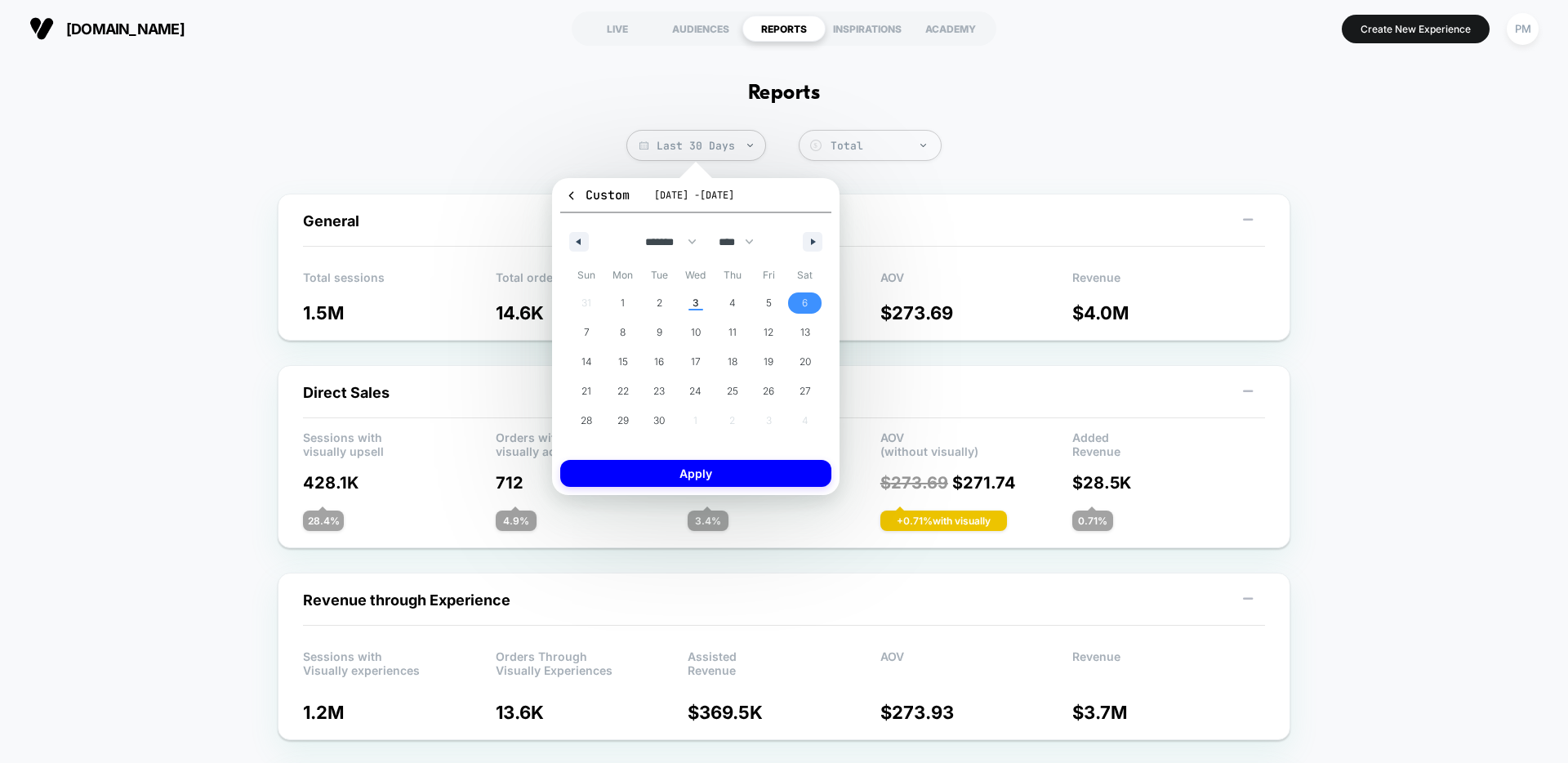
click at [796, 309] on span "6" at bounding box center [805, 303] width 36 height 21
select select "*"
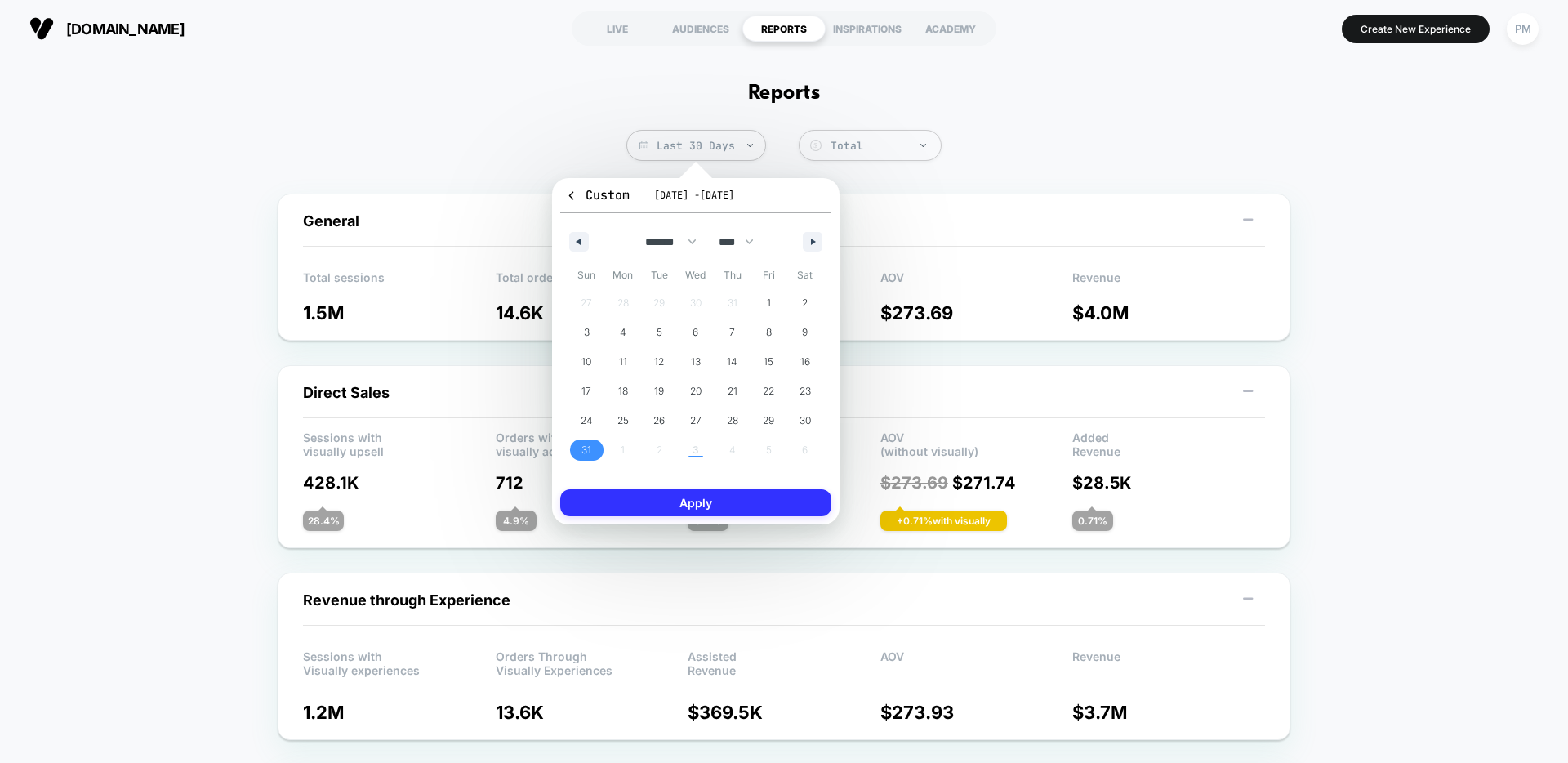
click at [699, 509] on button "Apply" at bounding box center [696, 503] width 271 height 27
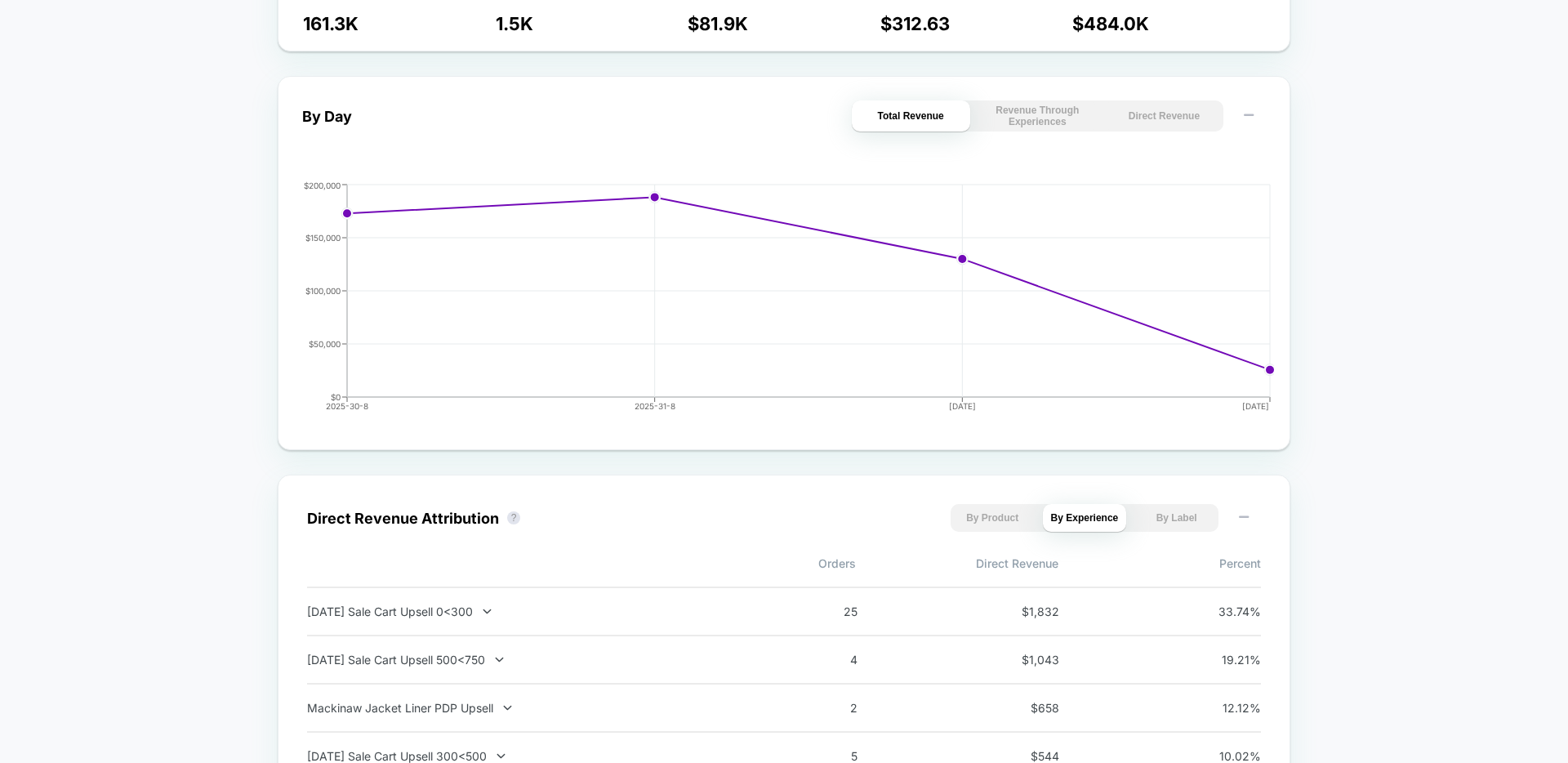
scroll to position [689, 0]
click at [1162, 131] on button "Direct Revenue" at bounding box center [1165, 115] width 118 height 31
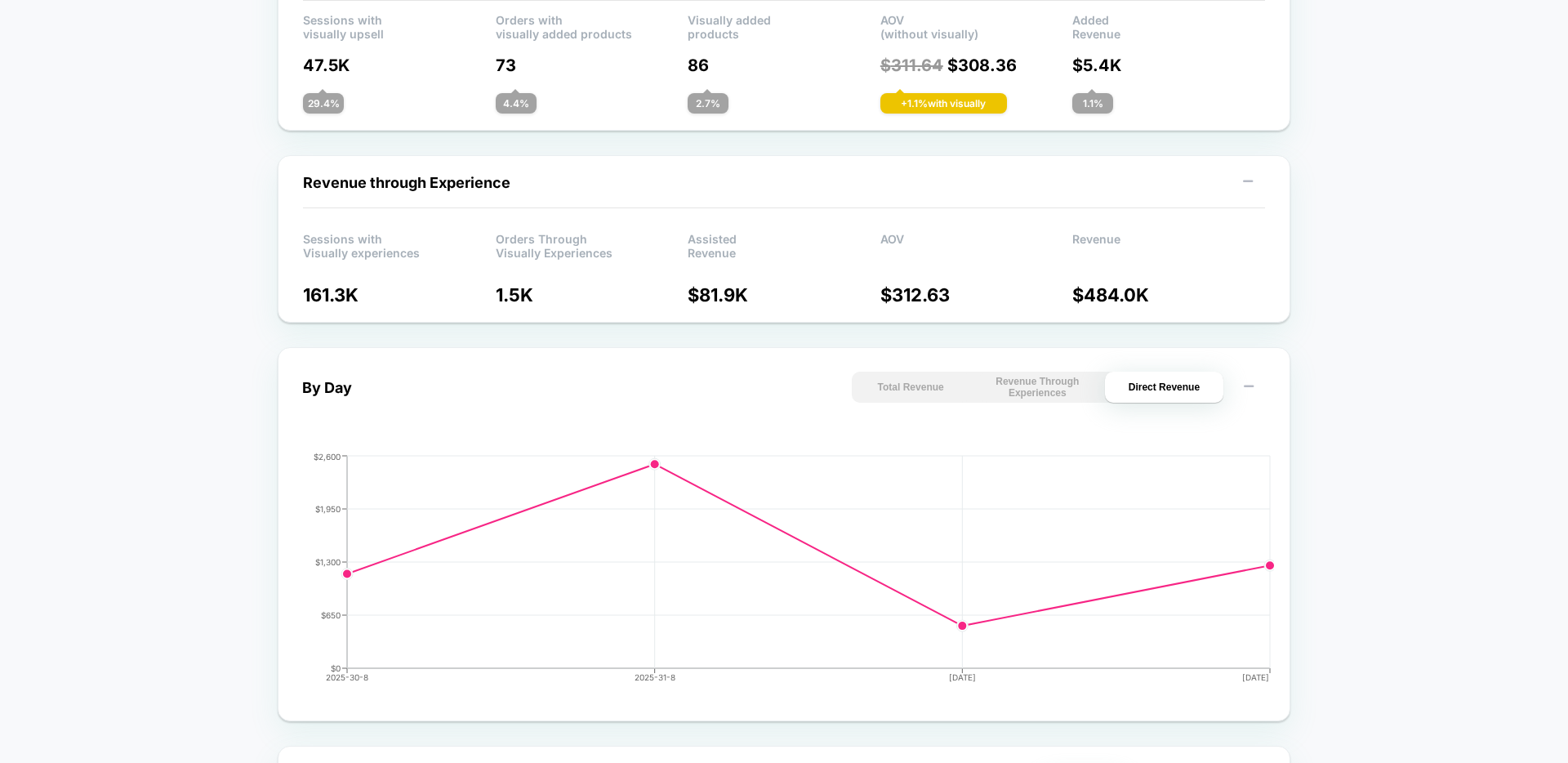
scroll to position [0, 0]
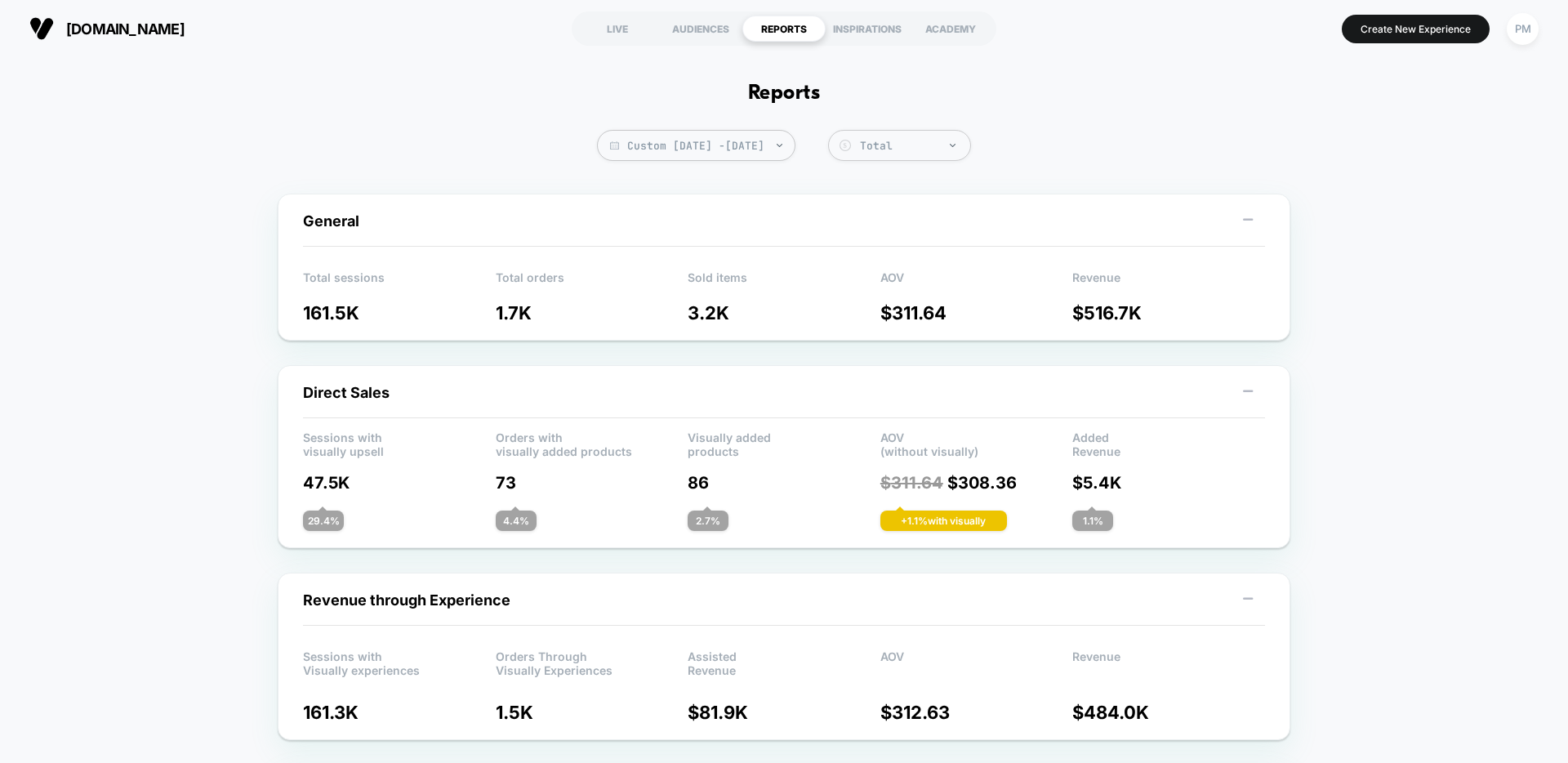
click at [777, 149] on span "Custom Aug 31, 2025 - Sep 6, 2025" at bounding box center [697, 145] width 199 height 31
select select "*"
select select "****"
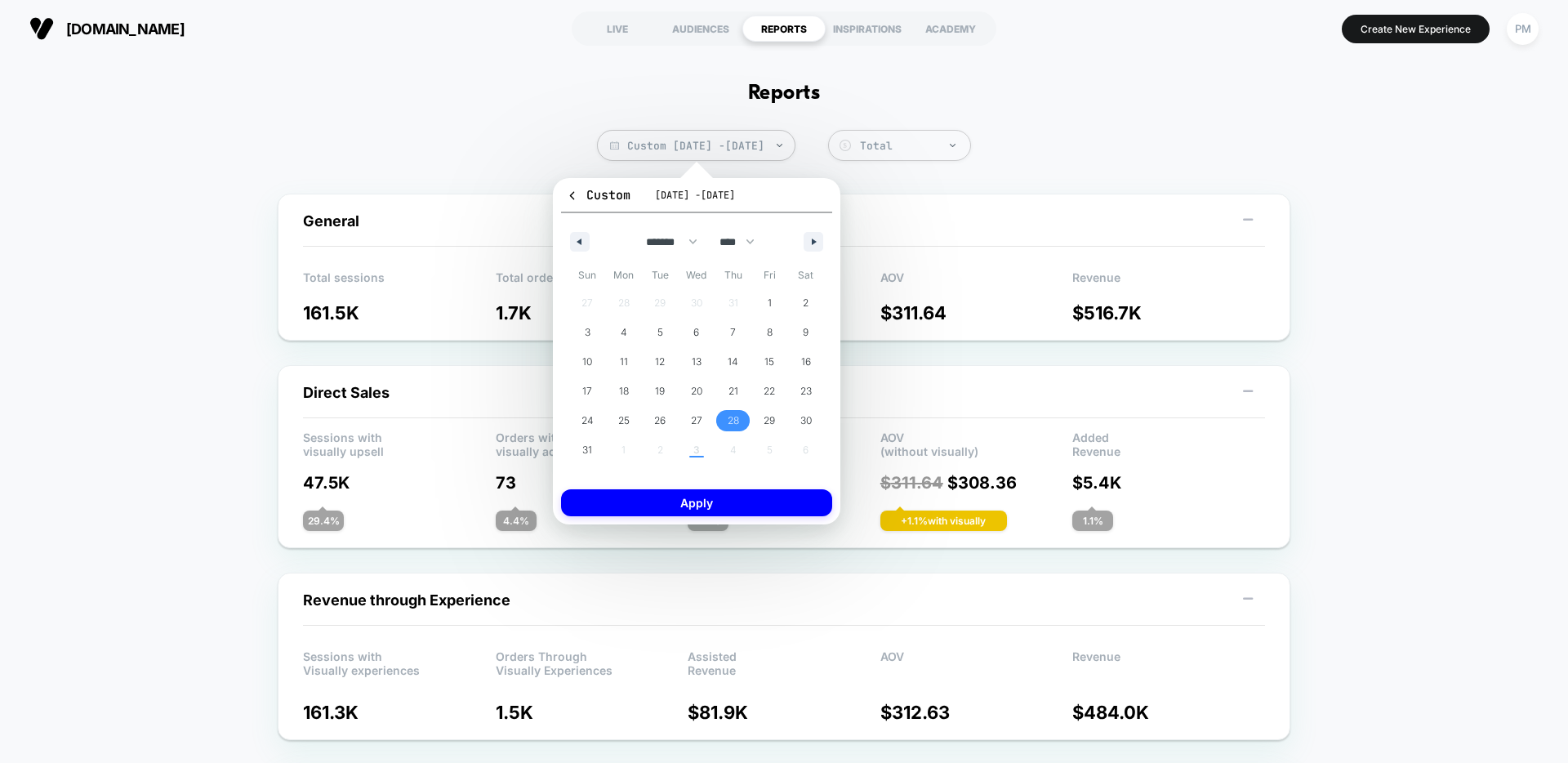
click at [731, 416] on span "28" at bounding box center [734, 421] width 11 height 30
click at [699, 447] on div "27 28 29 30 31 1 2 3 4 5 6 7 8 9 10 11 12 13 14 15 16 17 18 19 20 21 22 23 24 2…" at bounding box center [697, 377] width 255 height 177
click at [807, 239] on button "button" at bounding box center [813, 242] width 20 height 20
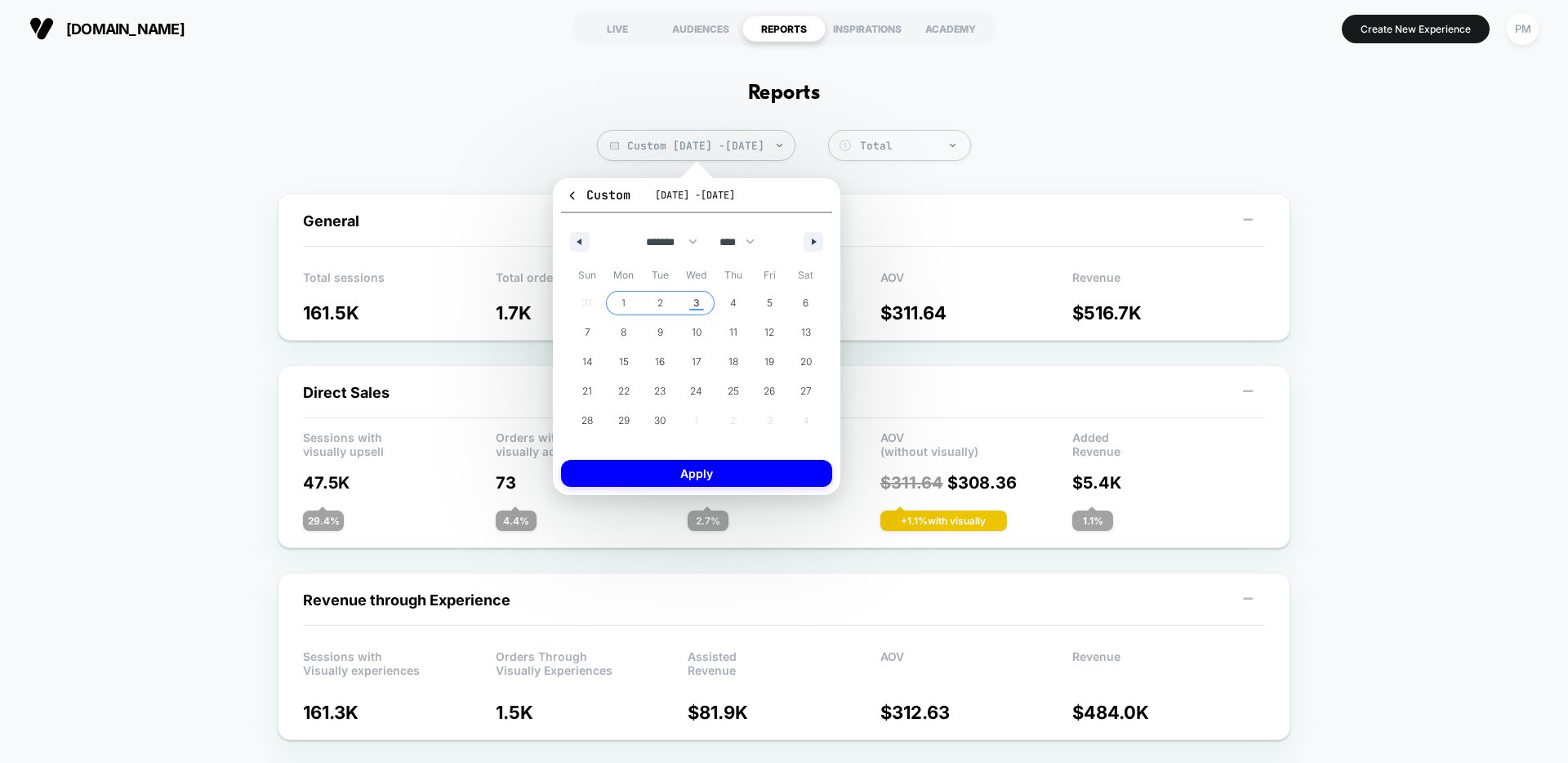
click at [697, 301] on span "3" at bounding box center [697, 303] width 7 height 30
select select "*"
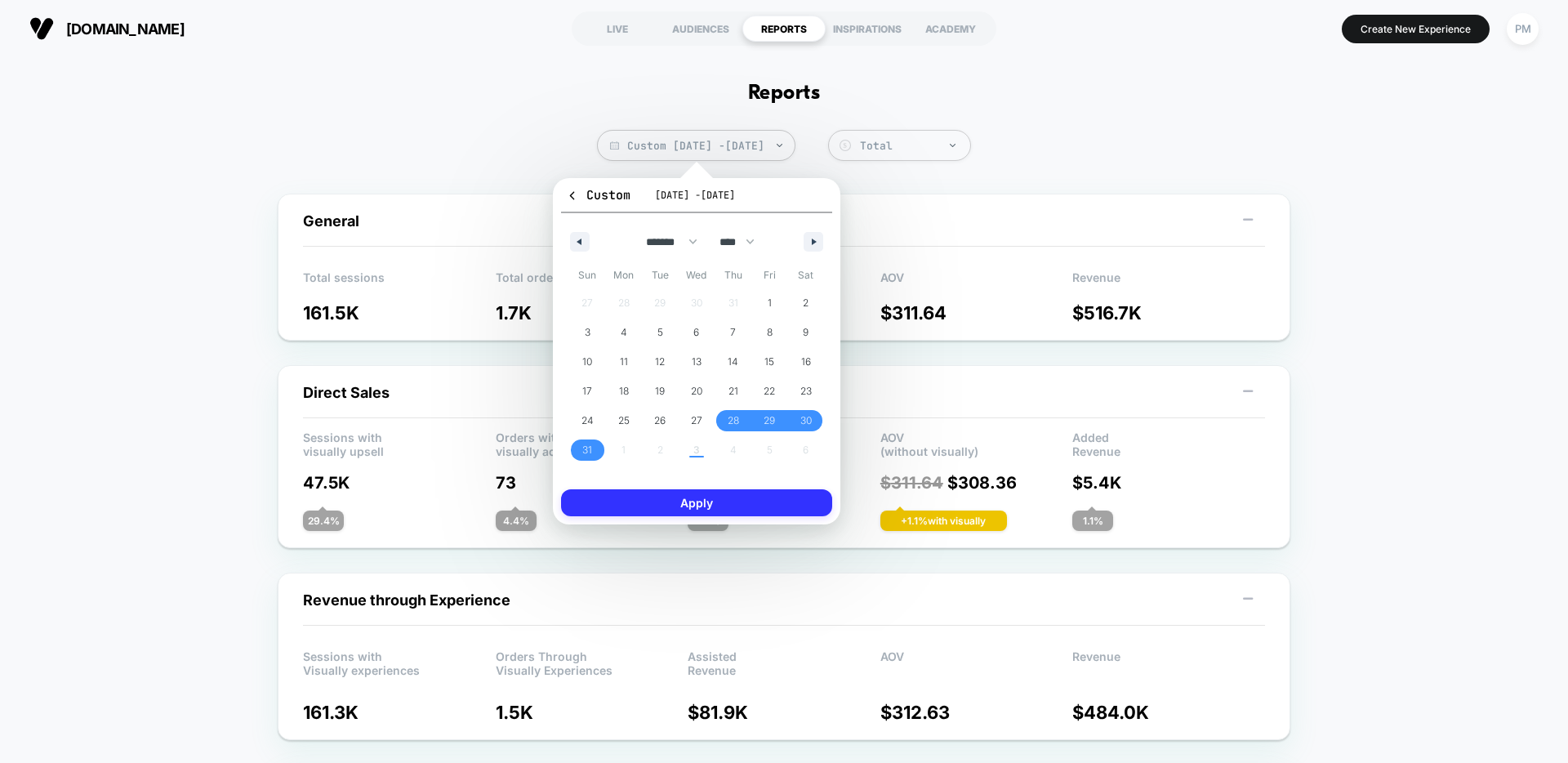
click at [679, 510] on button "Apply" at bounding box center [697, 503] width 271 height 27
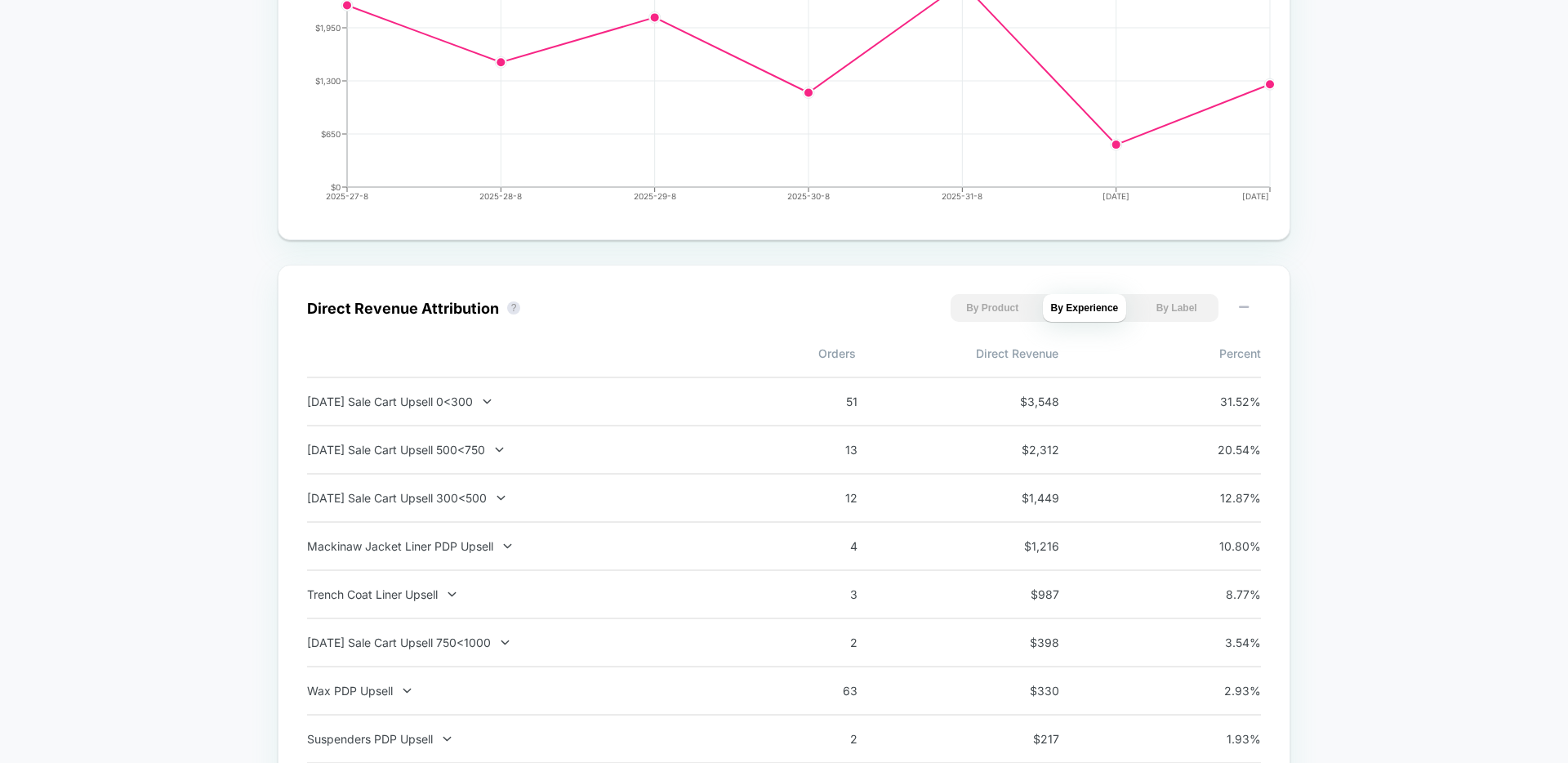
scroll to position [898, 0]
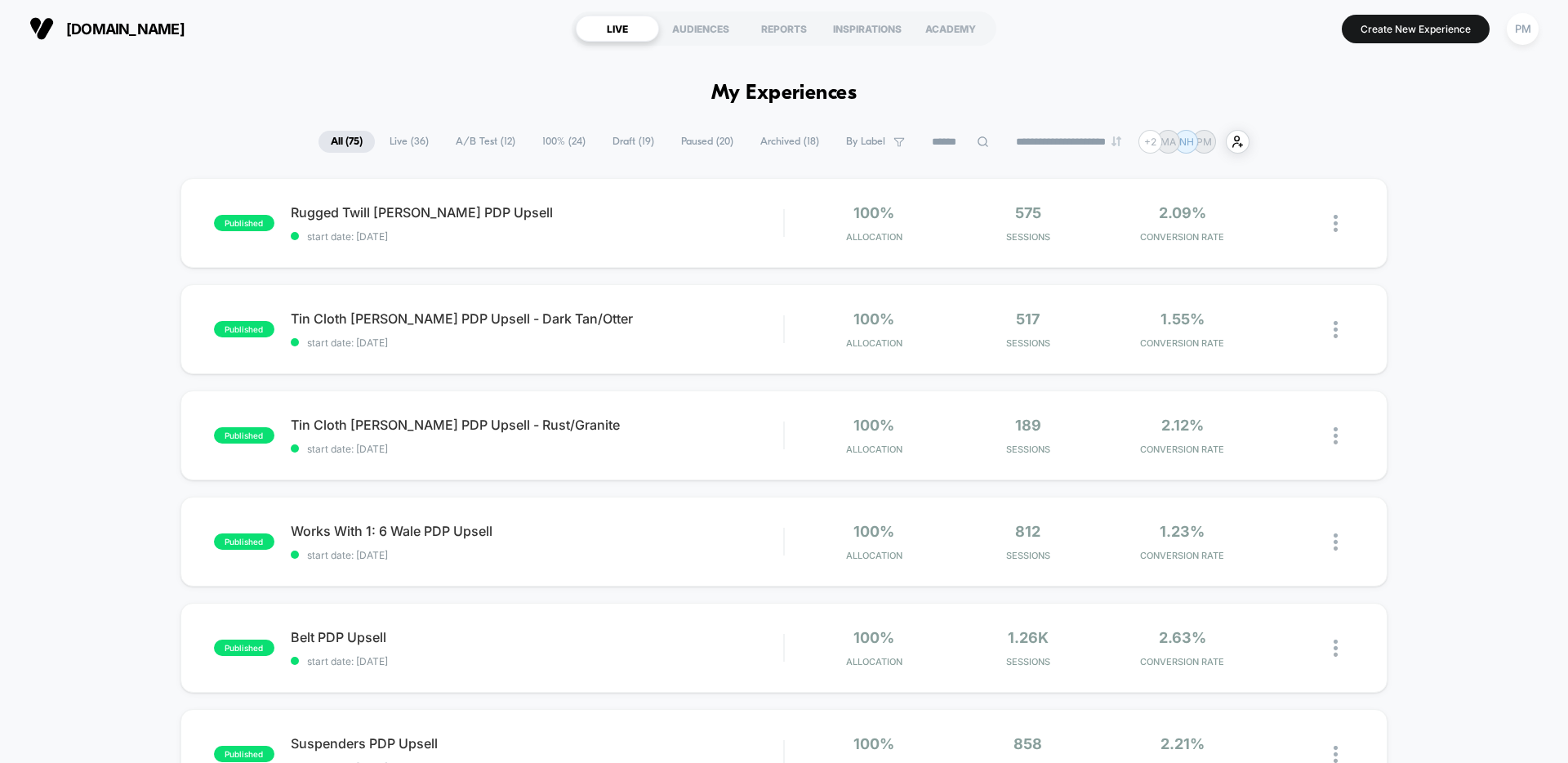
click at [680, 141] on span "Paused ( 20 )" at bounding box center [707, 142] width 76 height 22
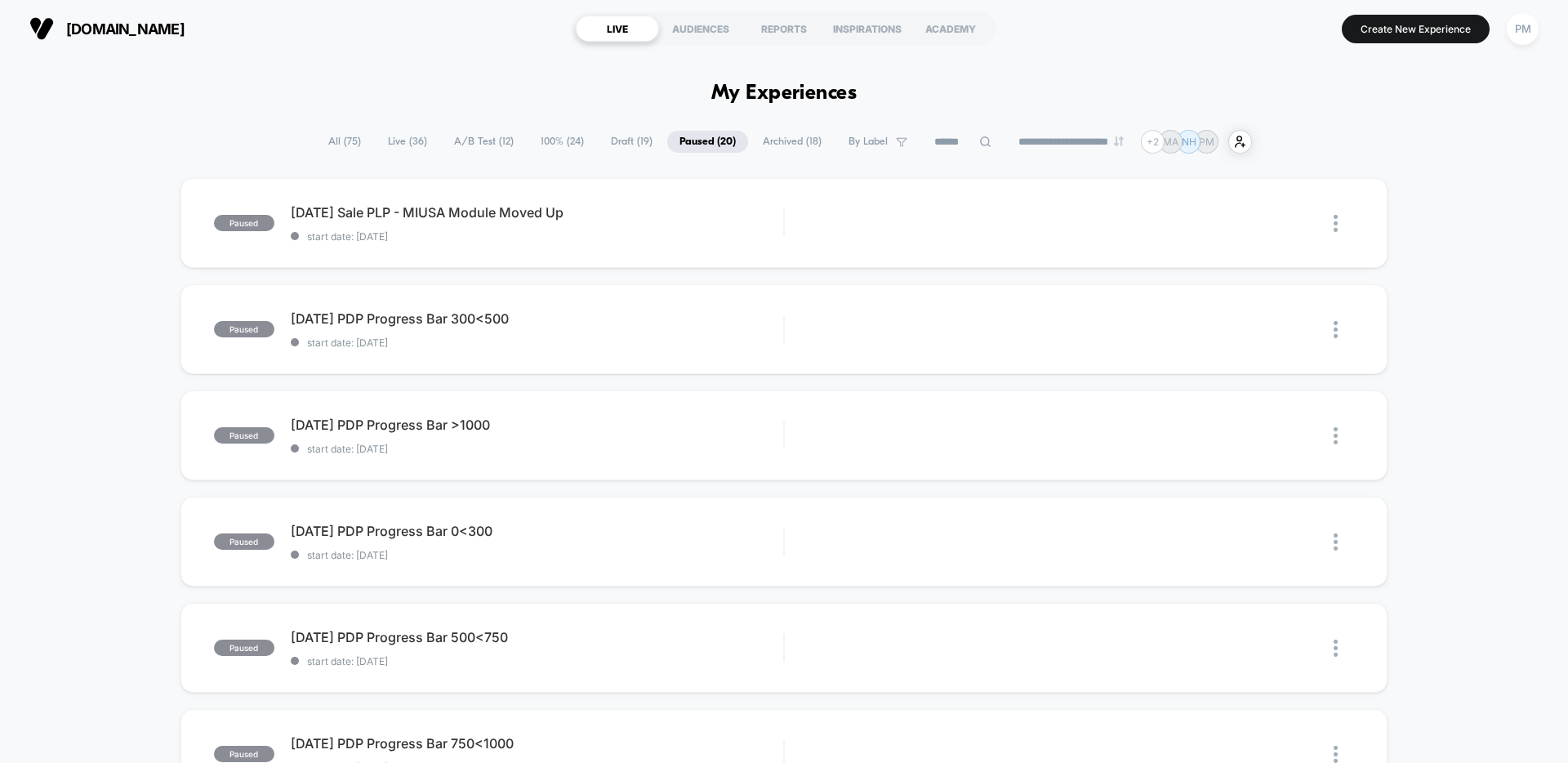
click at [402, 143] on span "Live ( 36 )" at bounding box center [407, 142] width 64 height 22
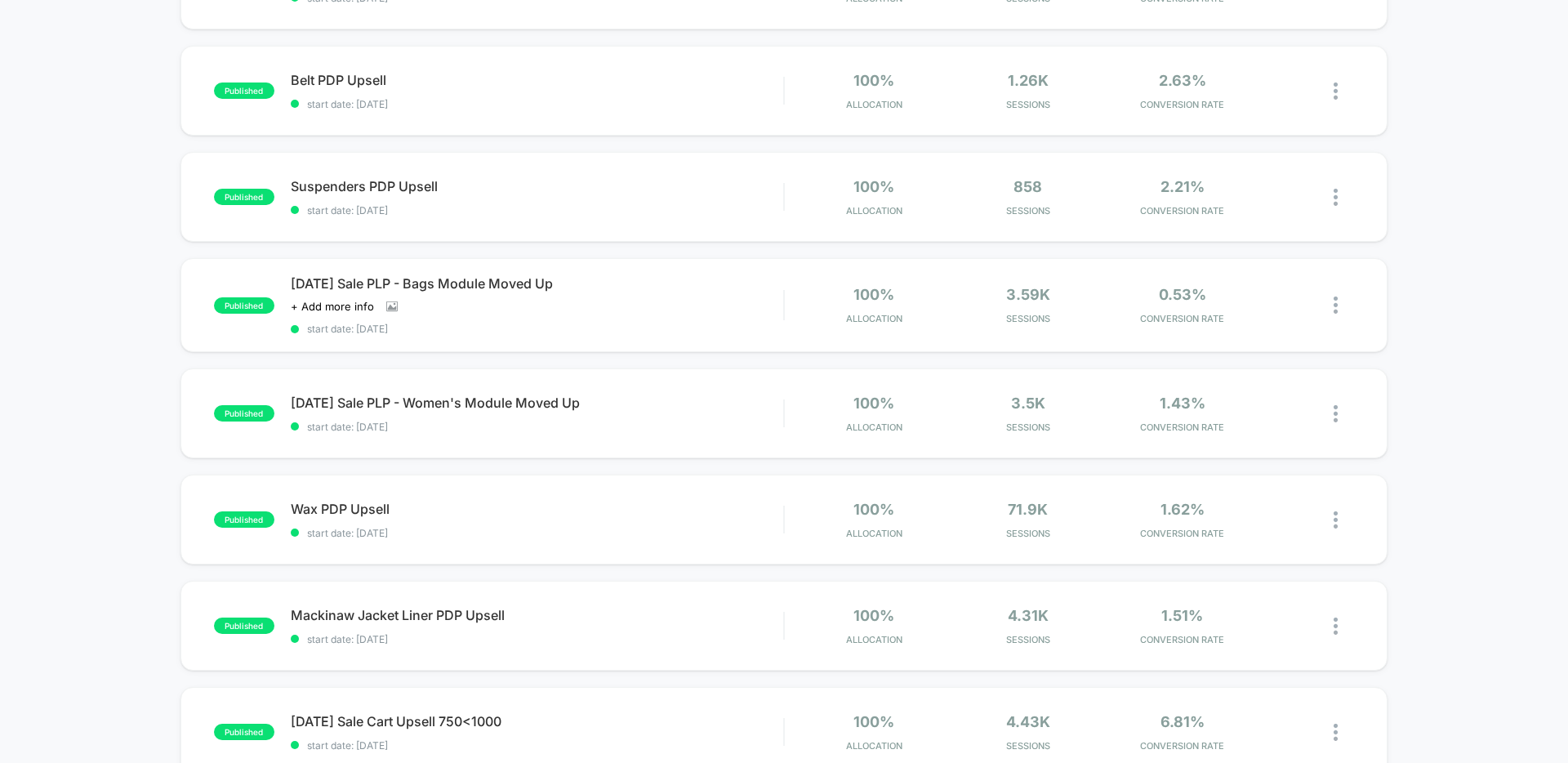
scroll to position [558, 0]
click at [677, 414] on div "Labor Day Sale PLP - Women's Module Moved Up Click to edit experience details C…" at bounding box center [536, 413] width 492 height 38
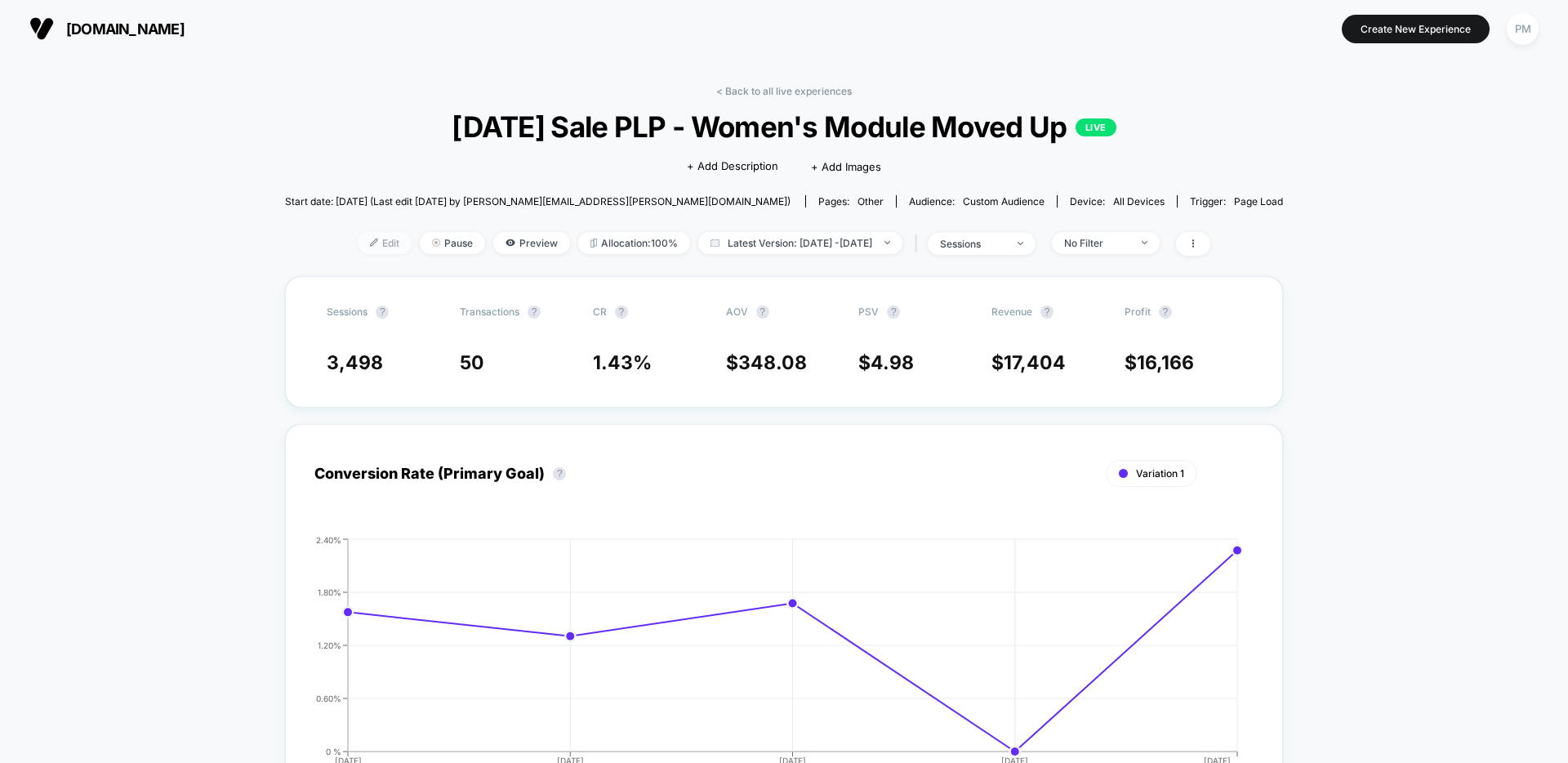
click at [370, 243] on img at bounding box center [374, 243] width 9 height 9
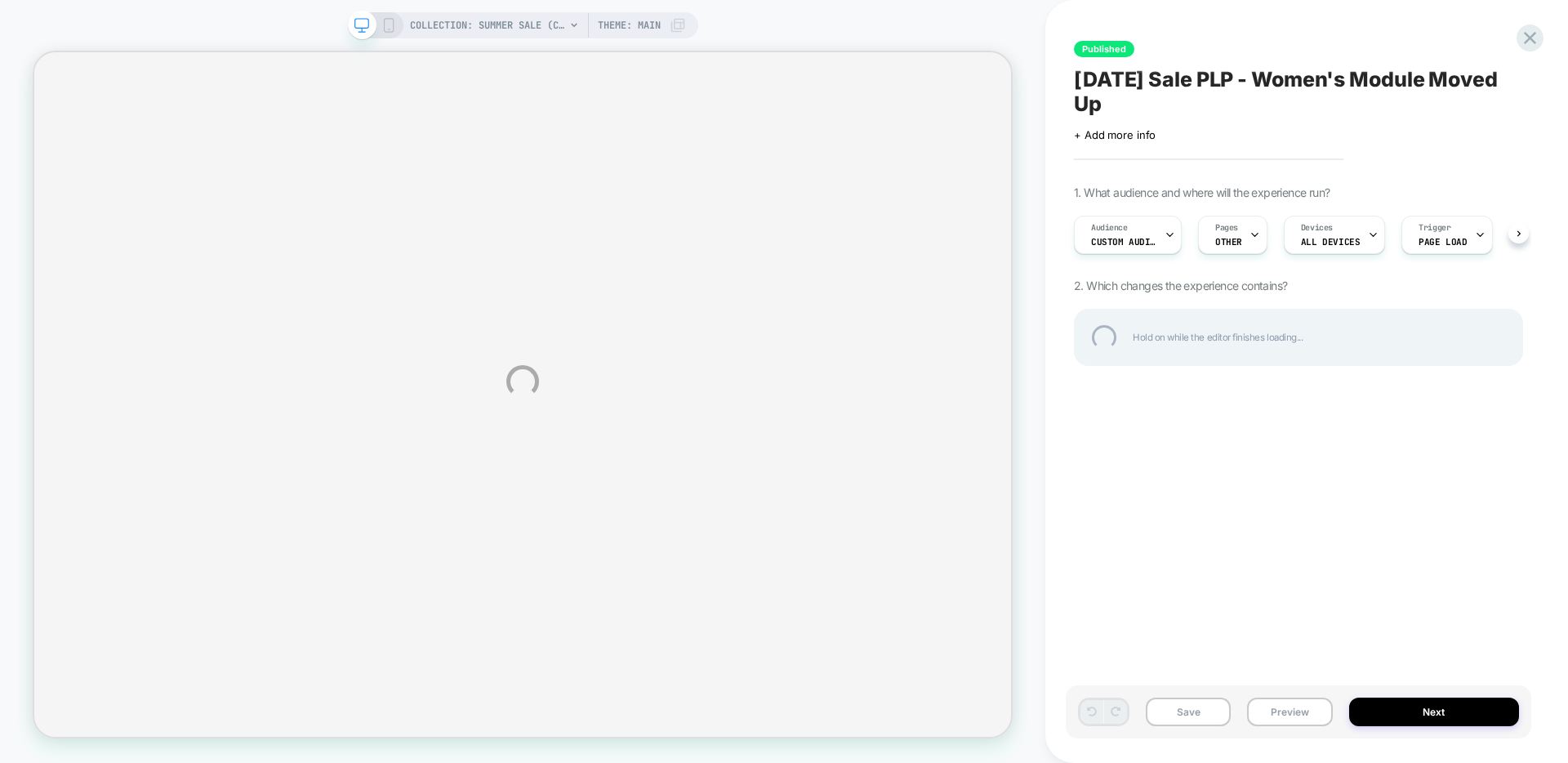
click at [1148, 216] on div "COLLECTION: Summer Sale (Category) COLLECTION: Summer Sale (Category) Theme: MA…" at bounding box center [784, 382] width 1568 height 763
click at [1143, 235] on div "COLLECTION: Summer Sale (Category) COLLECTION: Summer Sale (Category) Theme: MA…" at bounding box center [784, 382] width 1568 height 763
click at [1145, 239] on div "COLLECTION: Summer Sale (Category) COLLECTION: Summer Sale (Category) Theme: MA…" at bounding box center [784, 382] width 1568 height 763
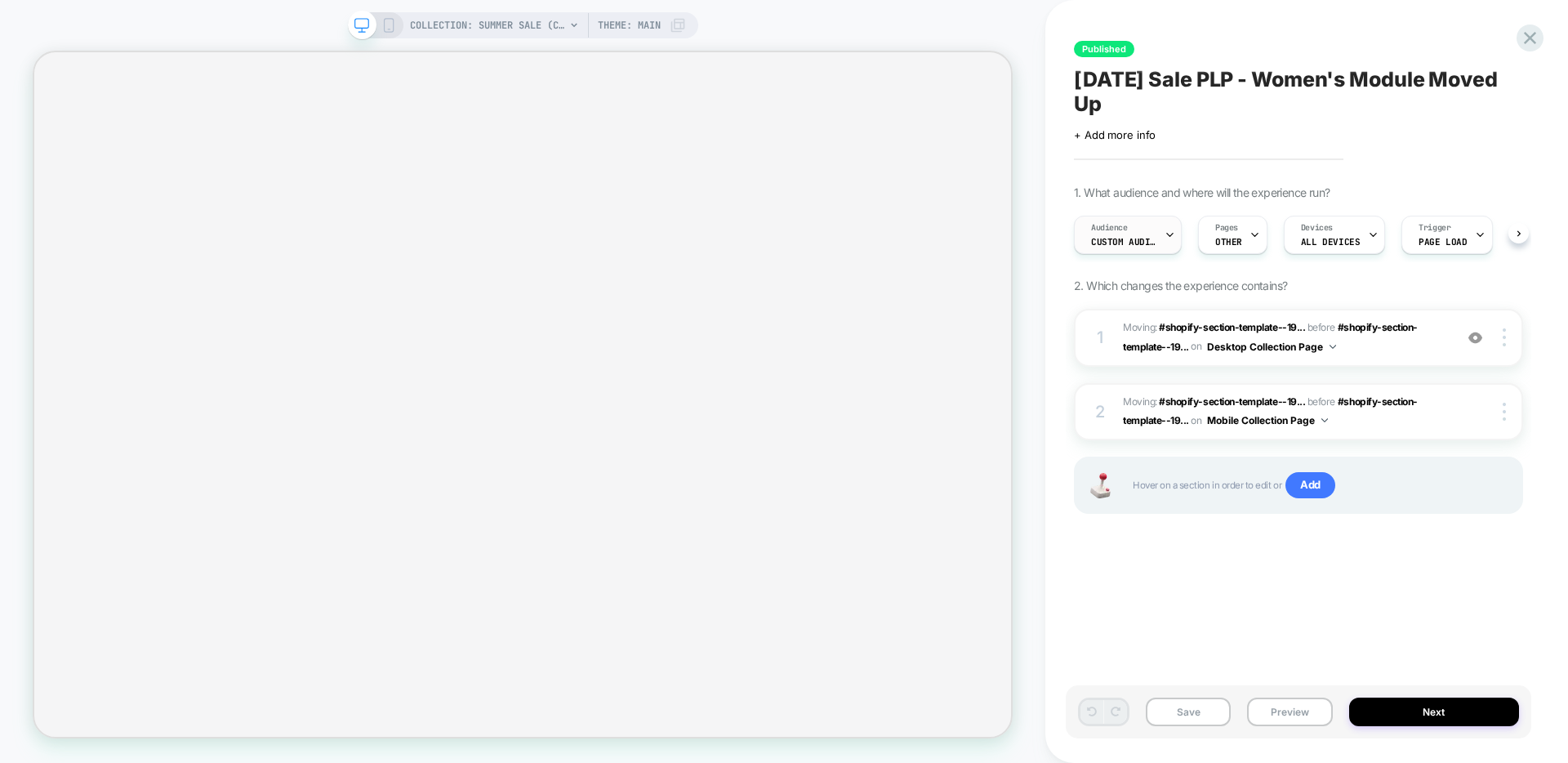
scroll to position [0, 1]
click at [1144, 236] on span "Custom Audience" at bounding box center [1123, 242] width 65 height 11
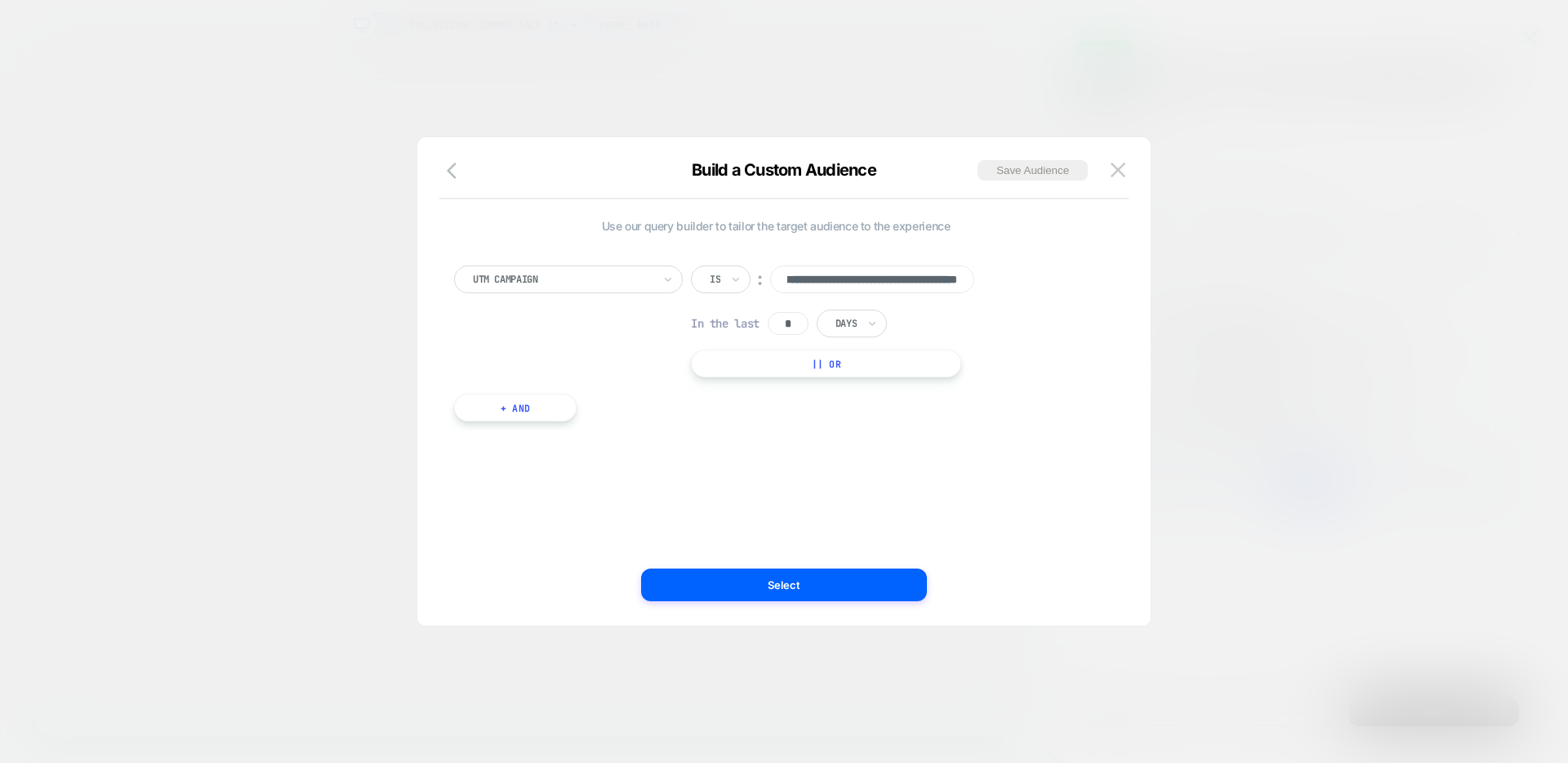
scroll to position [0, 0]
click at [1078, 322] on div "**********" at bounding box center [776, 321] width 644 height 112
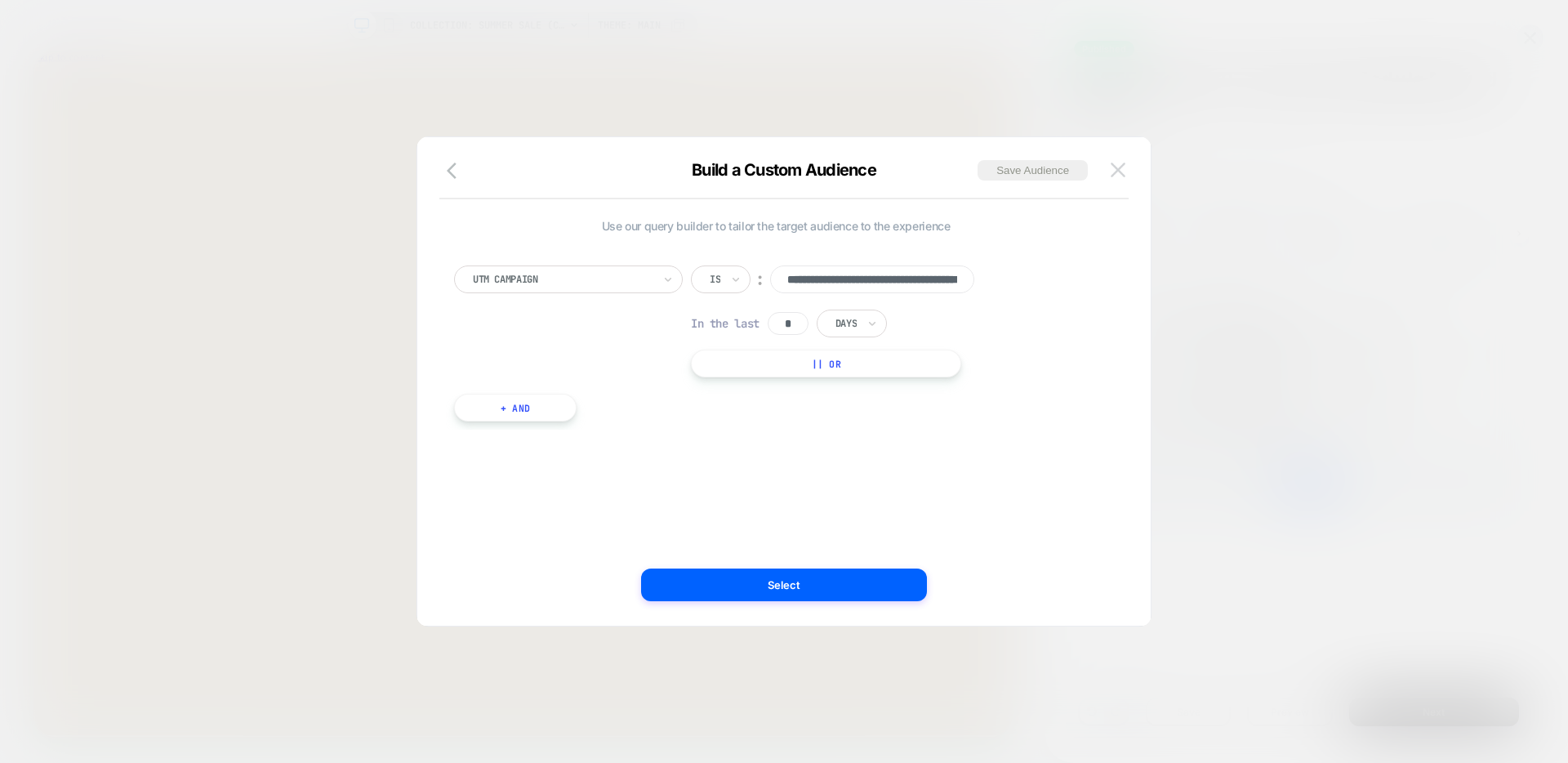
click at [1120, 174] on img at bounding box center [1118, 169] width 14 height 14
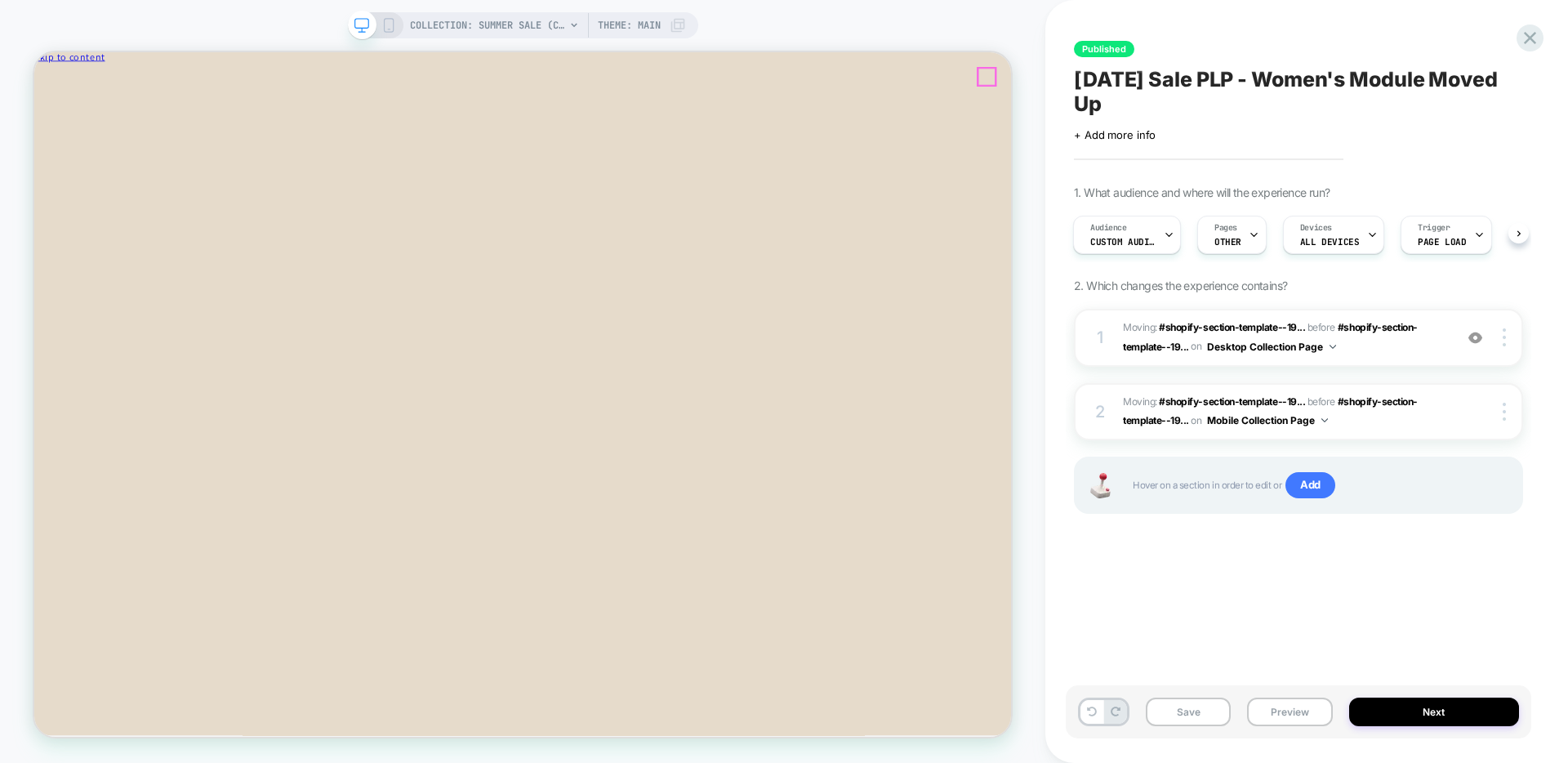
click at [105, 90] on icon "Close" at bounding box center [105, 87] width 0 height 12
click at [1526, 38] on icon at bounding box center [1530, 37] width 22 height 22
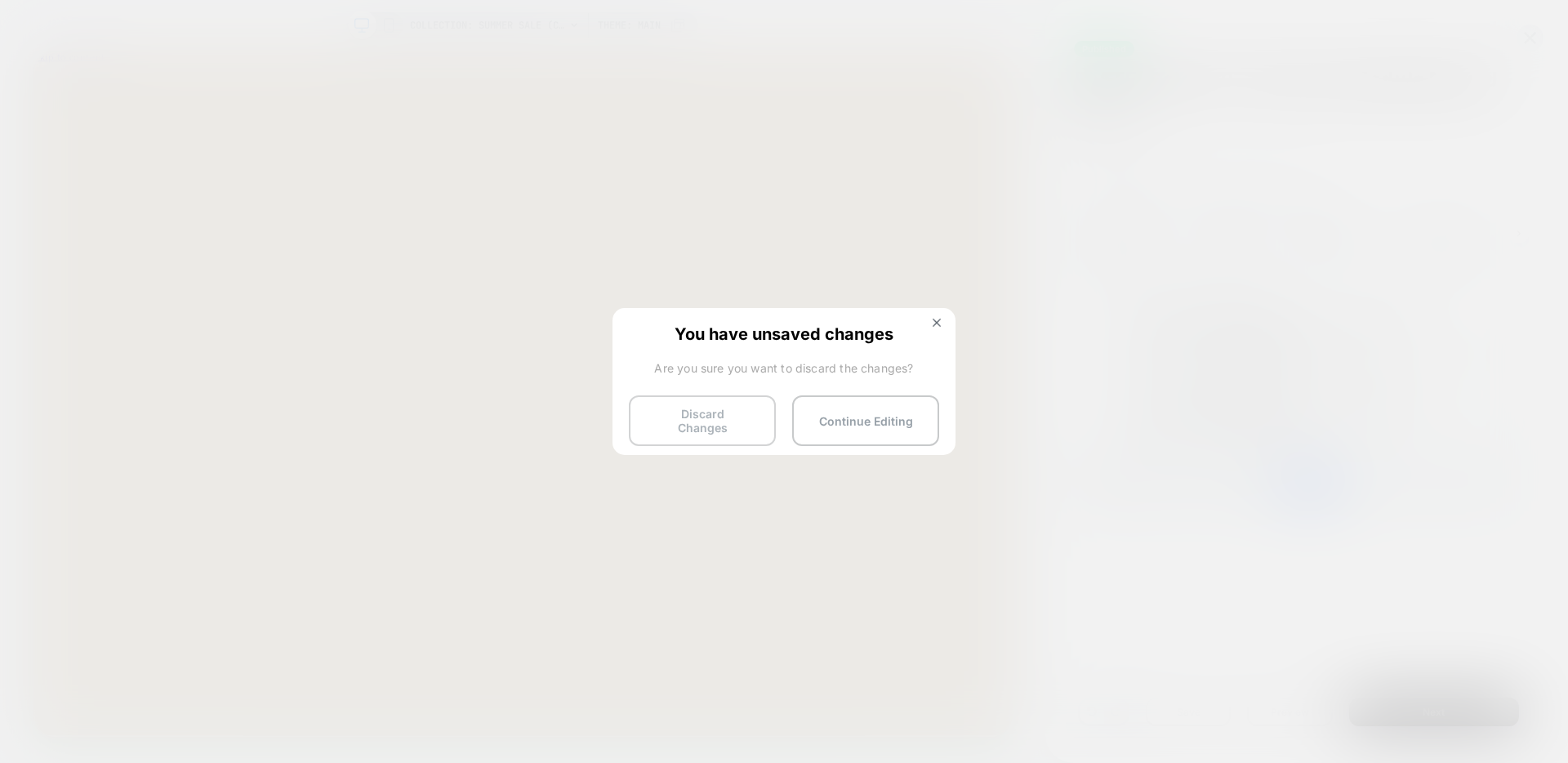
click at [734, 417] on button "Discard Changes" at bounding box center [702, 421] width 147 height 51
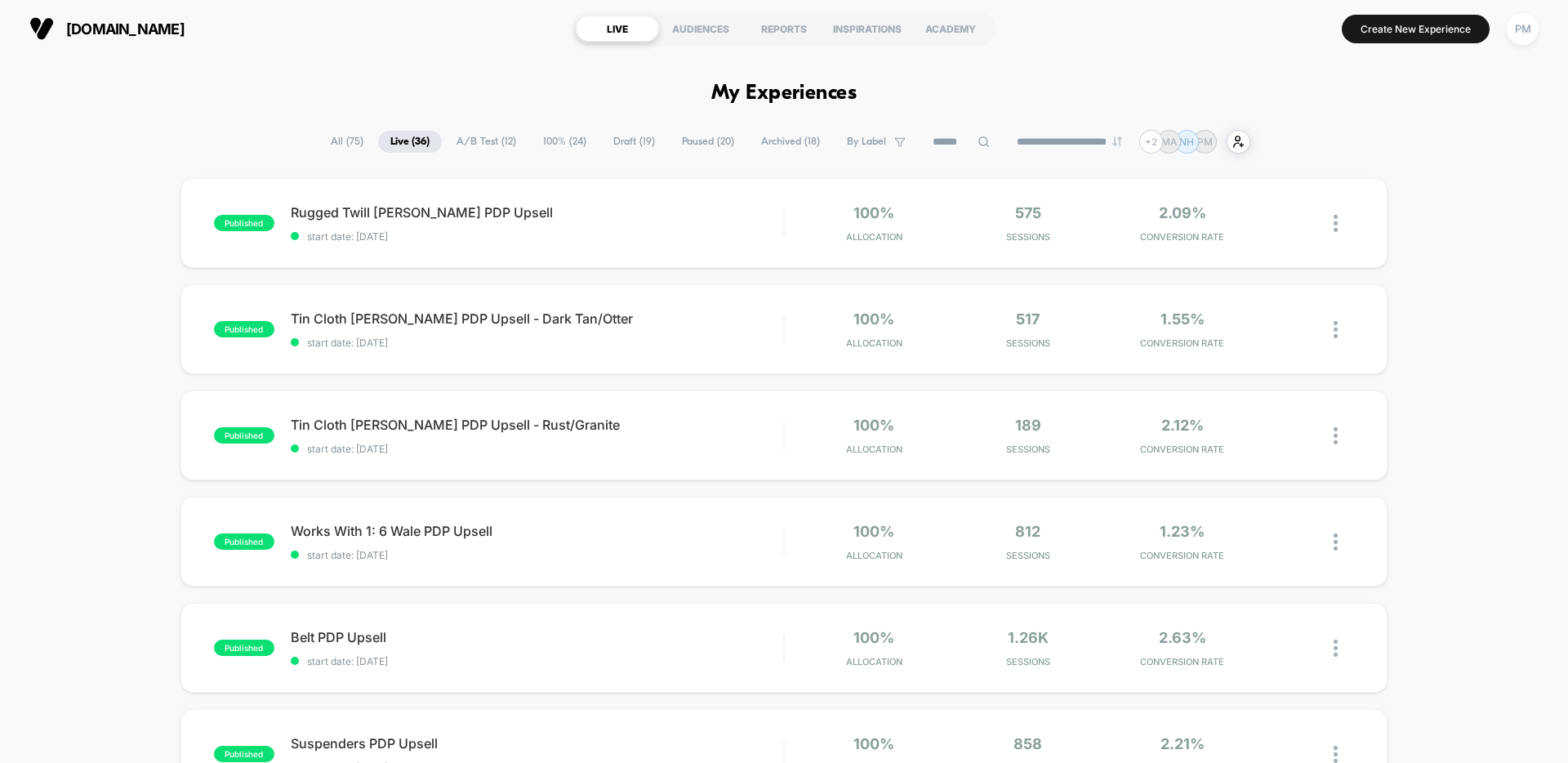
click at [978, 142] on icon at bounding box center [983, 142] width 11 height 11
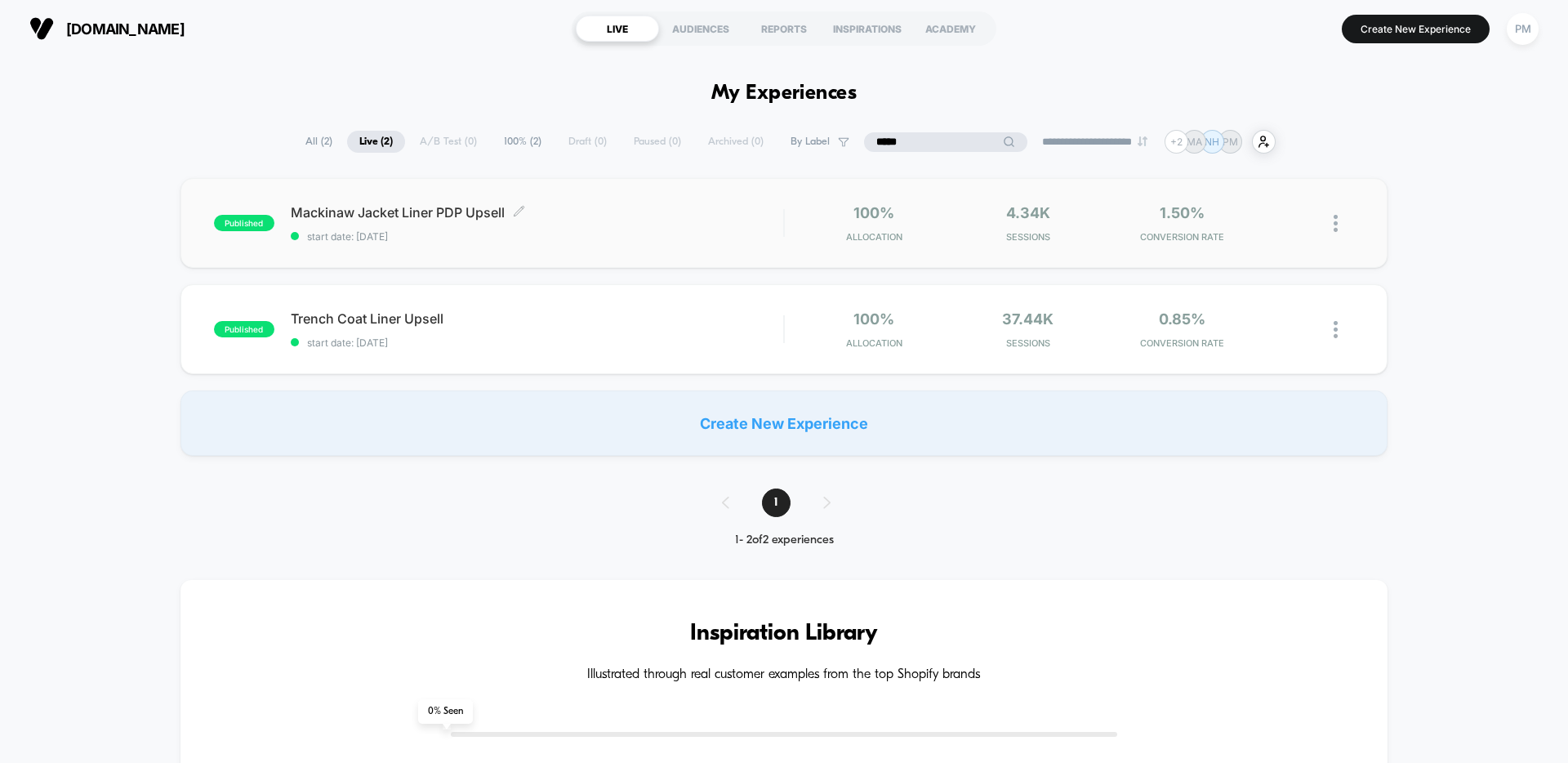
type input "*****"
click at [607, 218] on span "Mackinaw Jacket Liner PDP Upsell Click to edit experience details" at bounding box center [536, 212] width 492 height 16
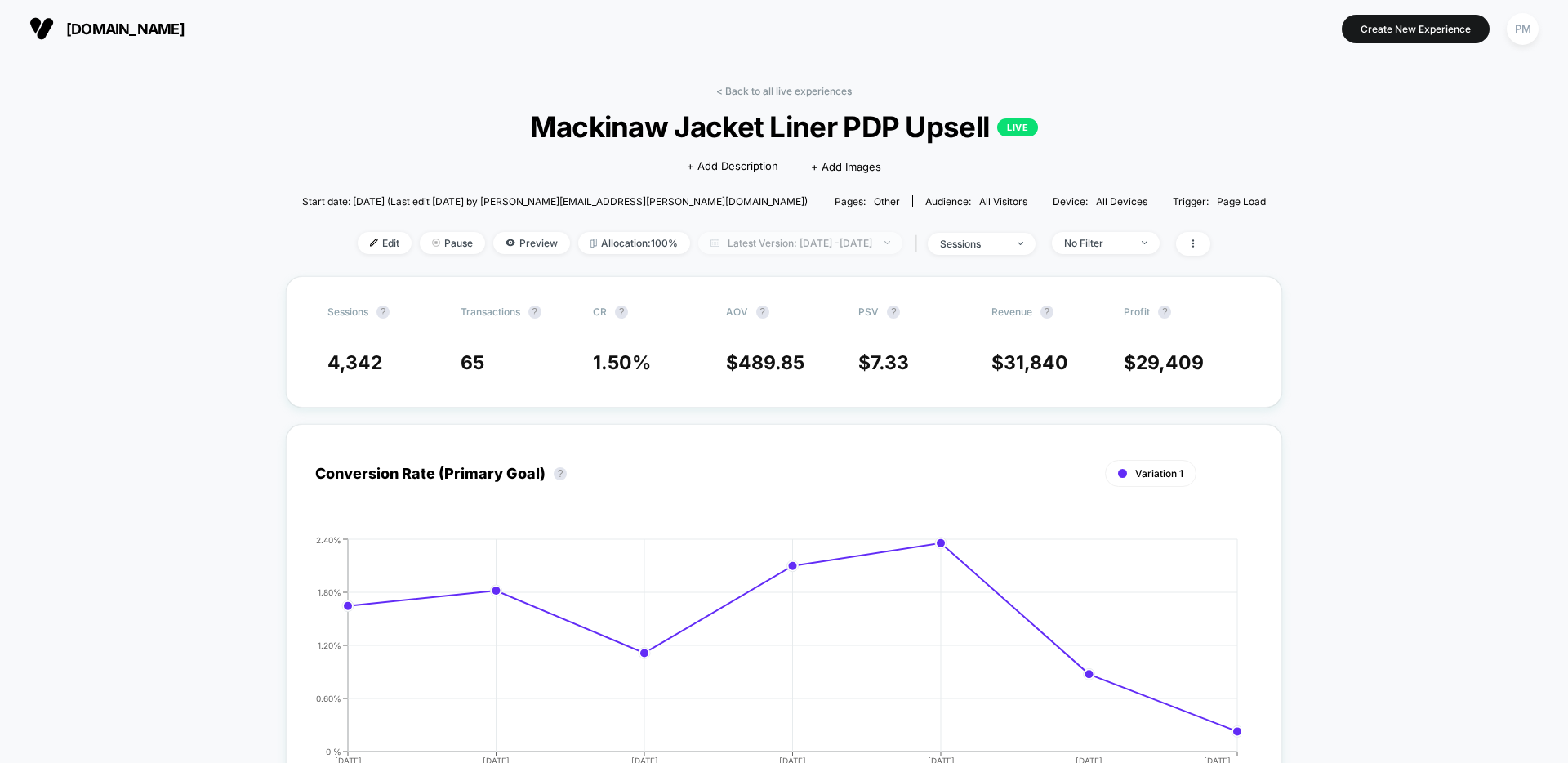
click at [737, 250] on span "Latest Version: Aug 28, 2025 - Sep 3, 2025" at bounding box center [801, 243] width 204 height 22
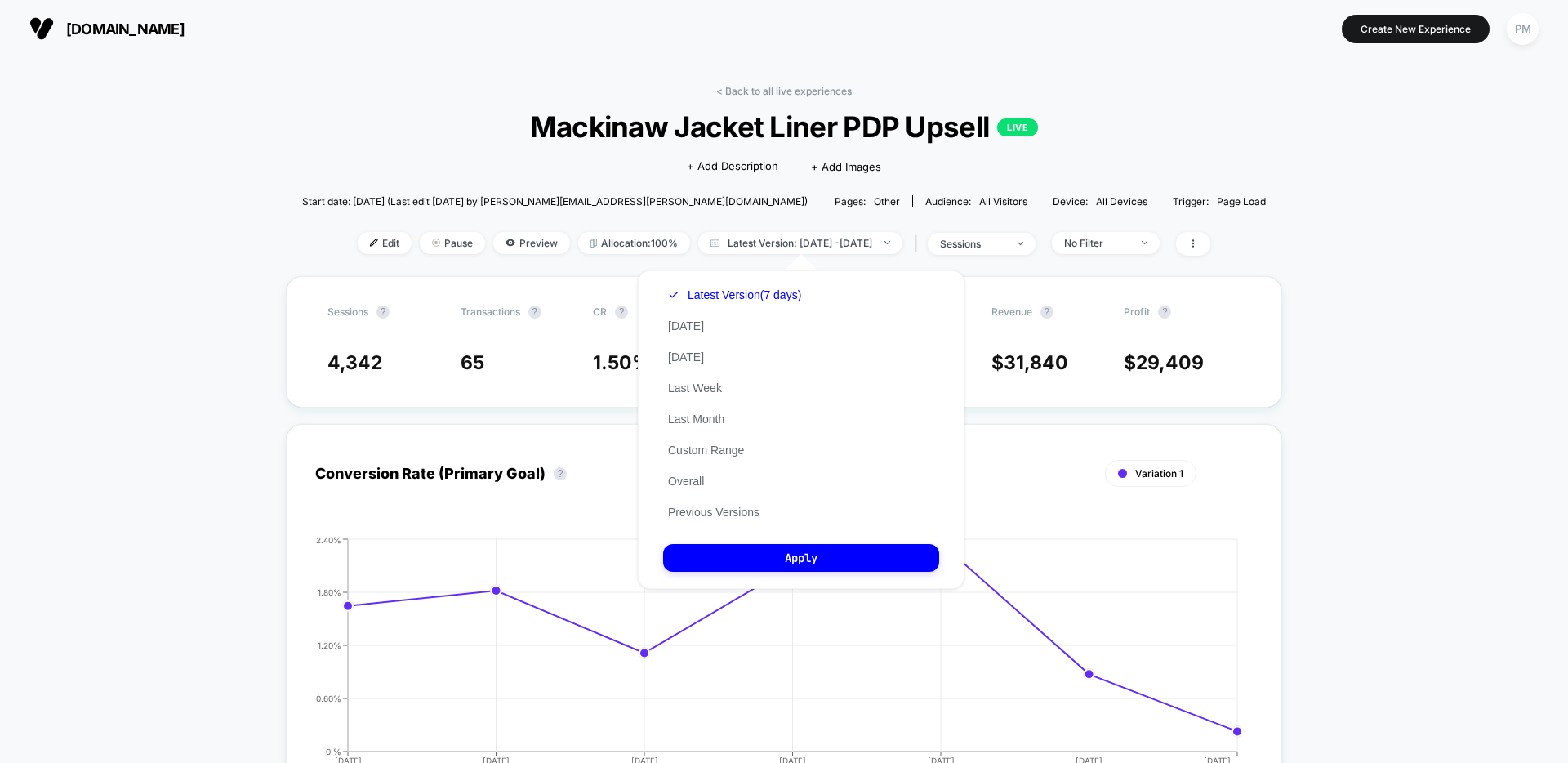
click at [683, 469] on div "Latest Version (7 days) Today Yesterday Last Week Last Month Custom Range Overa…" at bounding box center [735, 403] width 143 height 249
click at [683, 476] on button "Overall" at bounding box center [686, 481] width 46 height 14
click at [727, 562] on button "Apply" at bounding box center [801, 557] width 276 height 28
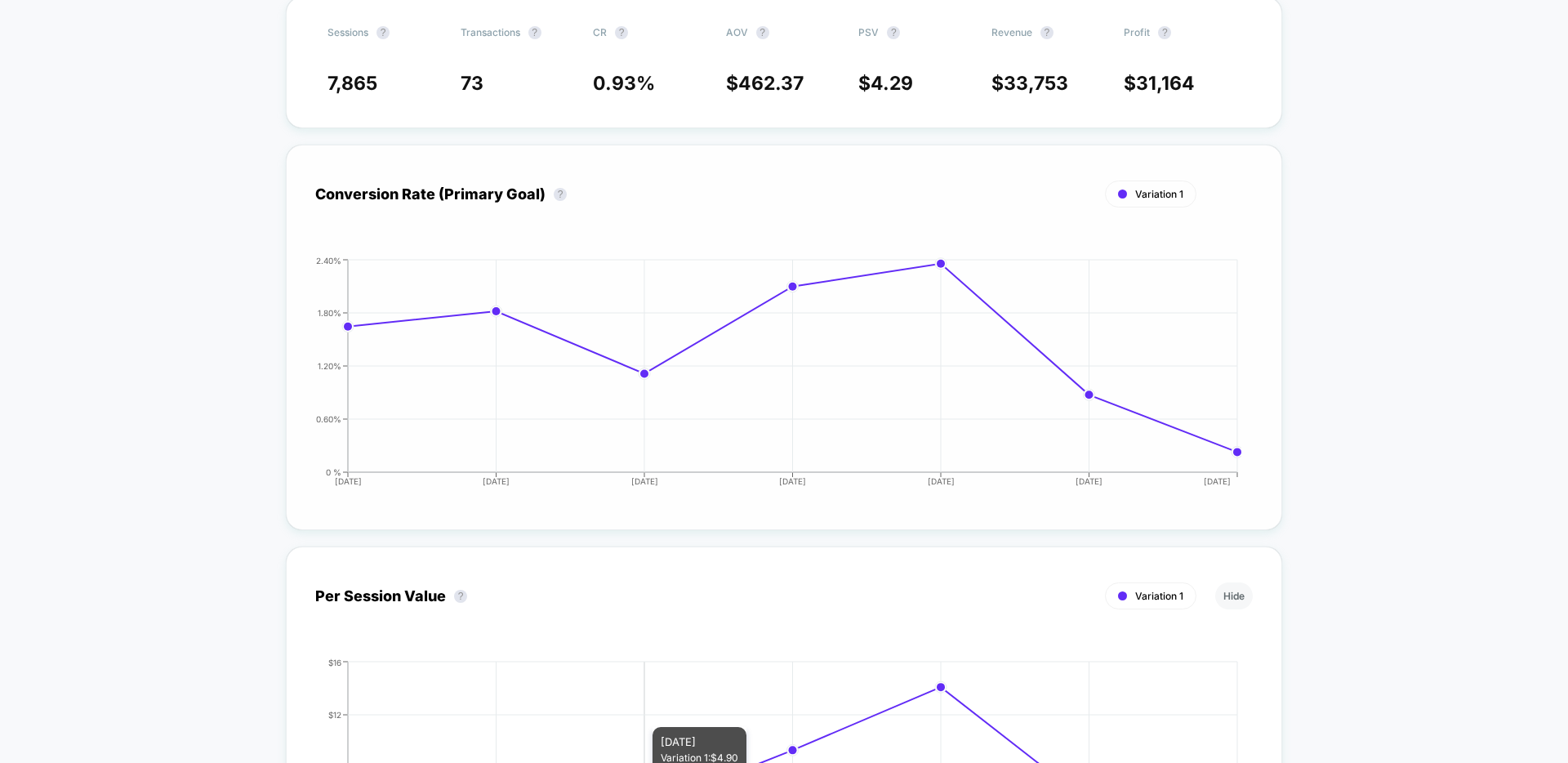
scroll to position [703, 0]
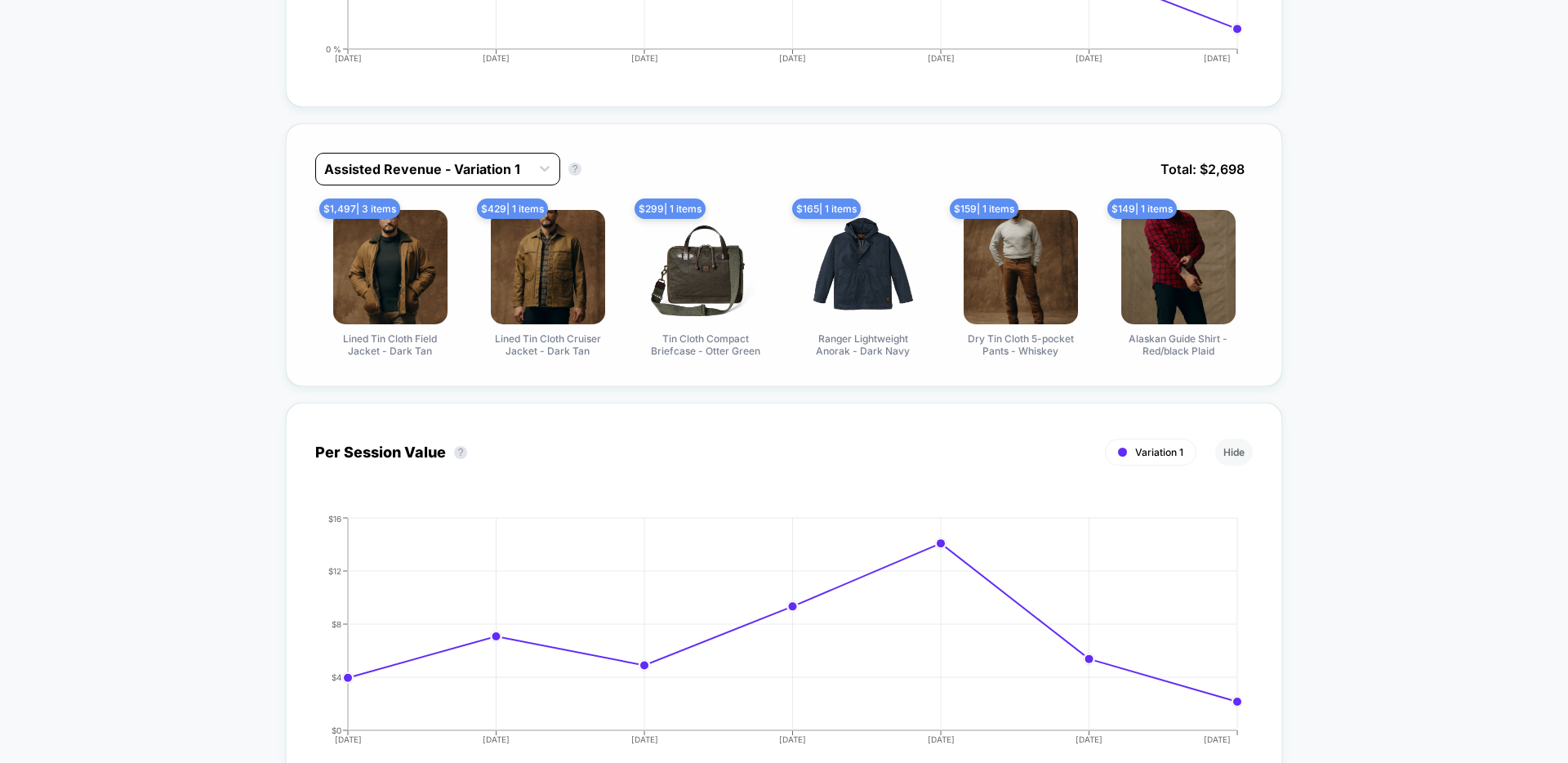
click at [449, 174] on div at bounding box center [422, 169] width 198 height 20
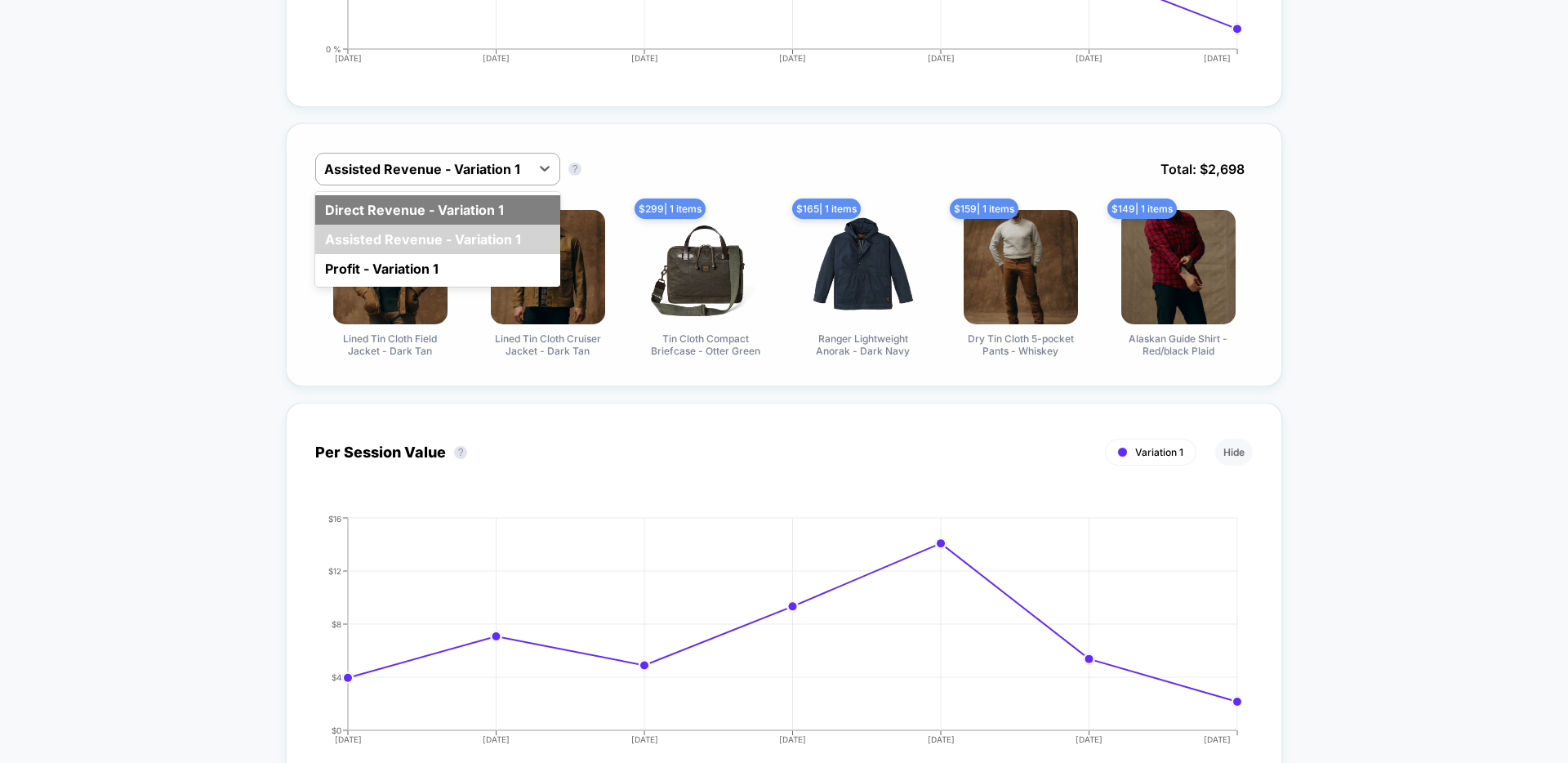
click at [422, 218] on div "Direct Revenue - Variation 1" at bounding box center [438, 209] width 245 height 30
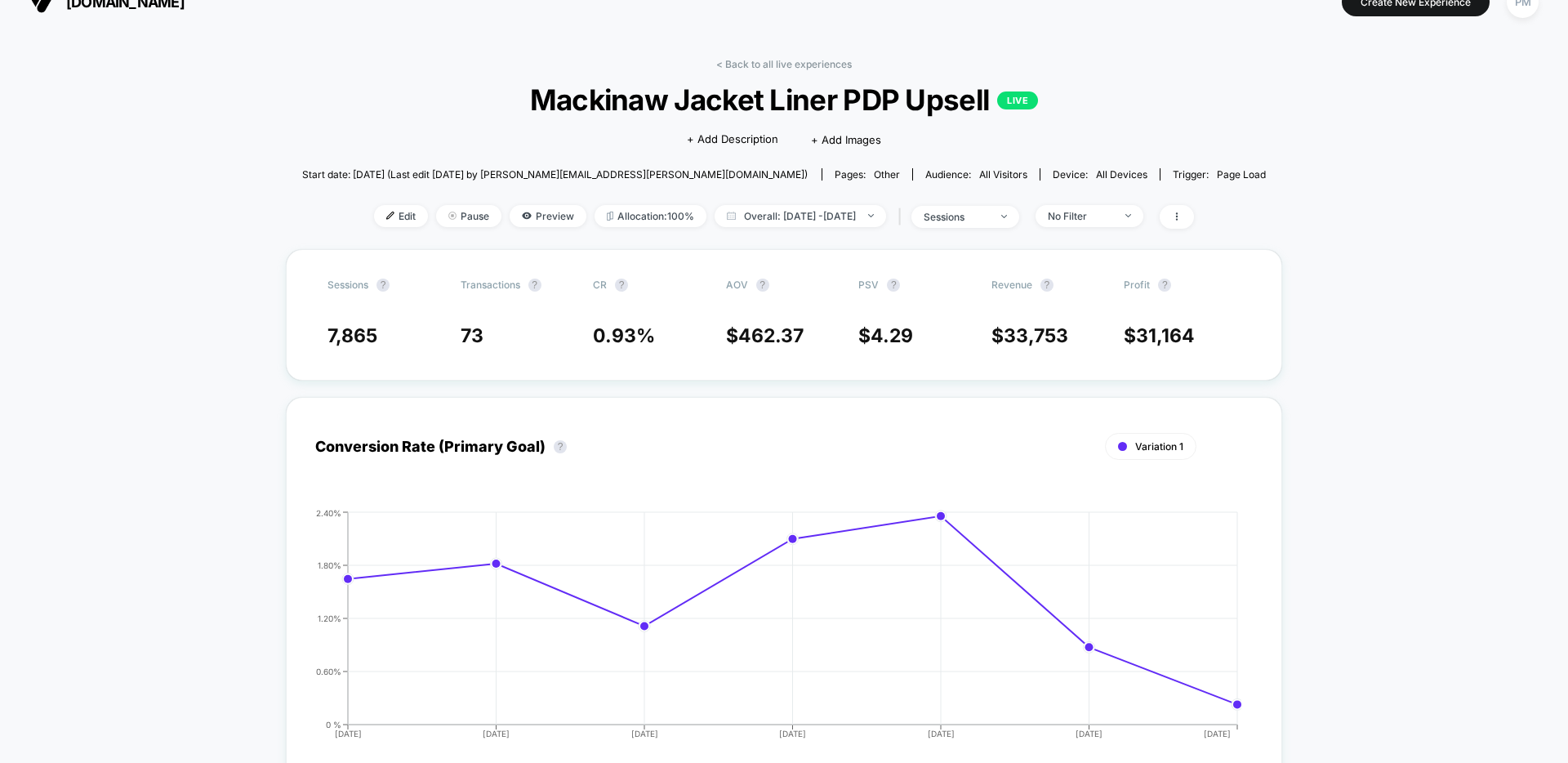
scroll to position [0, 0]
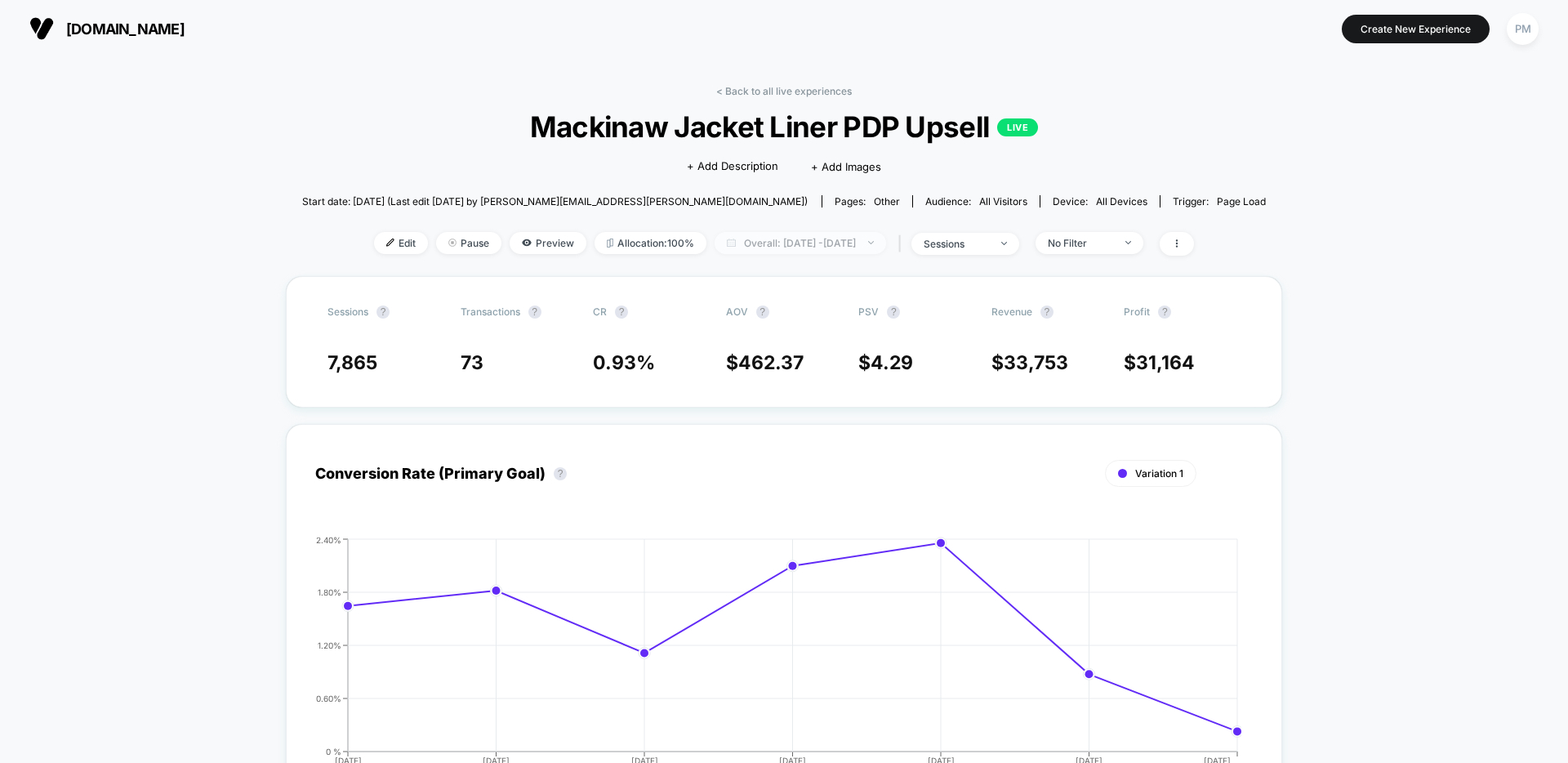
click at [861, 242] on span "Overall: Aug 27, 2025 - Sep 3, 2025" at bounding box center [801, 243] width 172 height 22
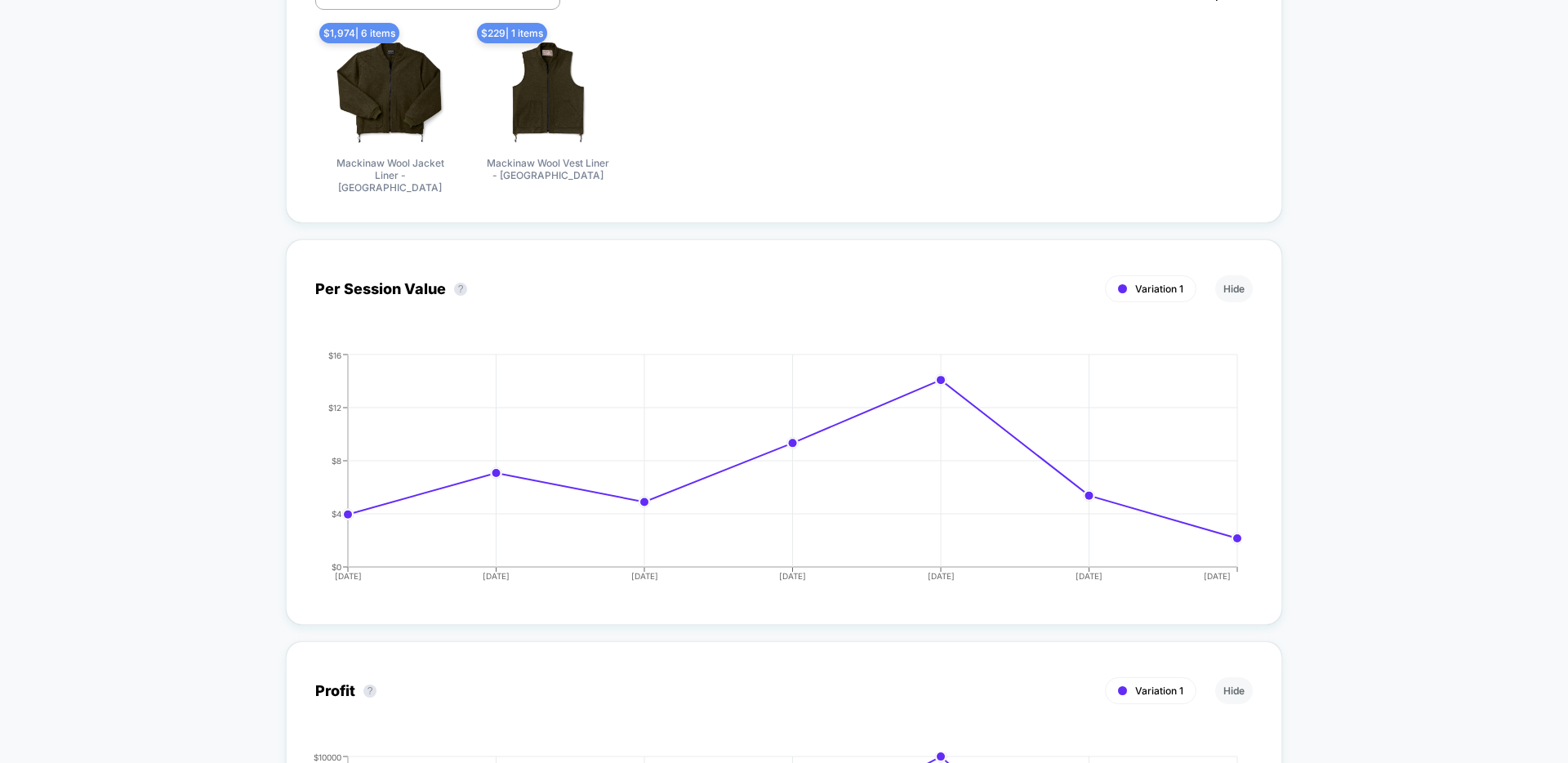
scroll to position [746, 0]
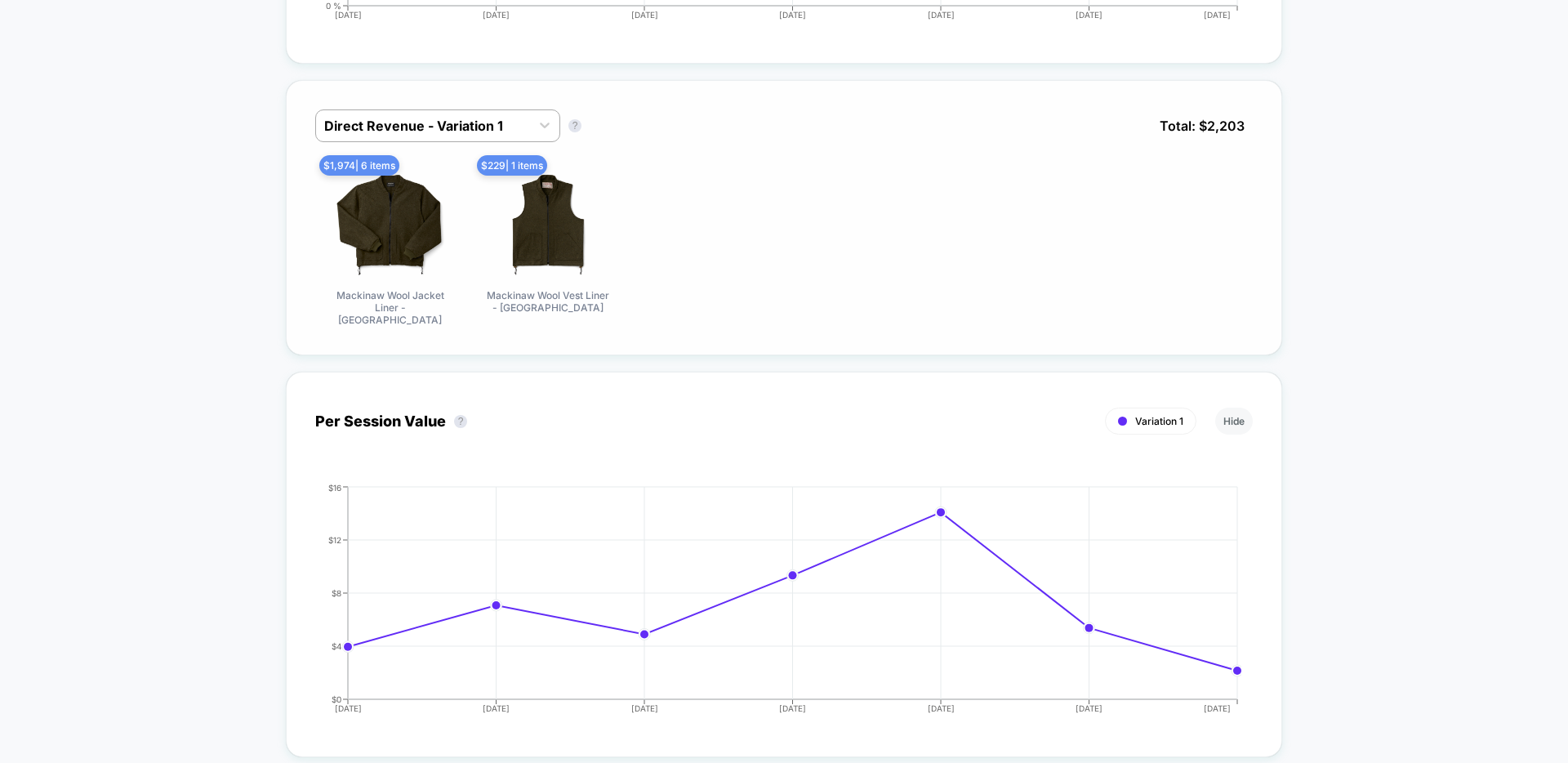
click at [677, 299] on div "$ 1,974 | 6 items Mackinaw Wool Jacket Liner - Forest Green $ 229 | 1 items Mac…" at bounding box center [784, 246] width 937 height 160
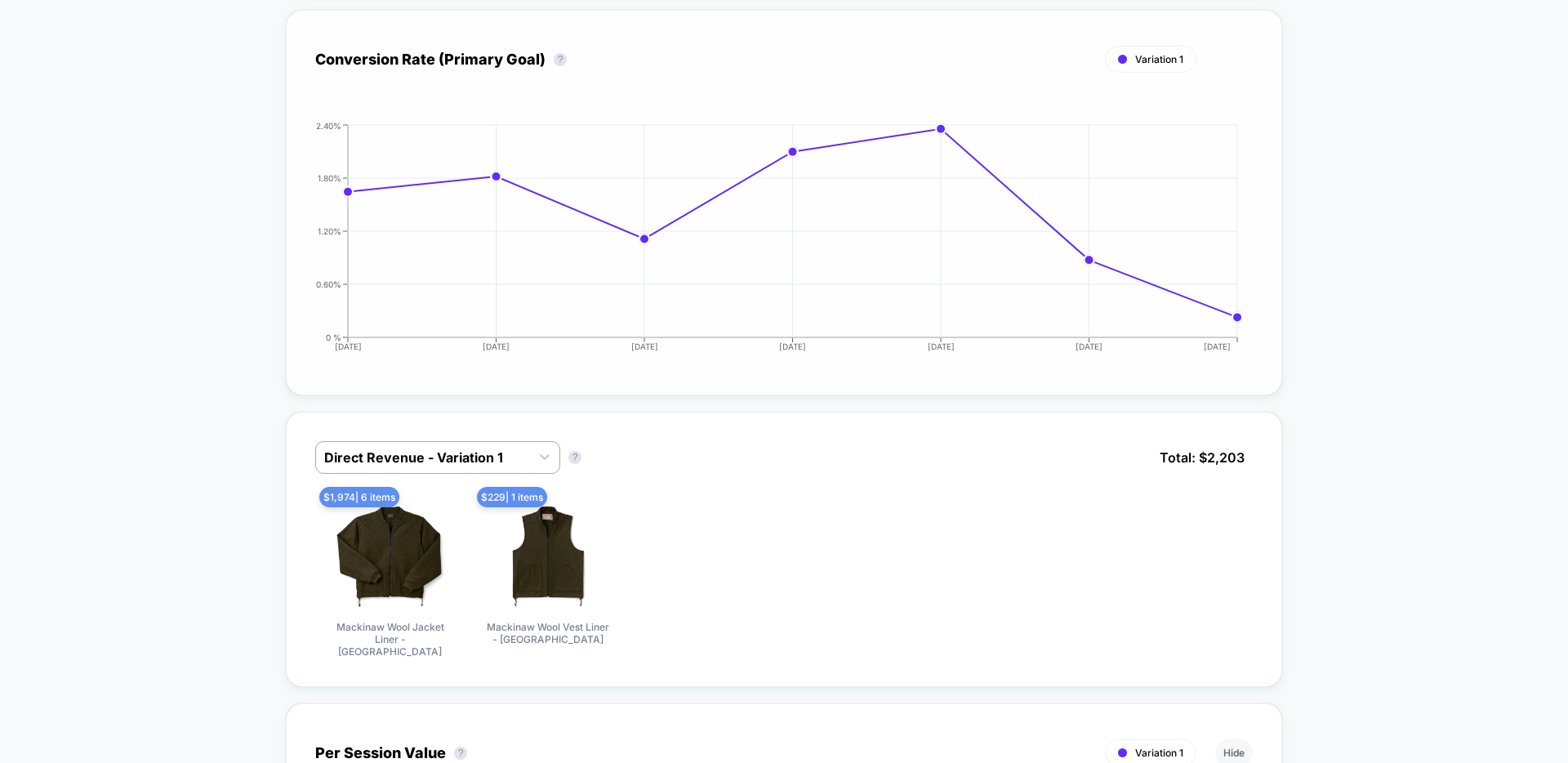
scroll to position [0, 0]
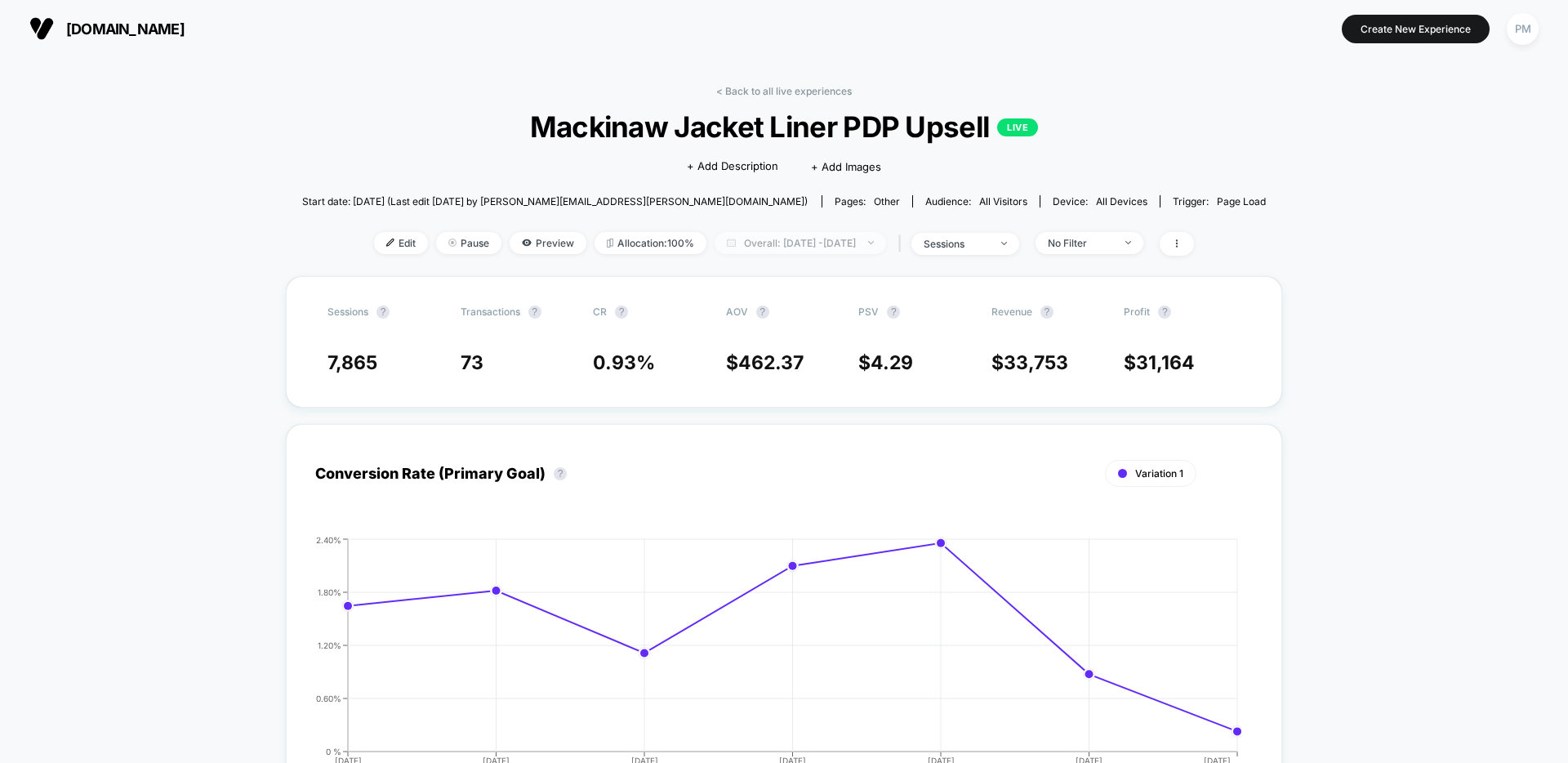
click at [756, 251] on span "Overall: Aug 27, 2025 - Sep 3, 2025" at bounding box center [801, 243] width 172 height 22
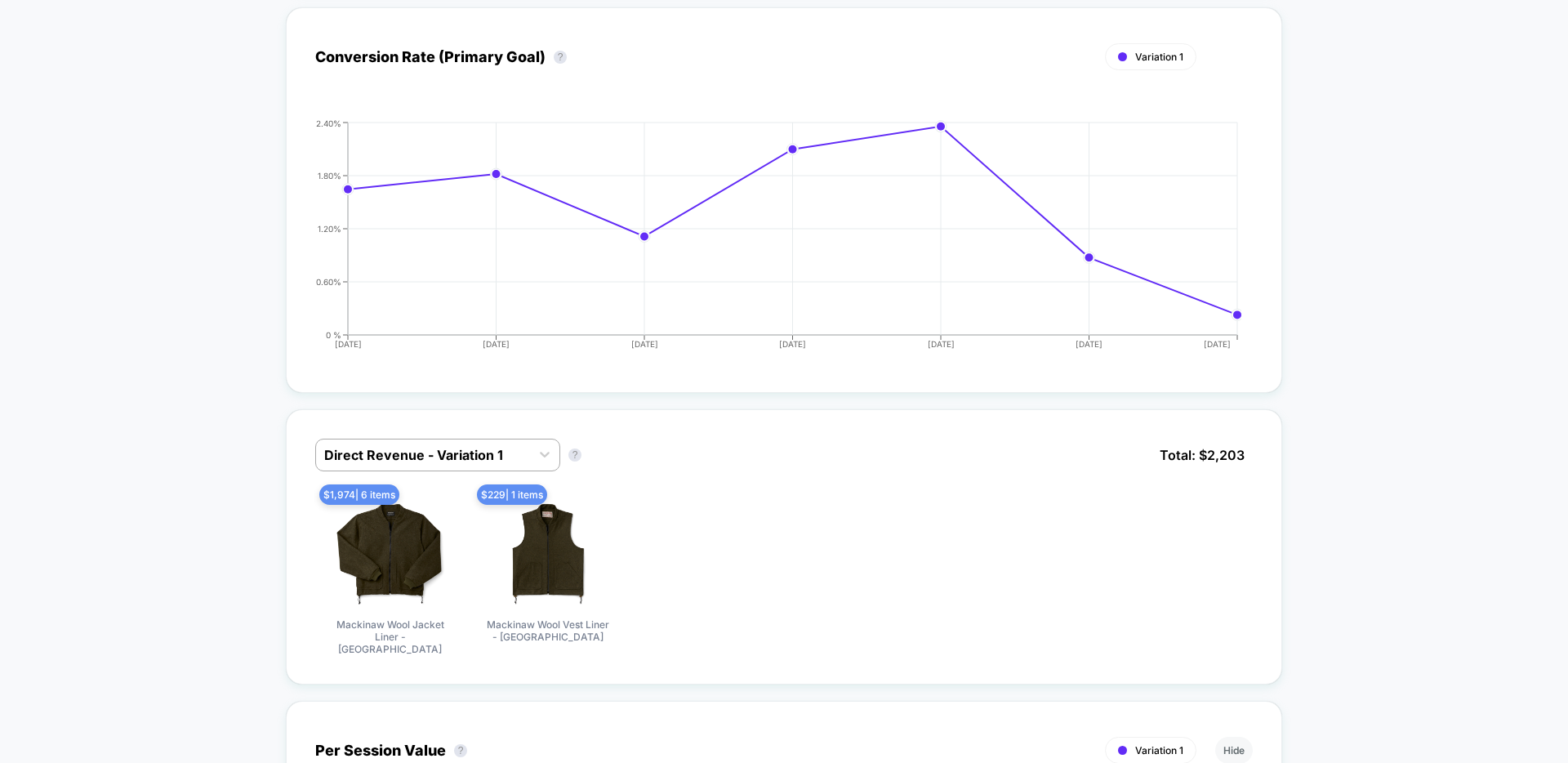
scroll to position [887, 0]
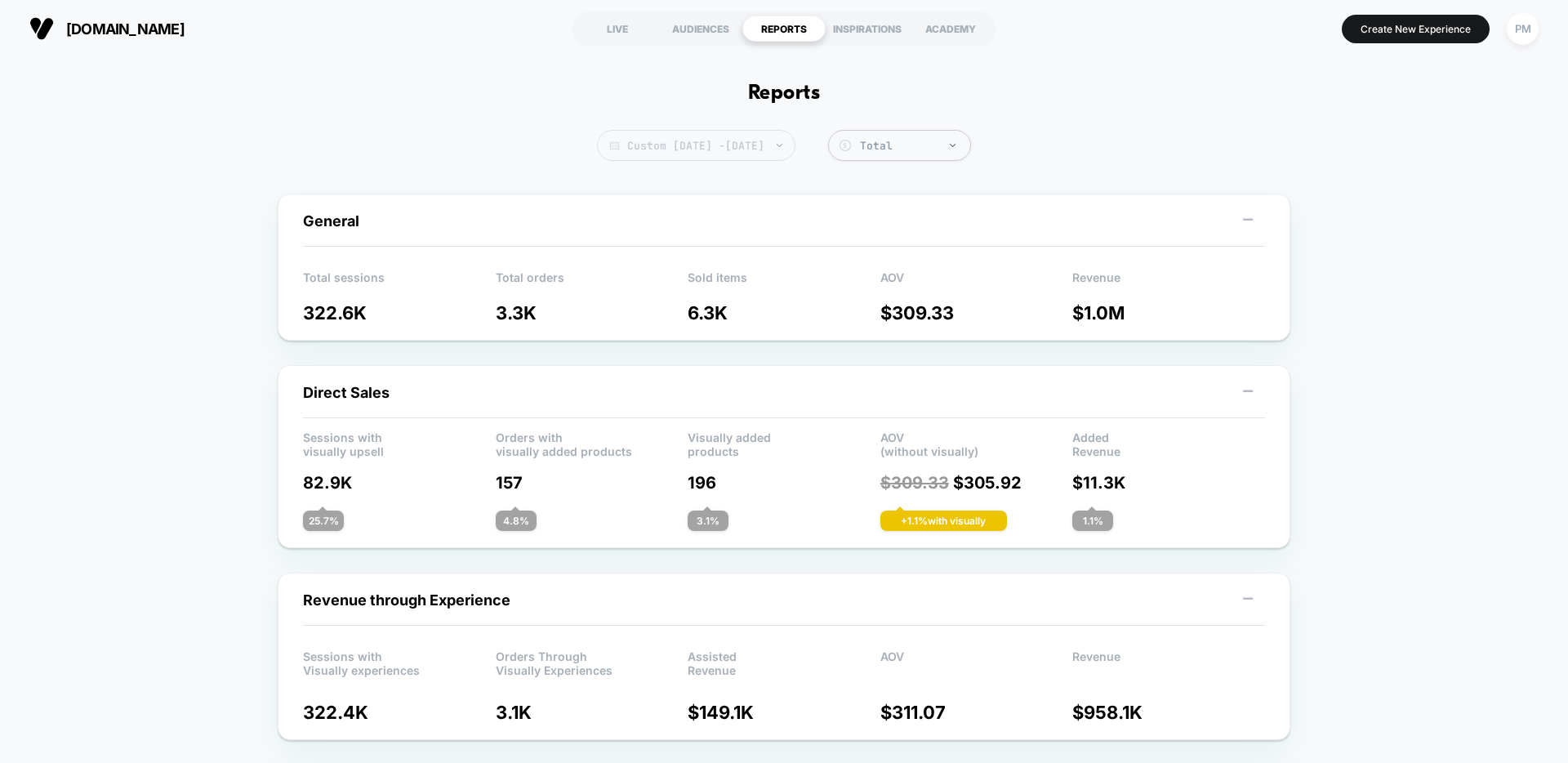
click at [727, 142] on span "Custom [DATE] - [DATE]" at bounding box center [697, 145] width 199 height 31
select select "*"
select select "****"
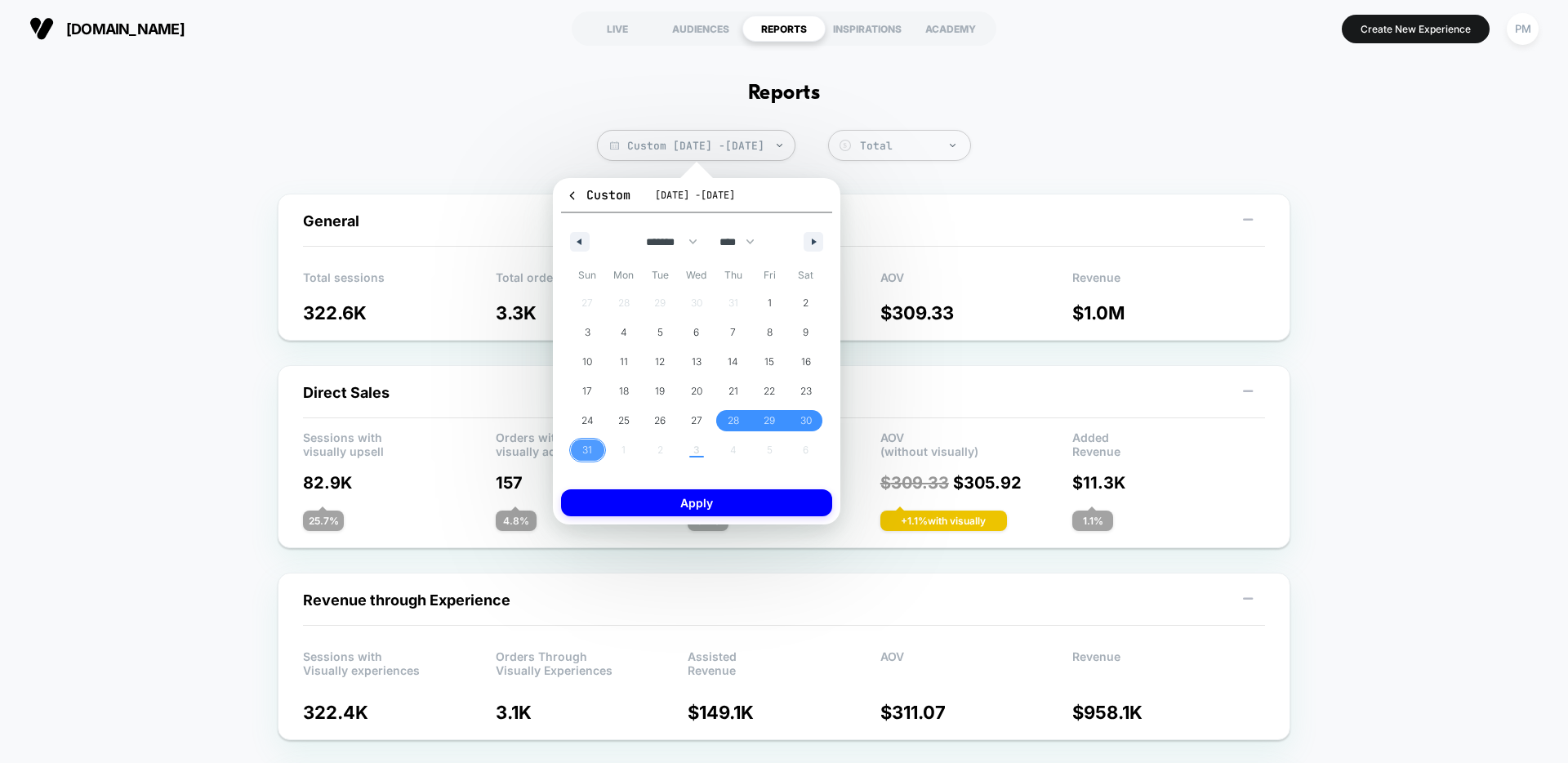
click at [594, 457] on span "31" at bounding box center [588, 450] width 36 height 21
click at [817, 246] on button "button" at bounding box center [813, 242] width 20 height 20
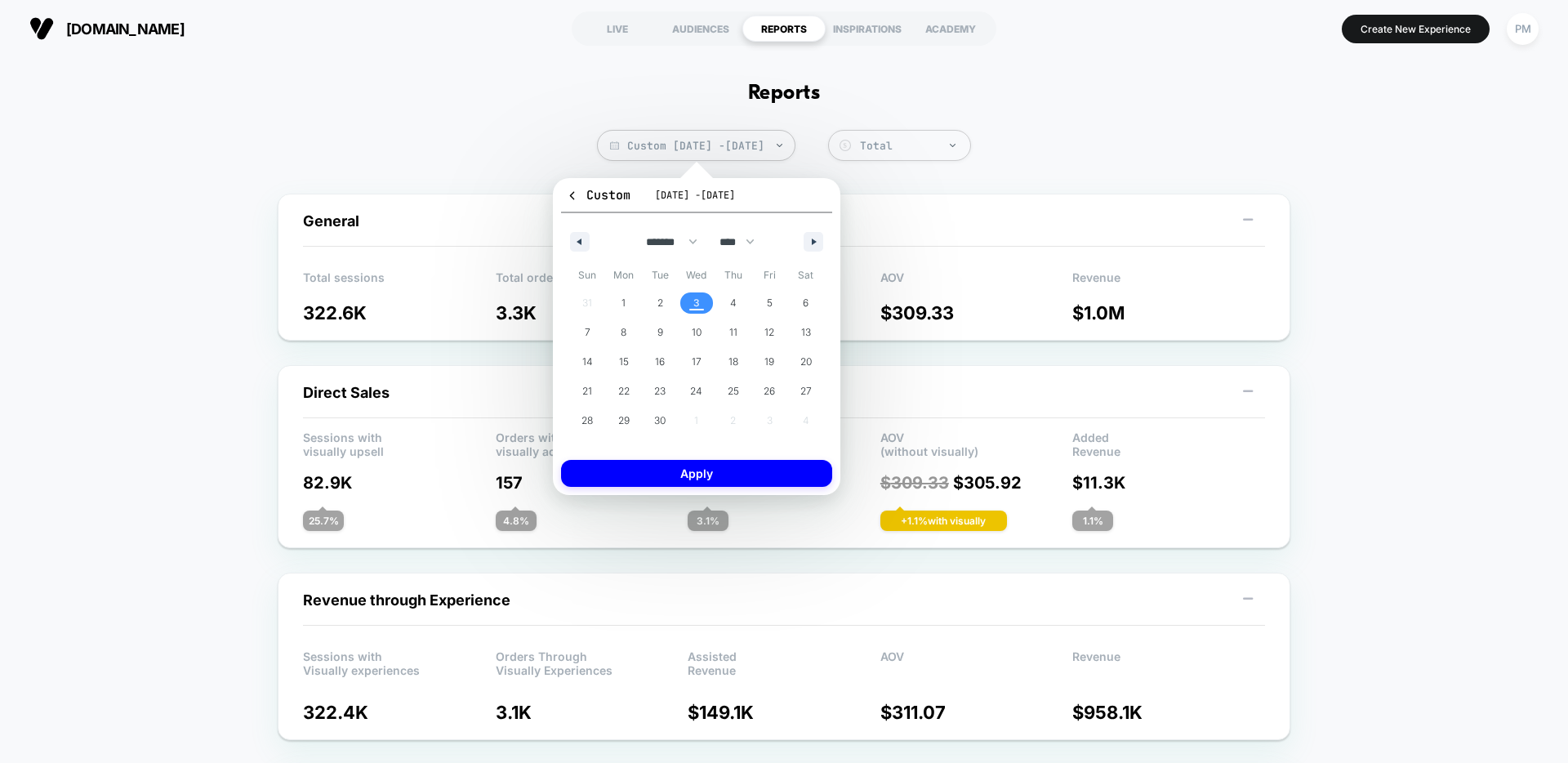
click at [690, 313] on span "3" at bounding box center [697, 303] width 36 height 21
select select "*"
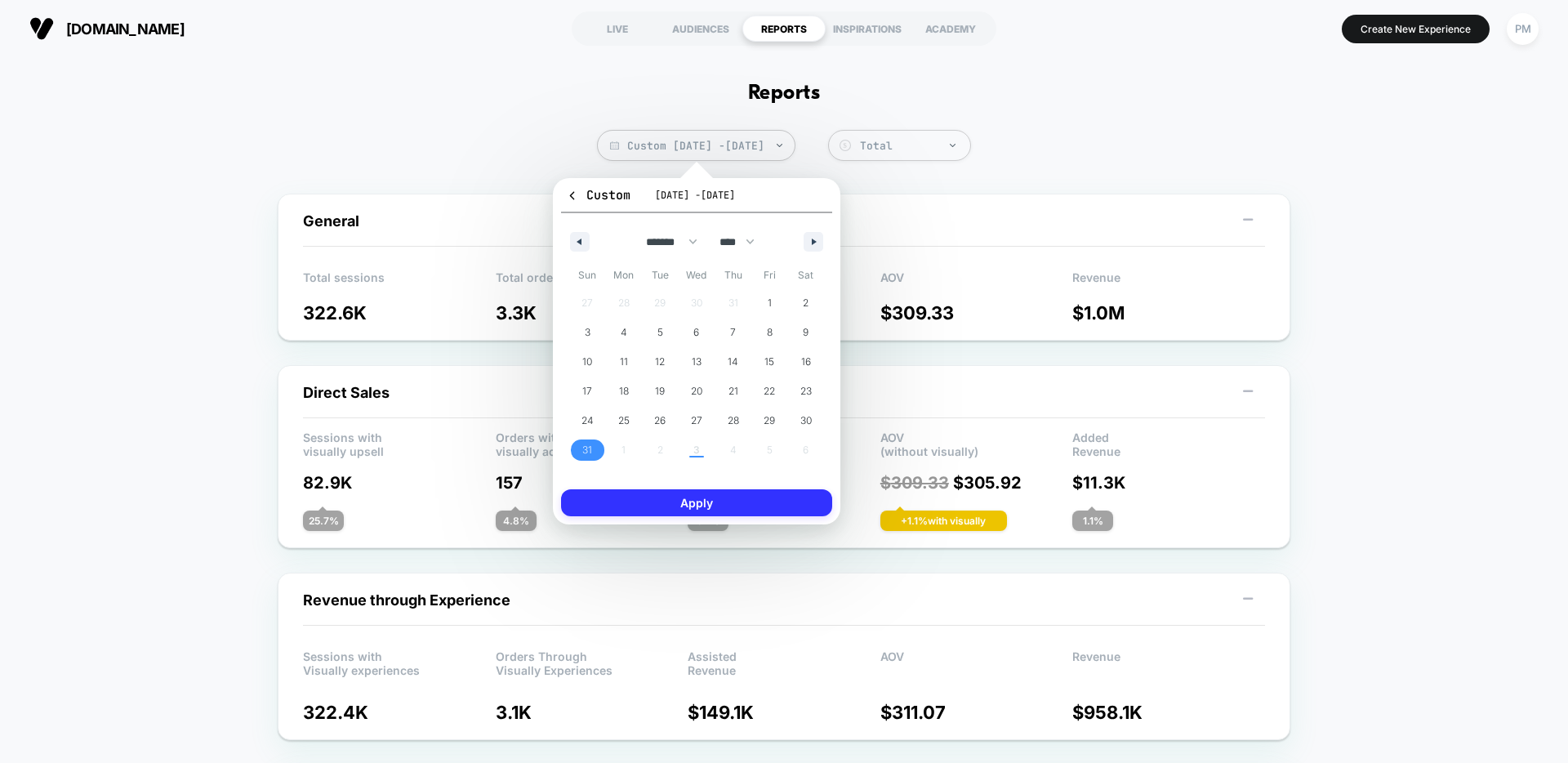
click at [704, 497] on button "Apply" at bounding box center [697, 503] width 271 height 27
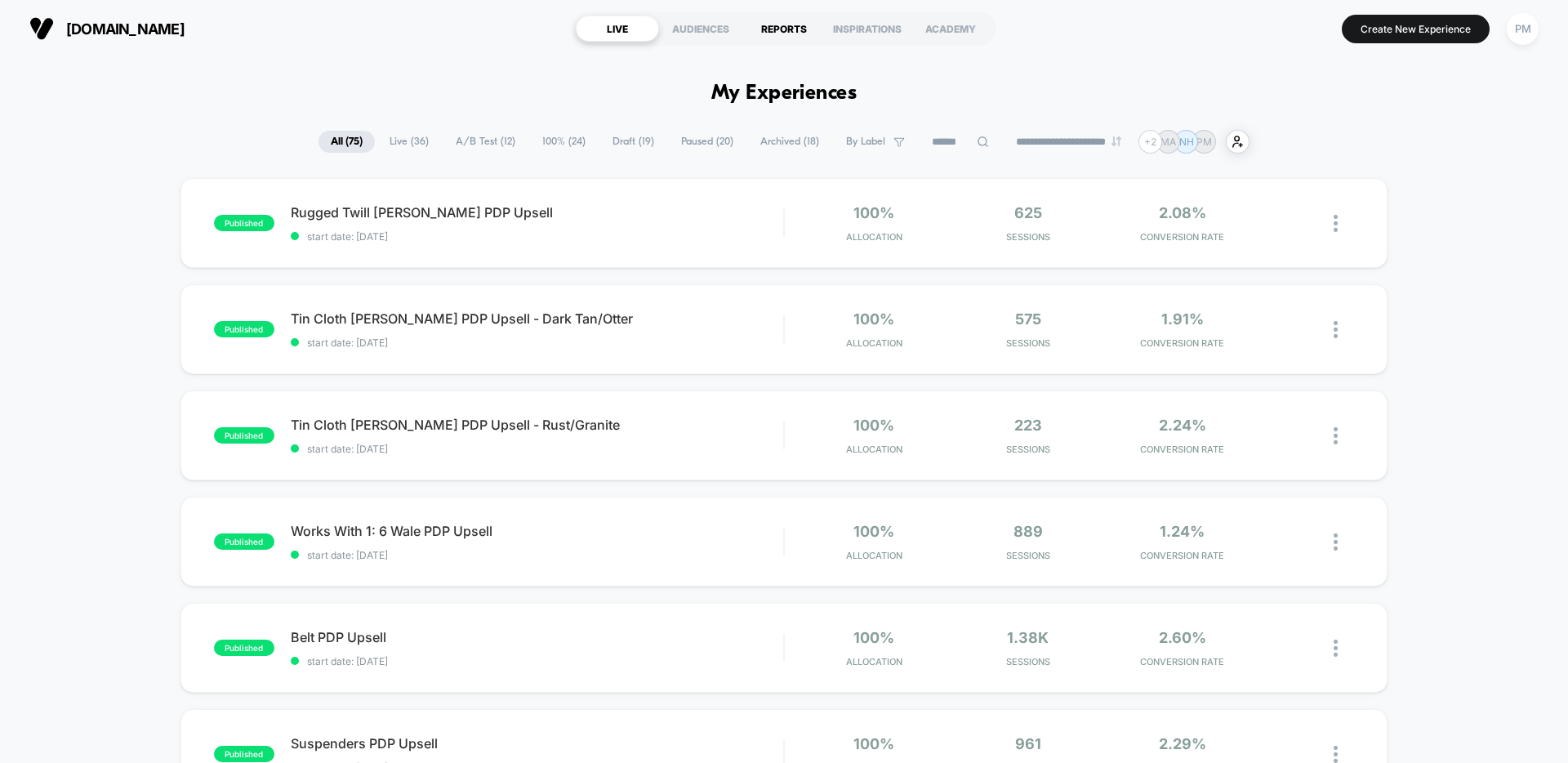
click at [778, 36] on div "REPORTS" at bounding box center [784, 28] width 83 height 26
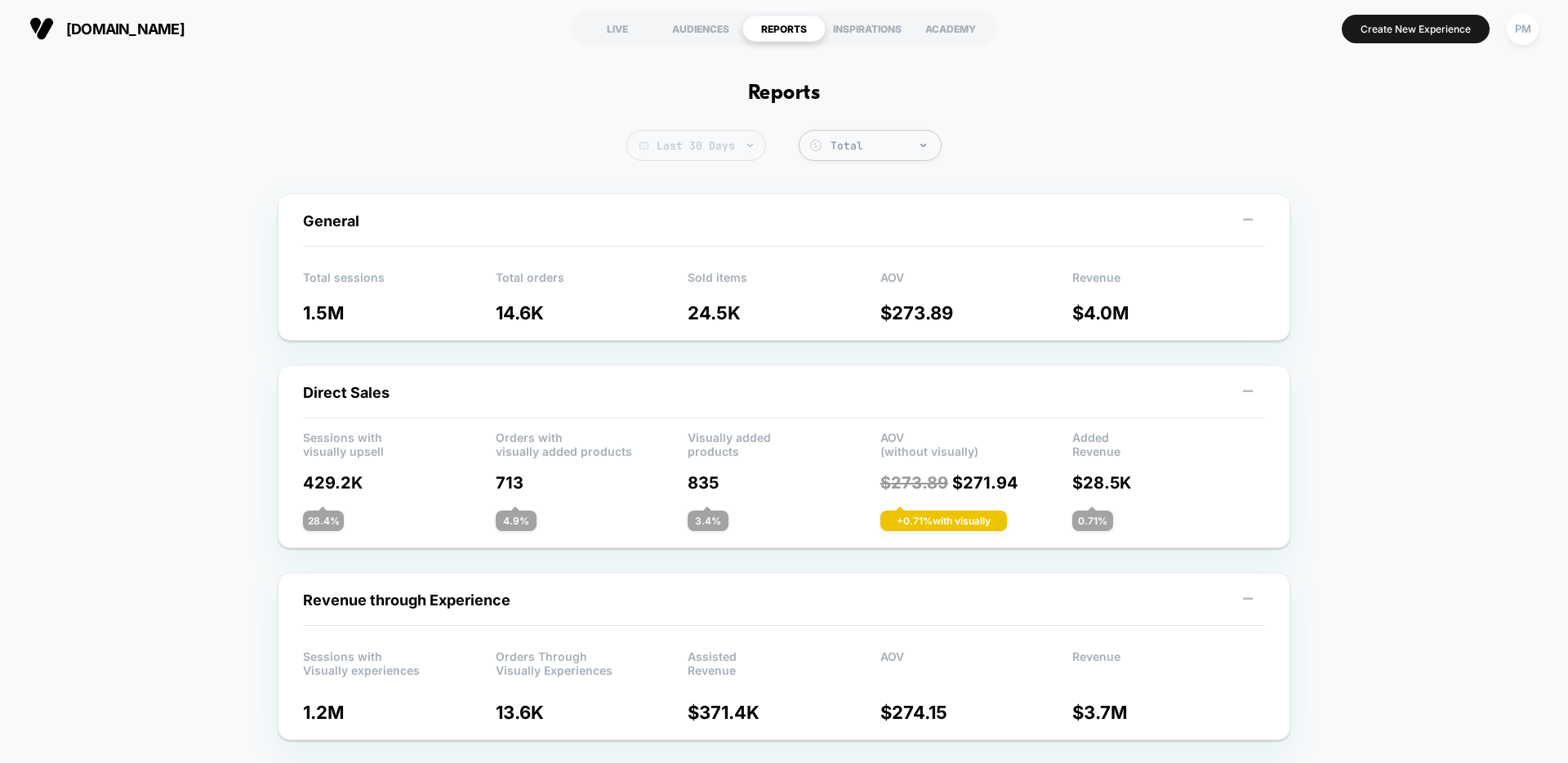
click at [707, 143] on span "Last 30 Days" at bounding box center [697, 145] width 140 height 31
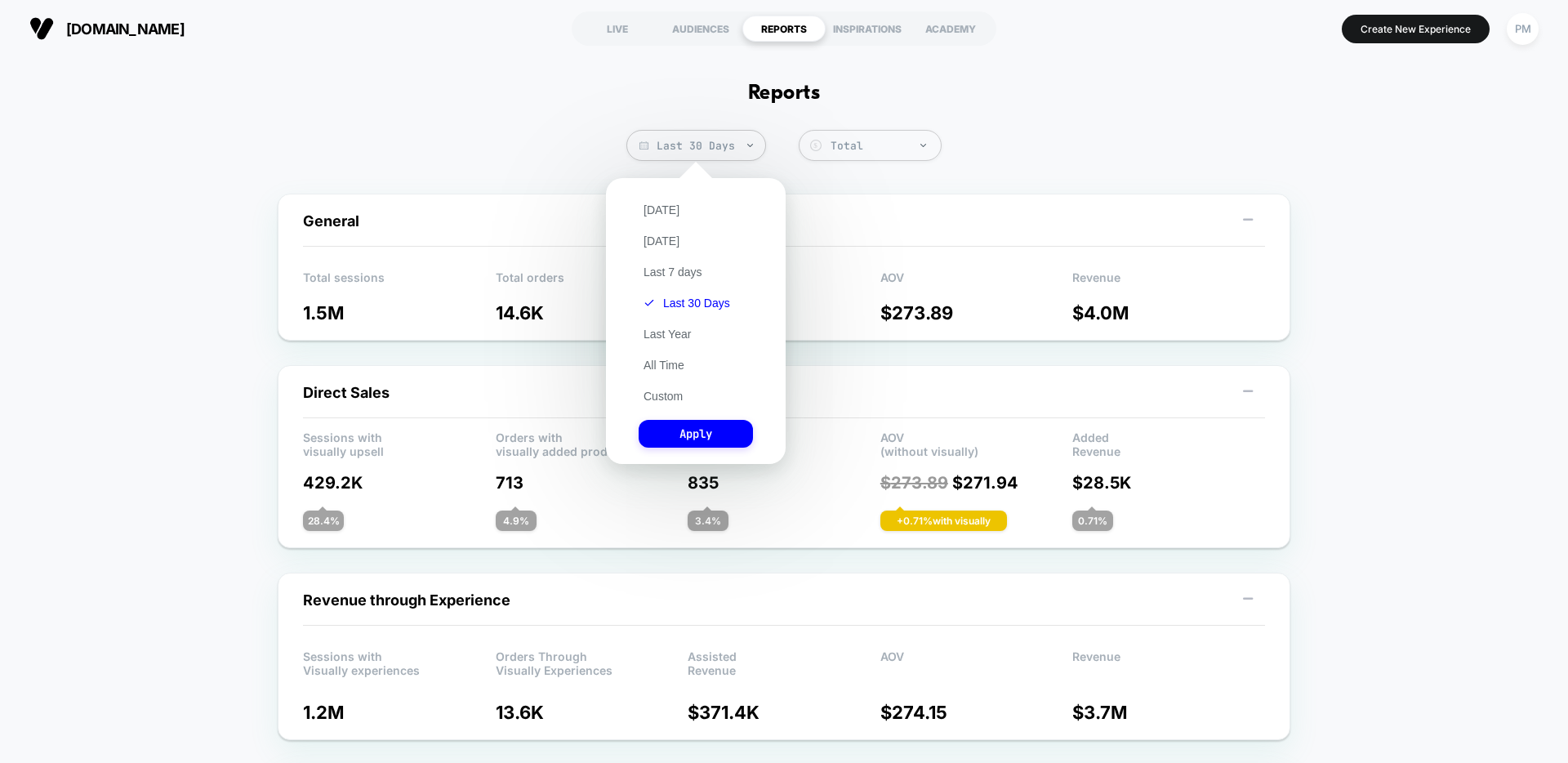
click at [656, 219] on div "[DATE] [DATE] Last 7 days Last 30 Days Last Year All Time Custom Apply" at bounding box center [696, 321] width 163 height 270
click at [656, 213] on button "[DATE]" at bounding box center [661, 209] width 46 height 14
click at [681, 439] on button "Apply" at bounding box center [696, 433] width 115 height 28
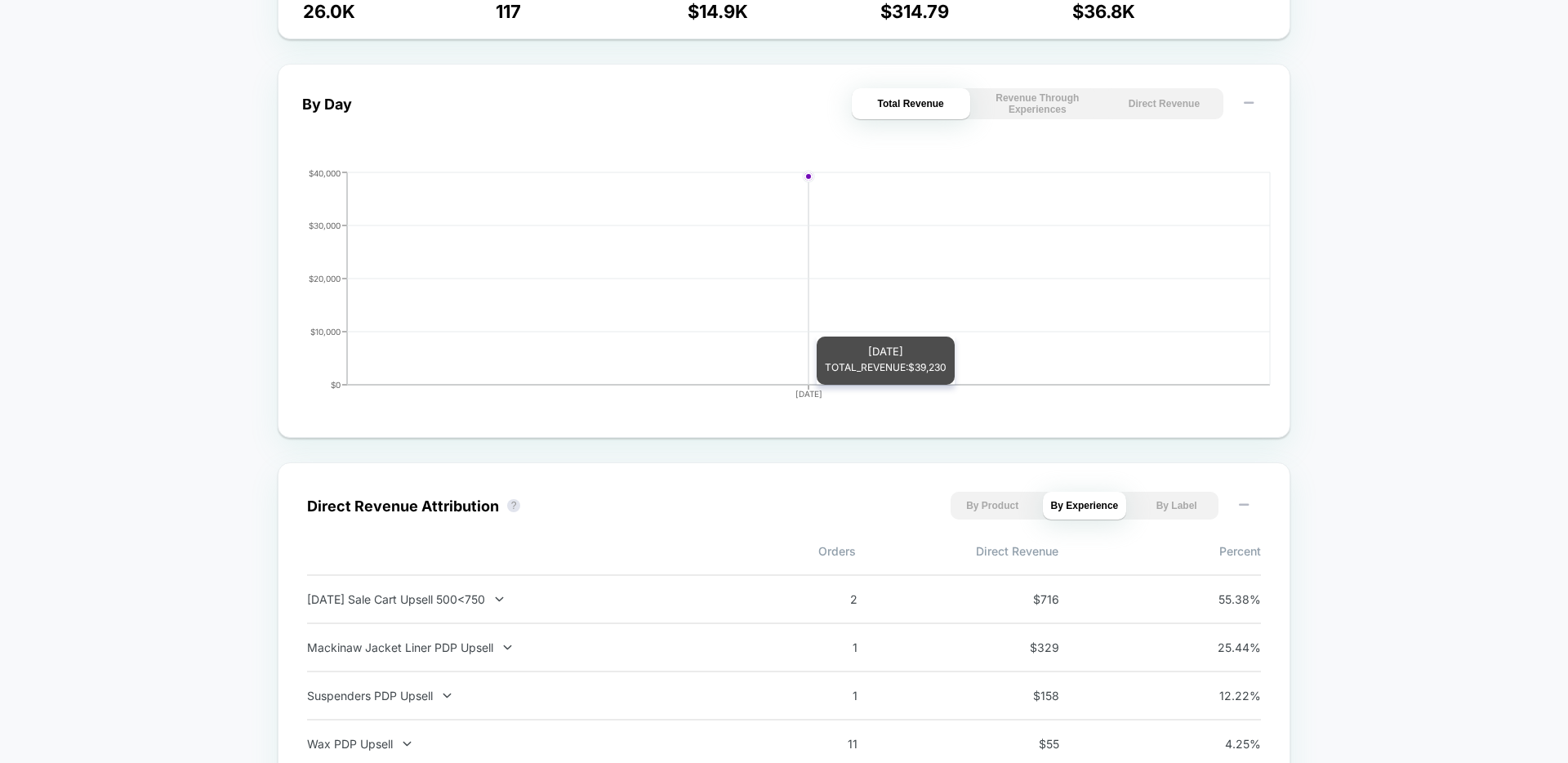
scroll to position [924, 0]
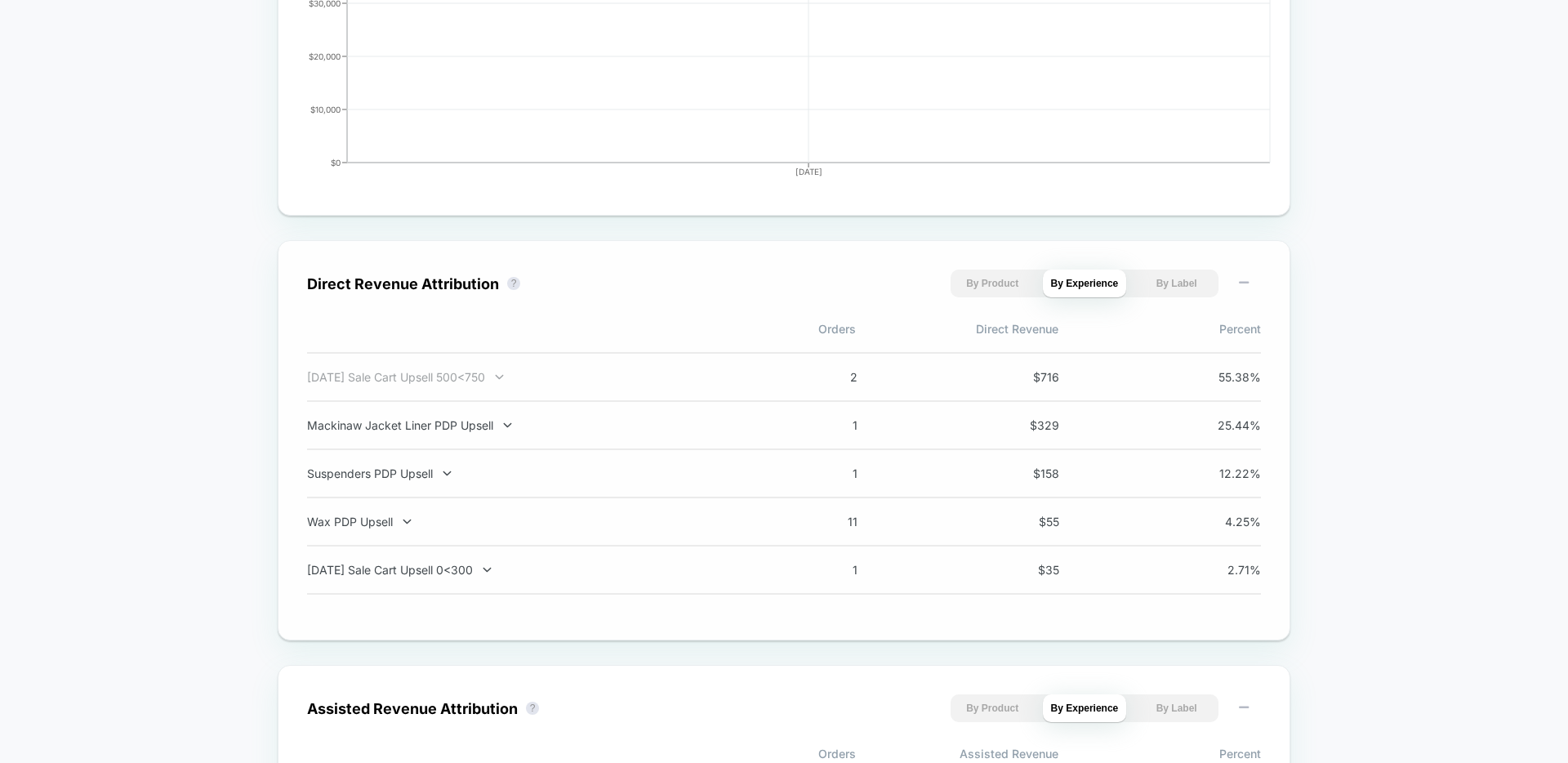
click at [505, 380] on icon at bounding box center [499, 377] width 12 height 12
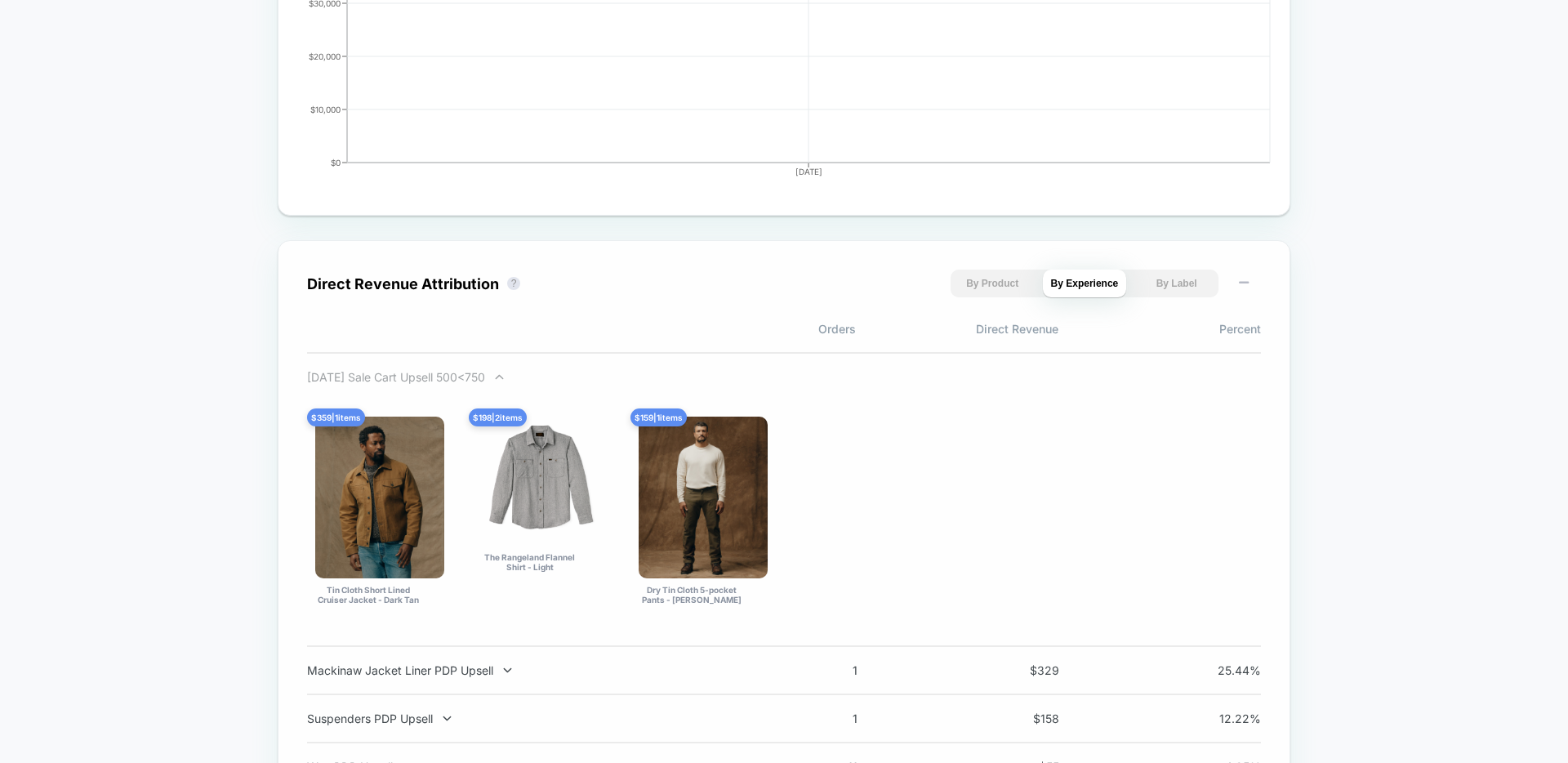
click at [507, 380] on div "[DATE] Sale Cart Upsell 500<750" at bounding box center [522, 377] width 430 height 14
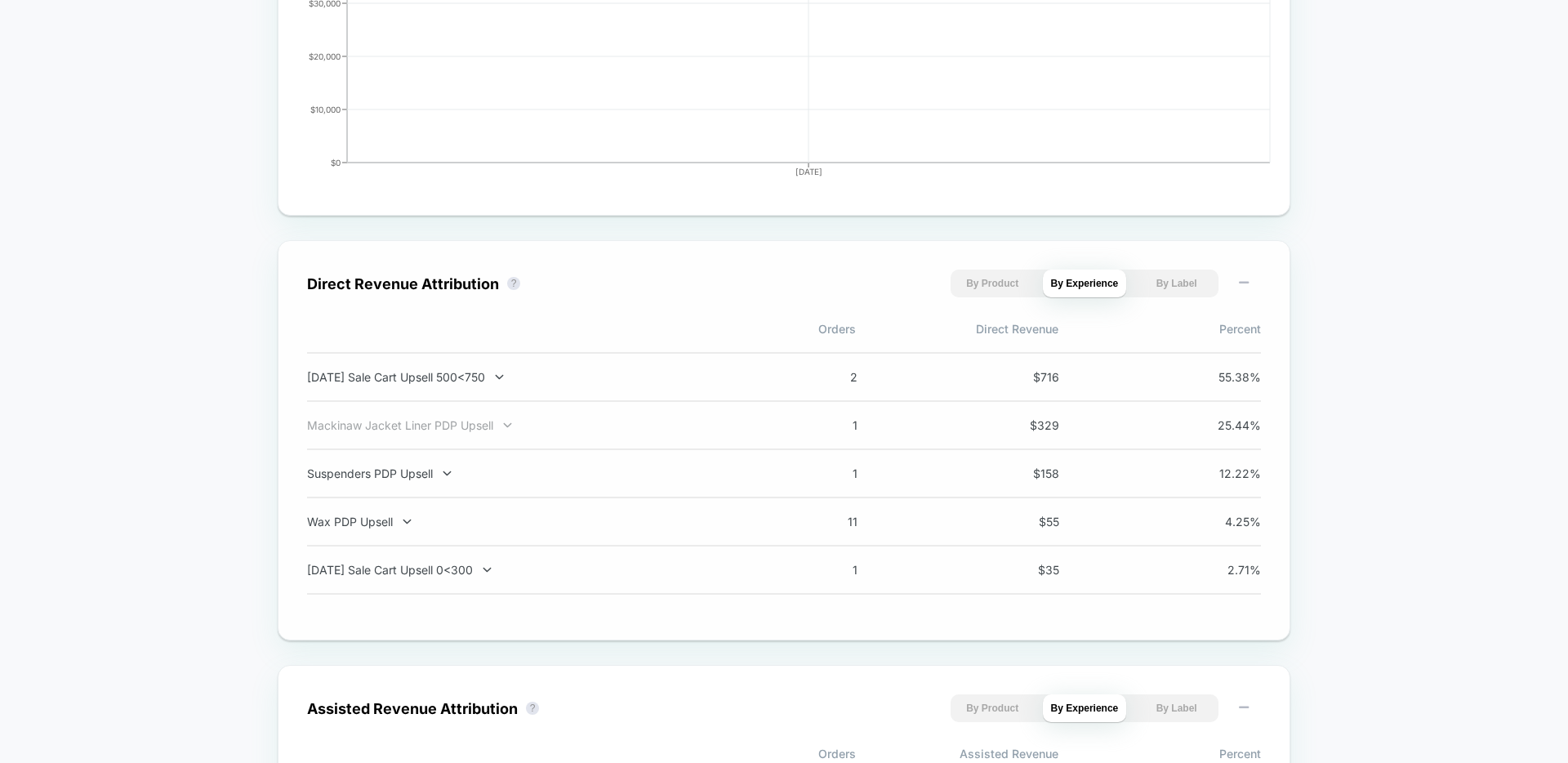
scroll to position [921, 0]
click at [462, 575] on div "[DATE] Sale Cart Upsell 0<300" at bounding box center [522, 573] width 430 height 14
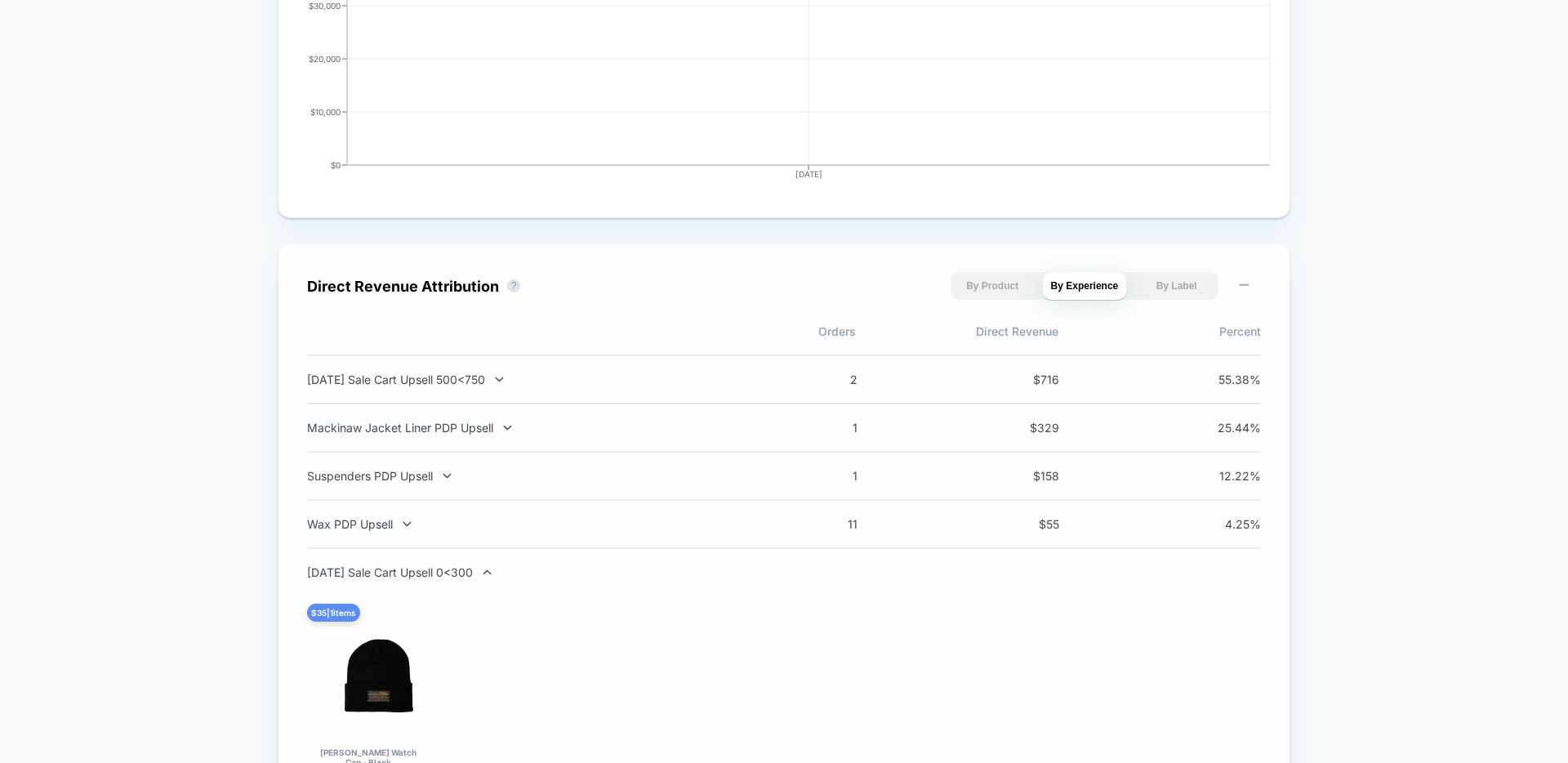
click at [462, 575] on div "[DATE] Sale Cart Upsell 0<300" at bounding box center [522, 573] width 430 height 14
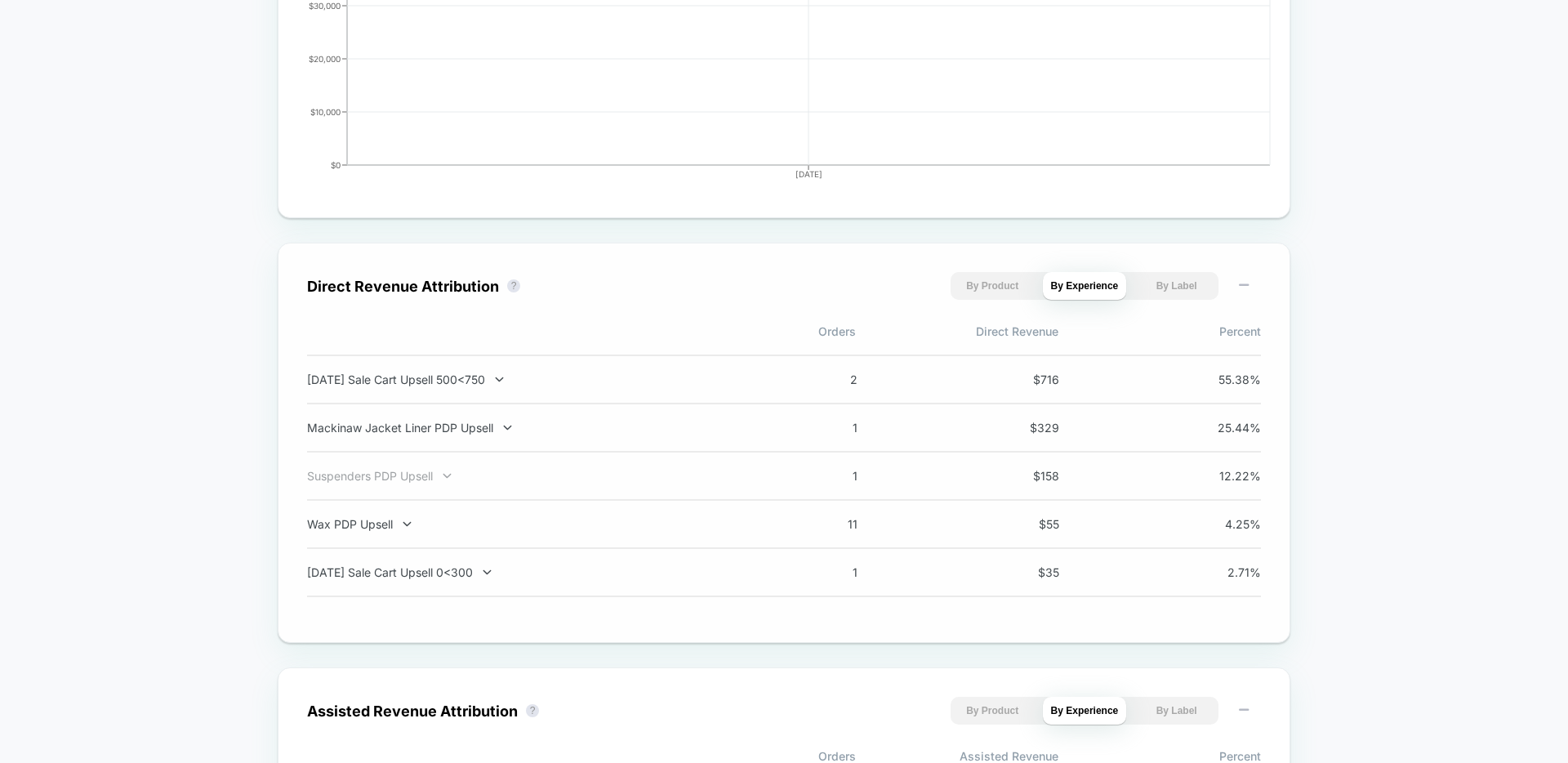
click at [412, 479] on div "Suspenders PDP Upsell" at bounding box center [522, 476] width 430 height 14
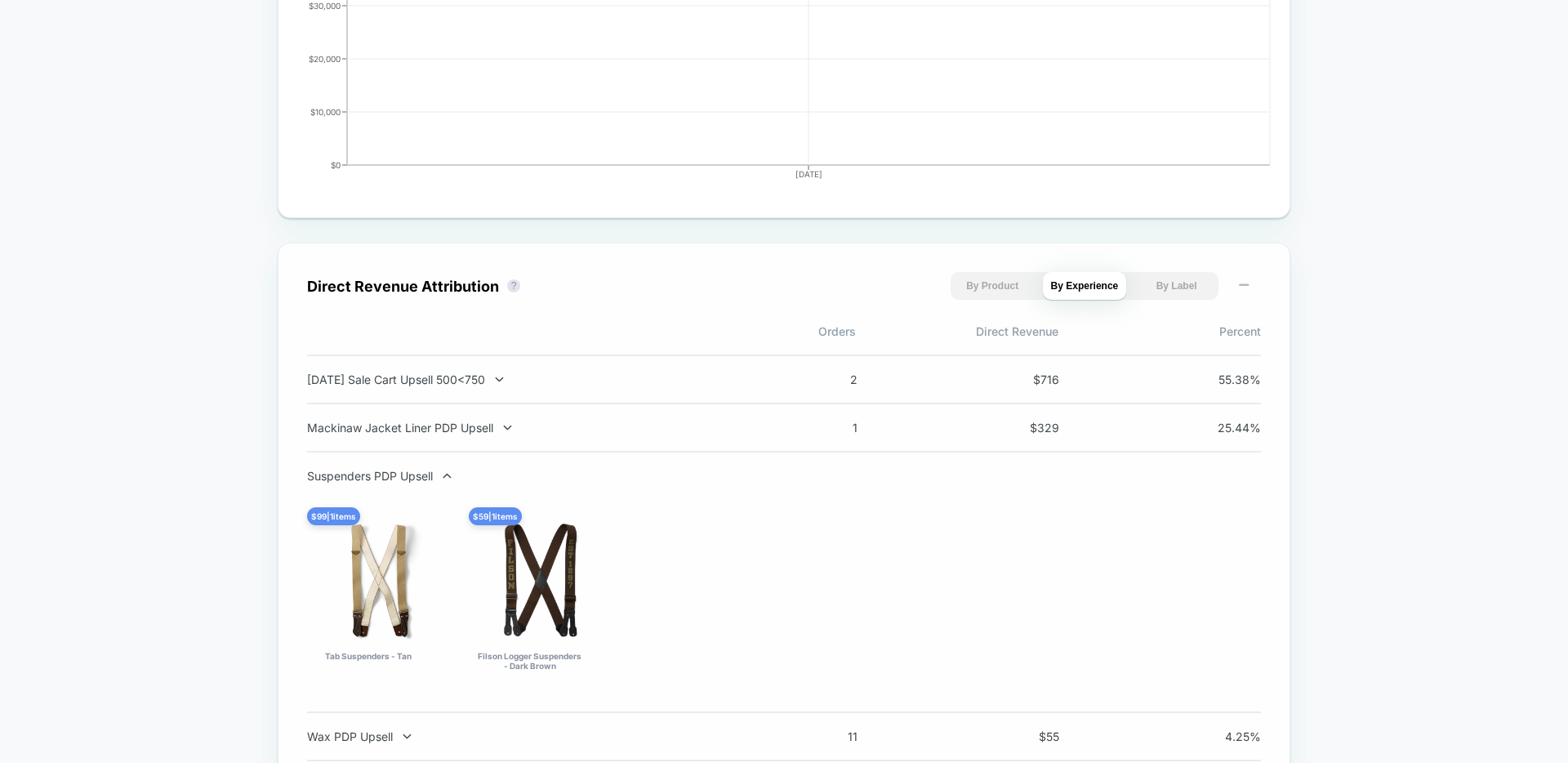
click at [412, 479] on div "Suspenders PDP Upsell" at bounding box center [522, 476] width 430 height 14
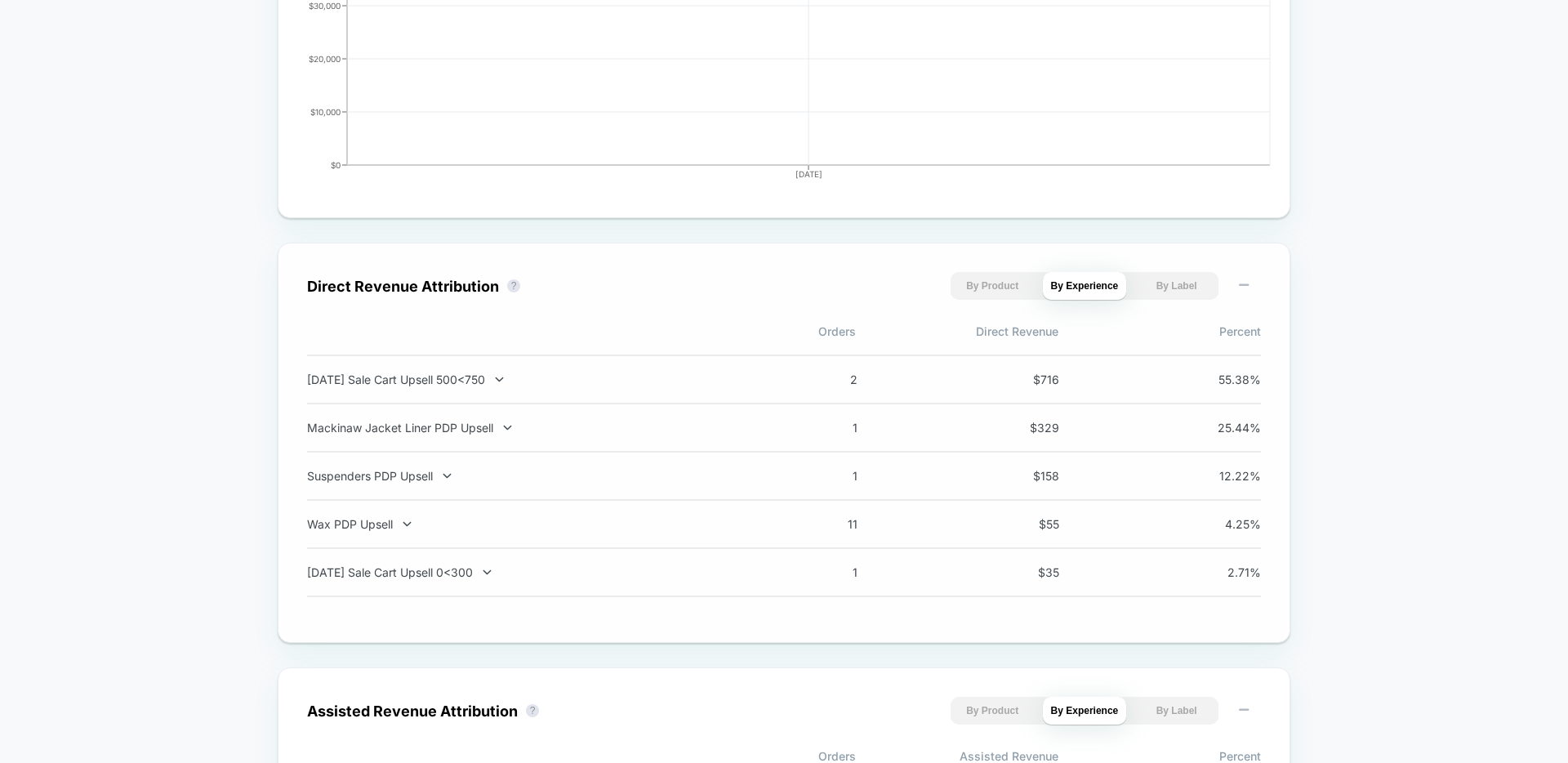
click at [412, 479] on div "Suspenders PDP Upsell" at bounding box center [522, 476] width 430 height 14
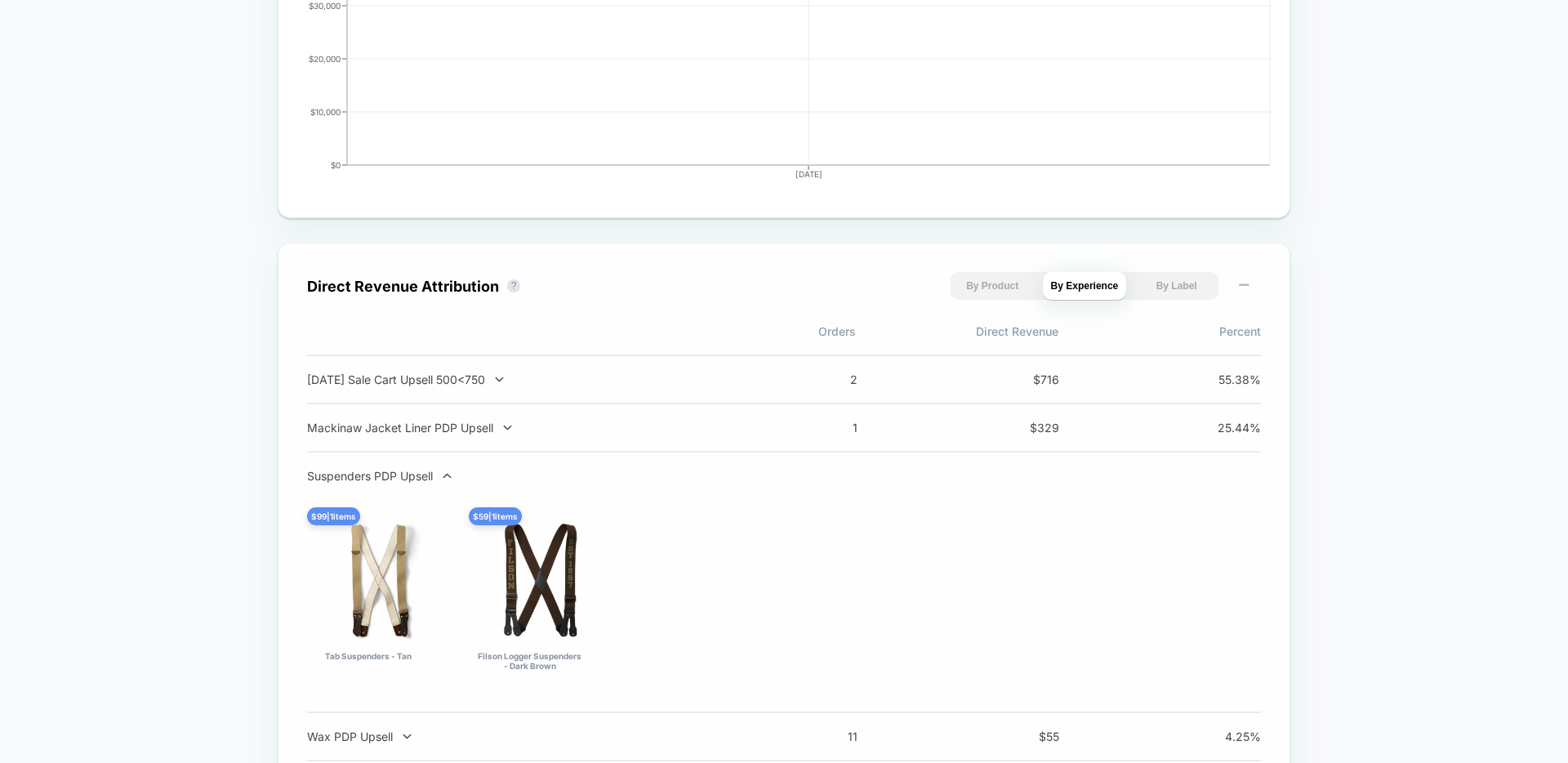
click at [412, 479] on div "Suspenders PDP Upsell" at bounding box center [522, 476] width 430 height 14
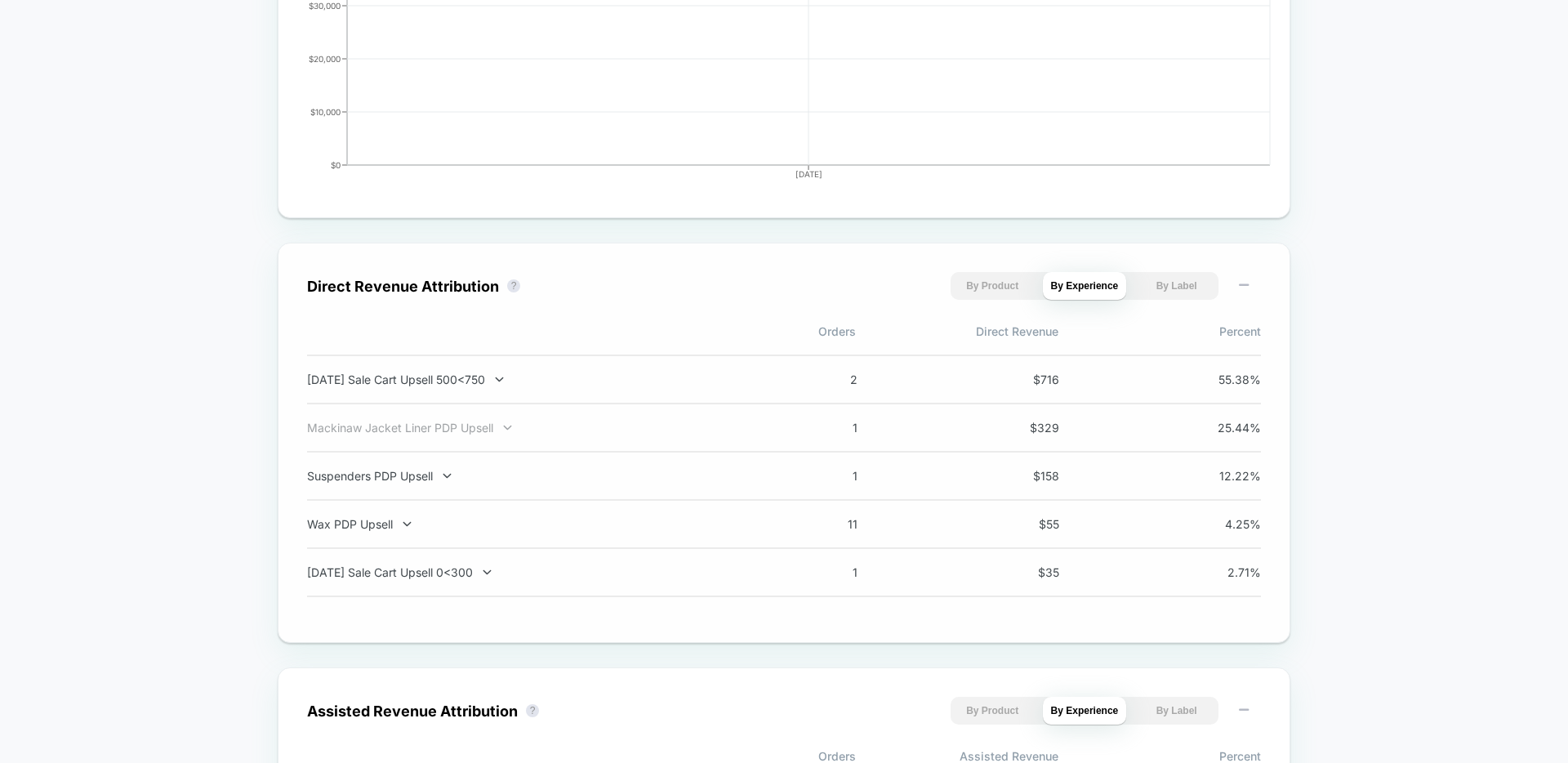
click at [479, 429] on div "Mackinaw Jacket Liner PDP Upsell" at bounding box center [522, 427] width 430 height 14
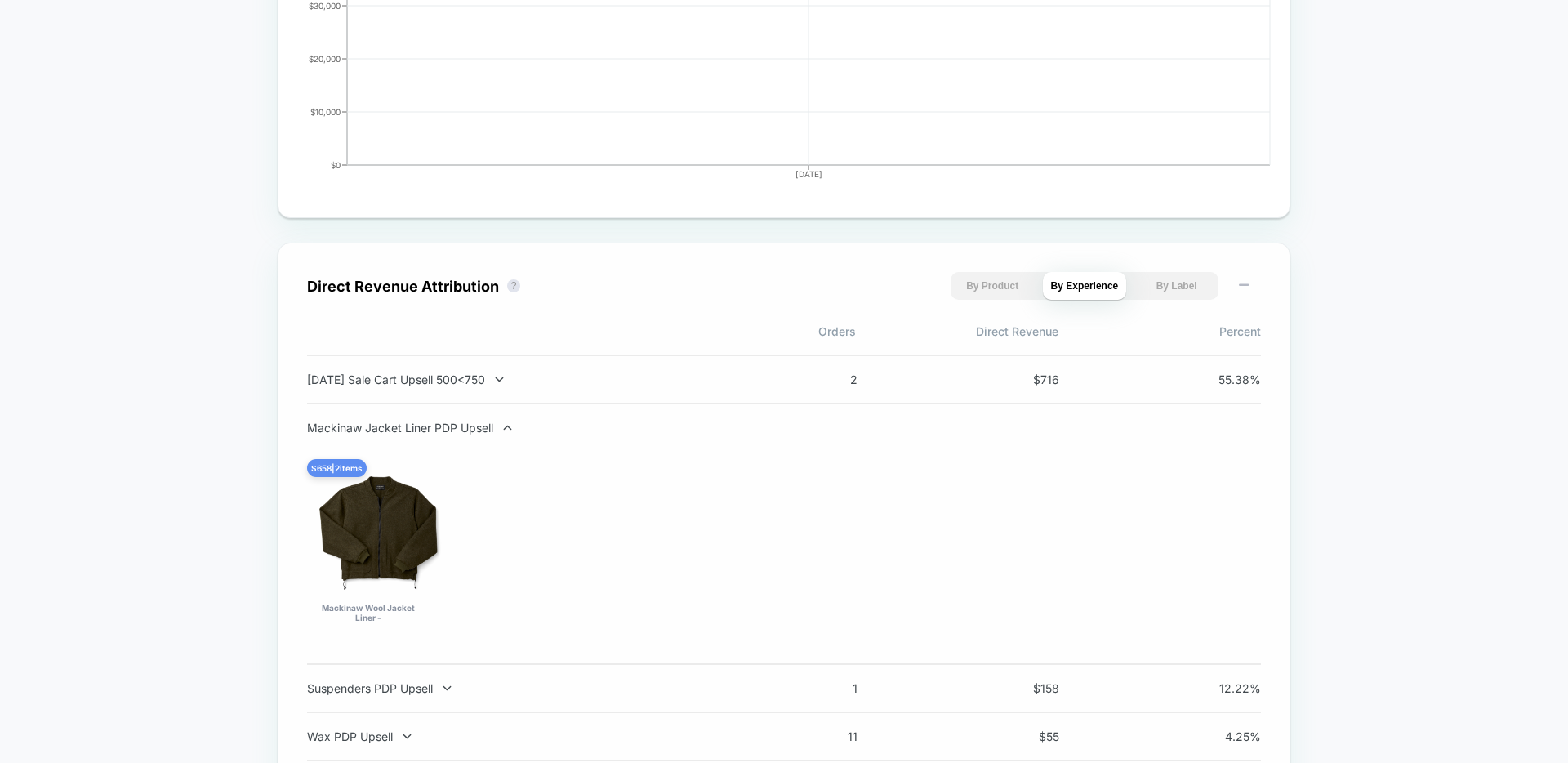
click at [479, 429] on div "Mackinaw Jacket Liner PDP Upsell" at bounding box center [522, 427] width 430 height 14
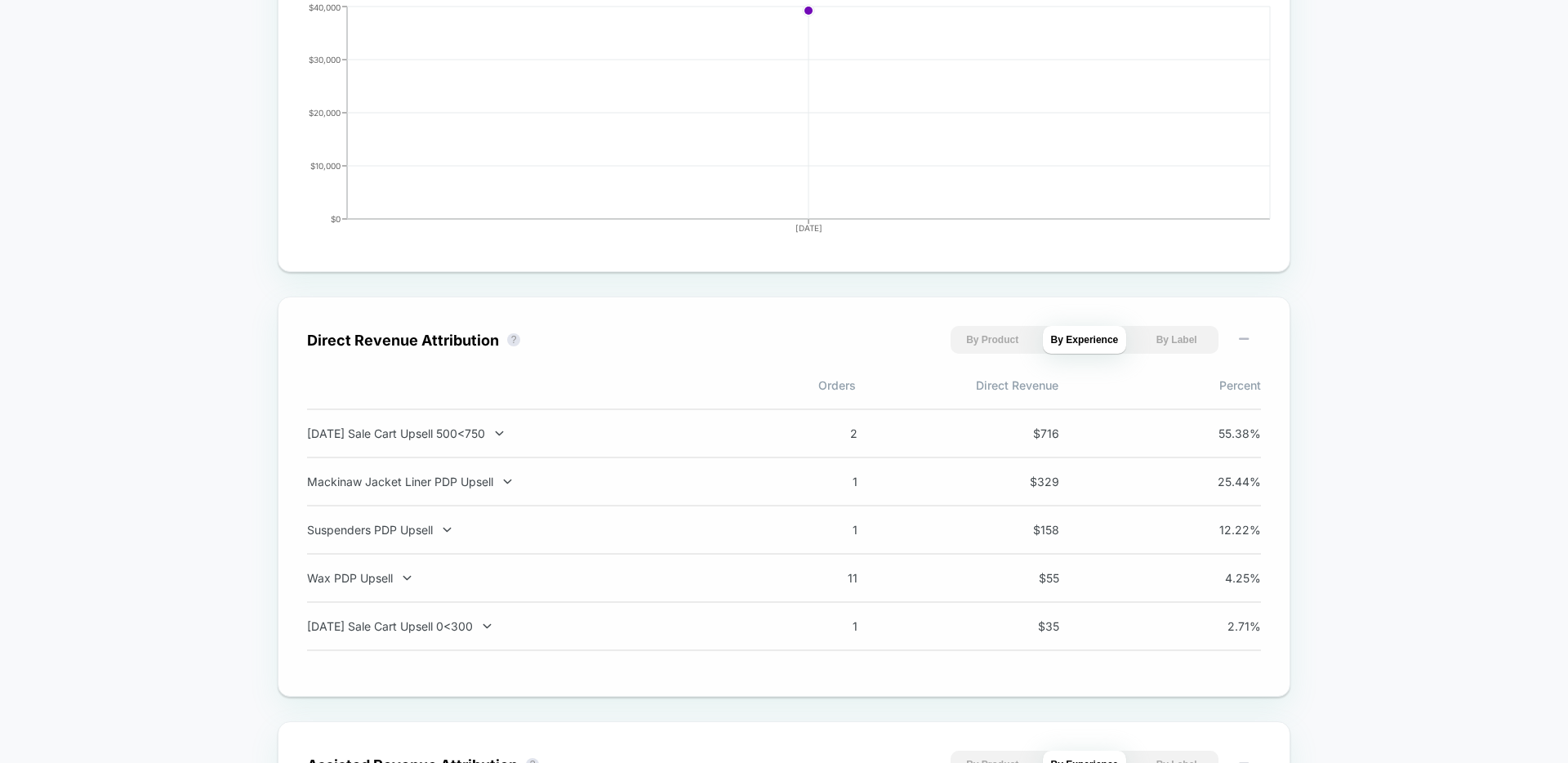
scroll to position [902, 0]
